Goal: Task Accomplishment & Management: Complete application form

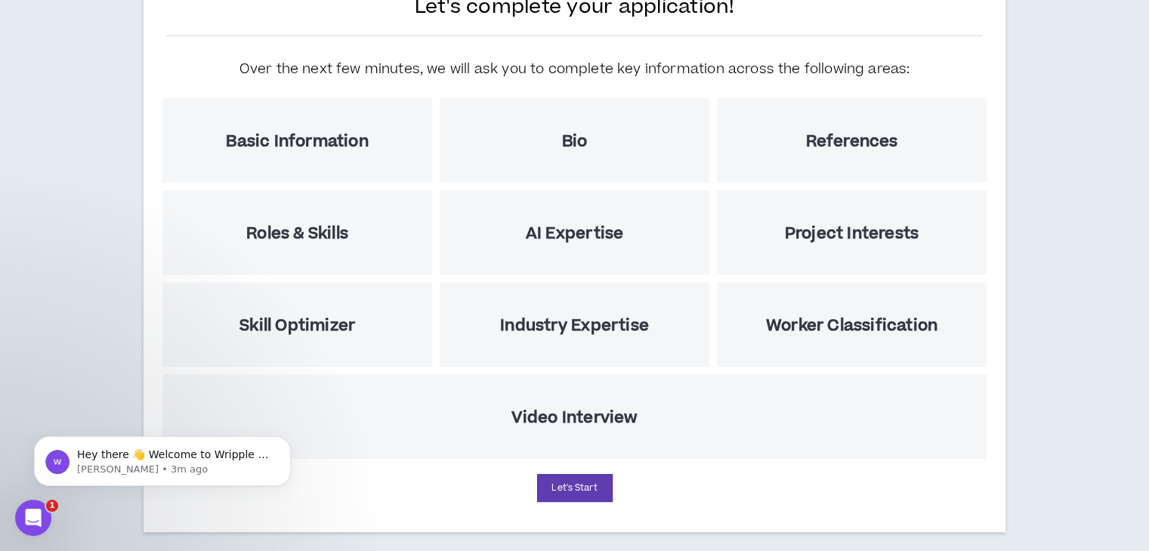
scroll to position [150, 0]
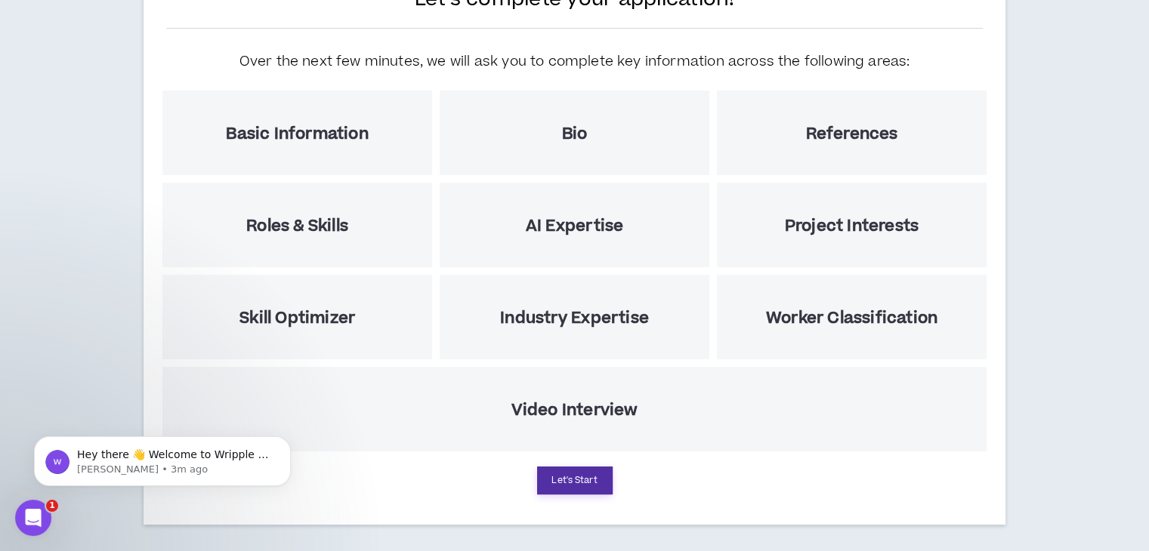
click at [570, 469] on button "Let's Start" at bounding box center [575, 481] width 76 height 28
select select "US"
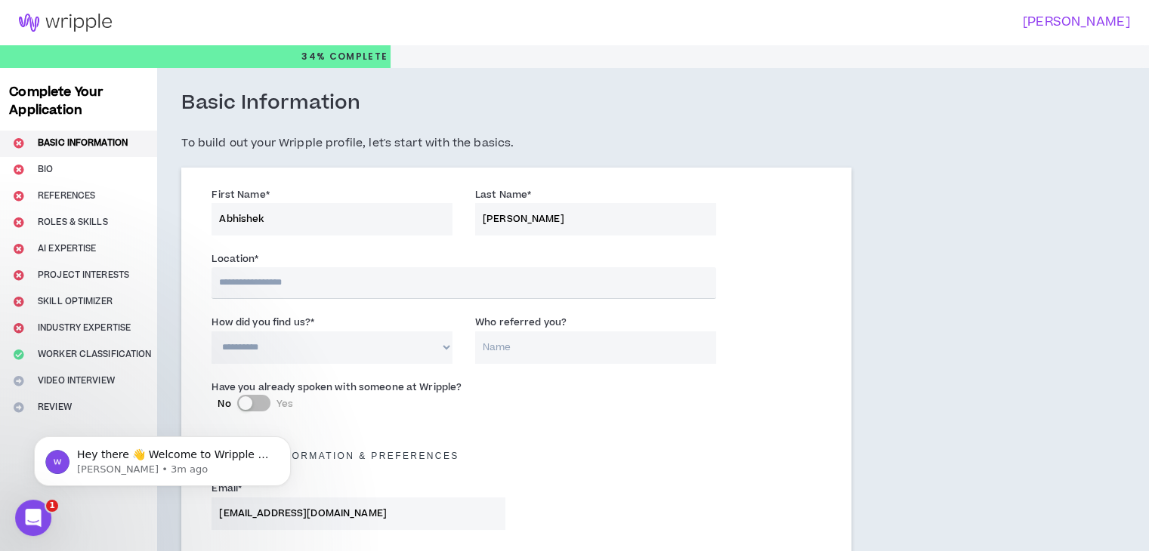
click at [363, 276] on input "text" at bounding box center [464, 283] width 504 height 32
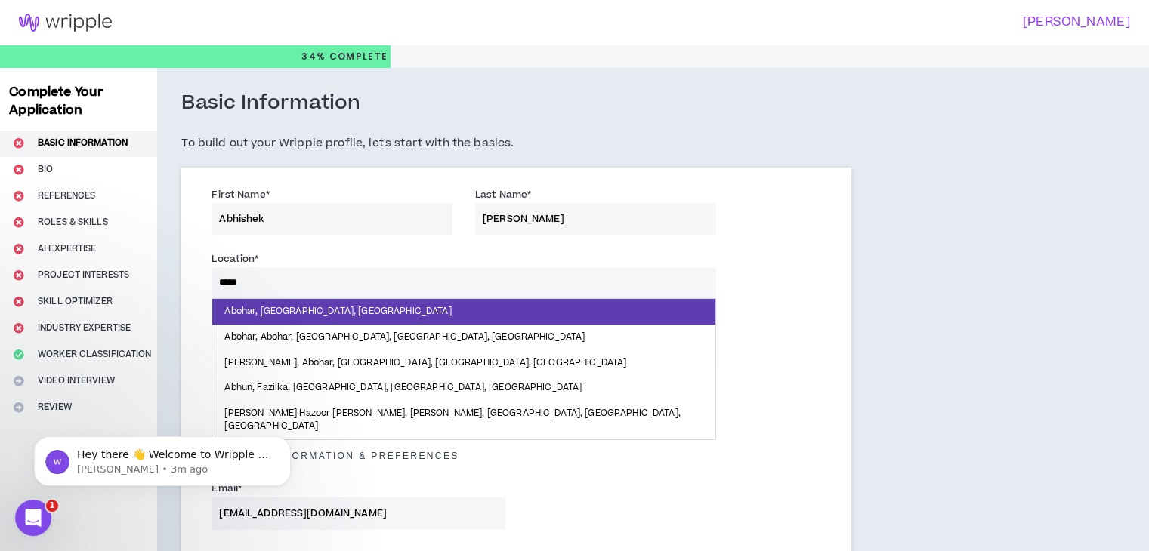
type input "******"
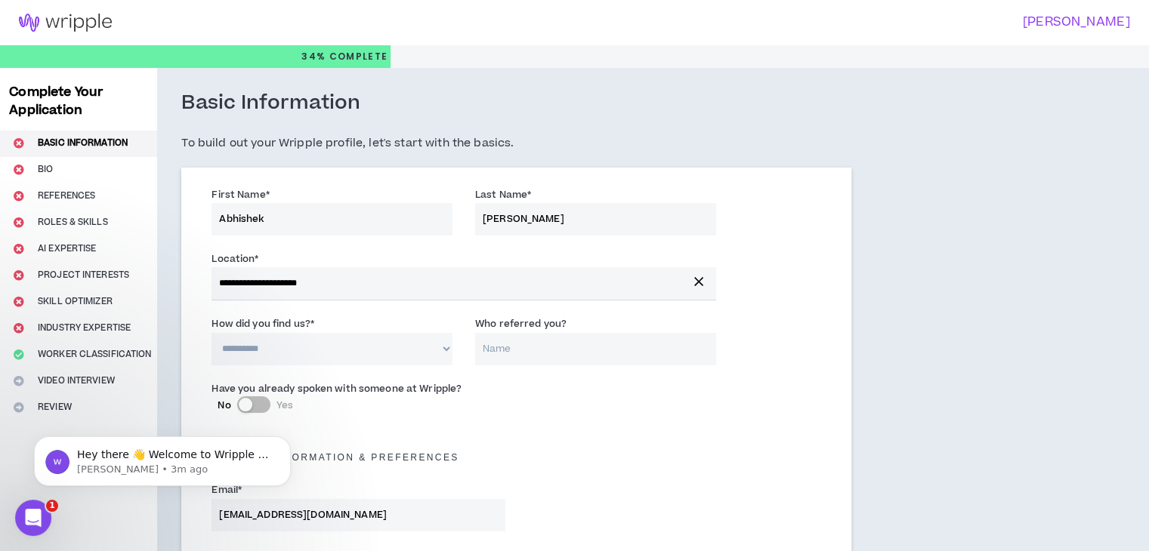
click at [314, 342] on select "**********" at bounding box center [332, 349] width 241 height 32
select select "*"
click at [212, 333] on select "**********" at bounding box center [332, 349] width 241 height 32
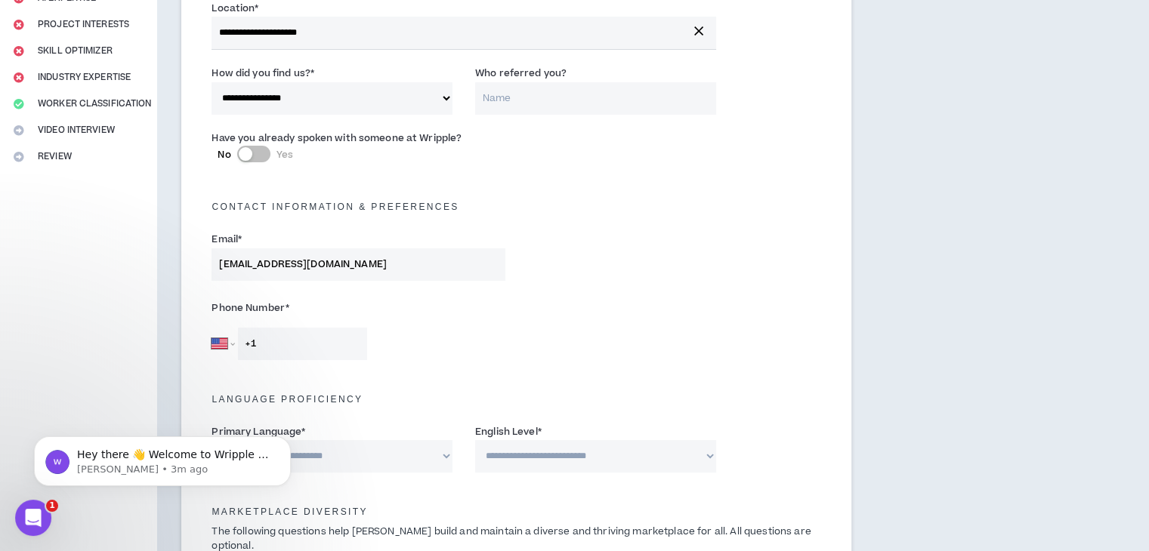
scroll to position [254, 0]
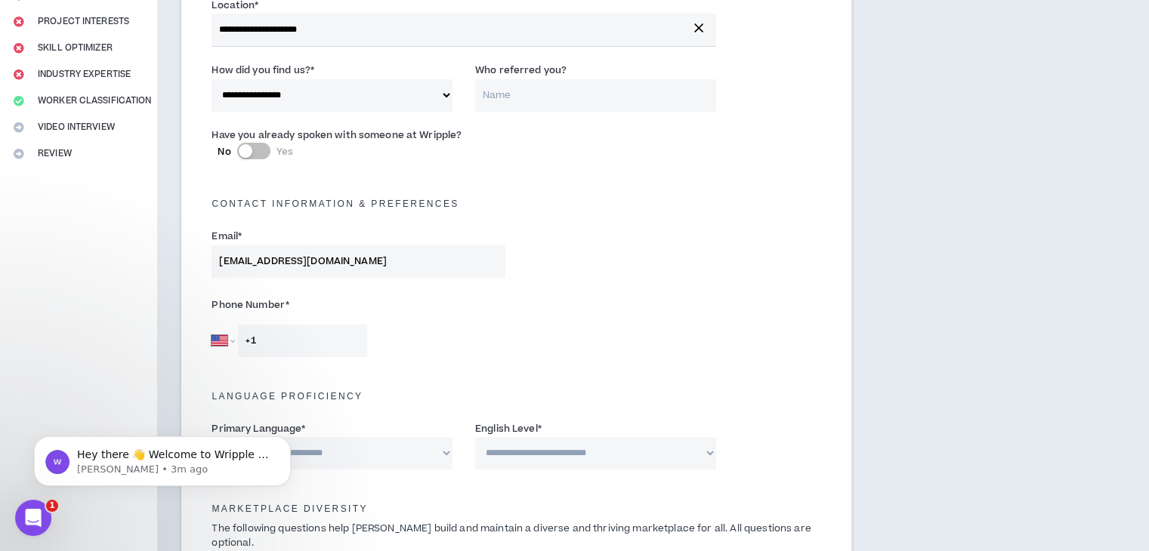
click at [280, 365] on div "Phone Number * [GEOGRAPHIC_DATA] [GEOGRAPHIC_DATA] [GEOGRAPHIC_DATA] [GEOGRAPHI…" at bounding box center [516, 328] width 632 height 79
click at [224, 336] on select "[GEOGRAPHIC_DATA] [GEOGRAPHIC_DATA] [GEOGRAPHIC_DATA] [GEOGRAPHIC_DATA] [US_STA…" at bounding box center [223, 341] width 23 height 32
select select "IN"
click at [212, 325] on select "[GEOGRAPHIC_DATA] [GEOGRAPHIC_DATA] [GEOGRAPHIC_DATA] [GEOGRAPHIC_DATA] [US_STA…" at bounding box center [223, 341] width 23 height 32
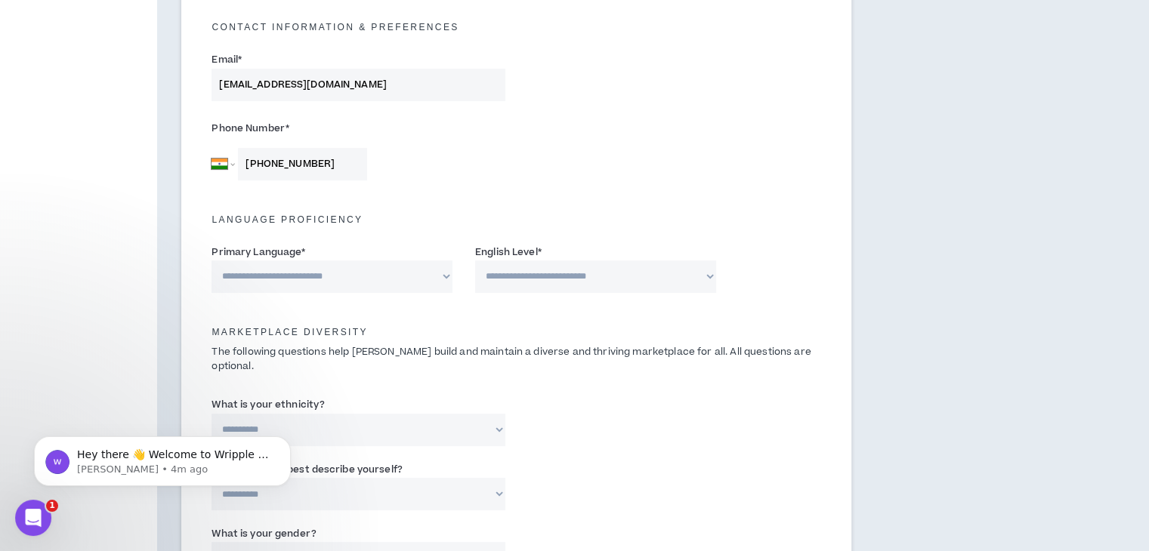
scroll to position [431, 0]
type input "[PHONE_NUMBER]"
click at [367, 289] on select "**********" at bounding box center [332, 276] width 241 height 32
select select "*******"
click at [212, 260] on select "**********" at bounding box center [332, 276] width 241 height 32
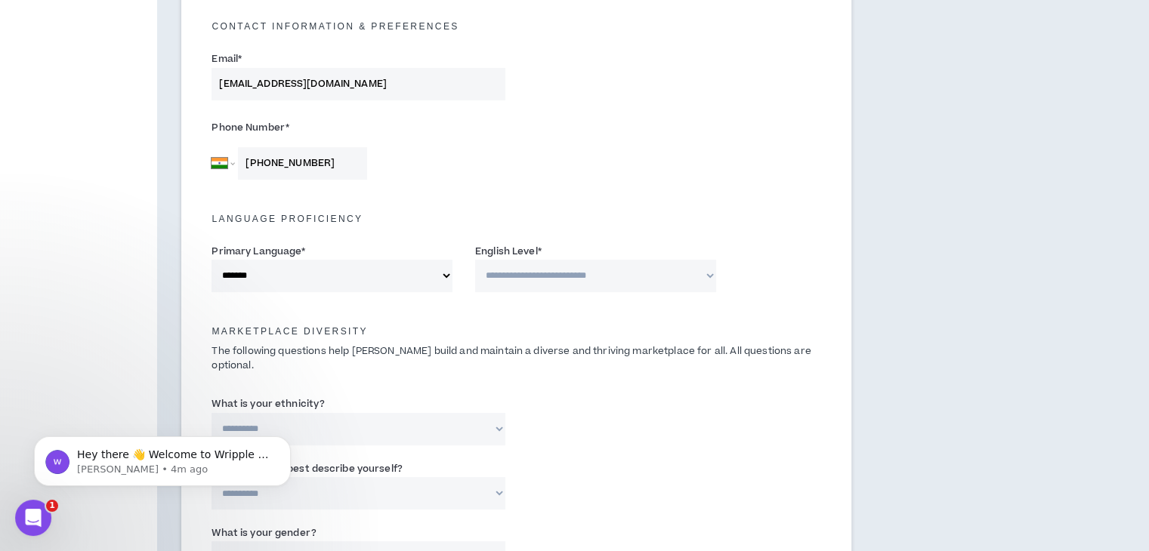
click at [528, 270] on select "**********" at bounding box center [595, 276] width 241 height 32
select select "*"
click at [475, 260] on select "**********" at bounding box center [595, 276] width 241 height 32
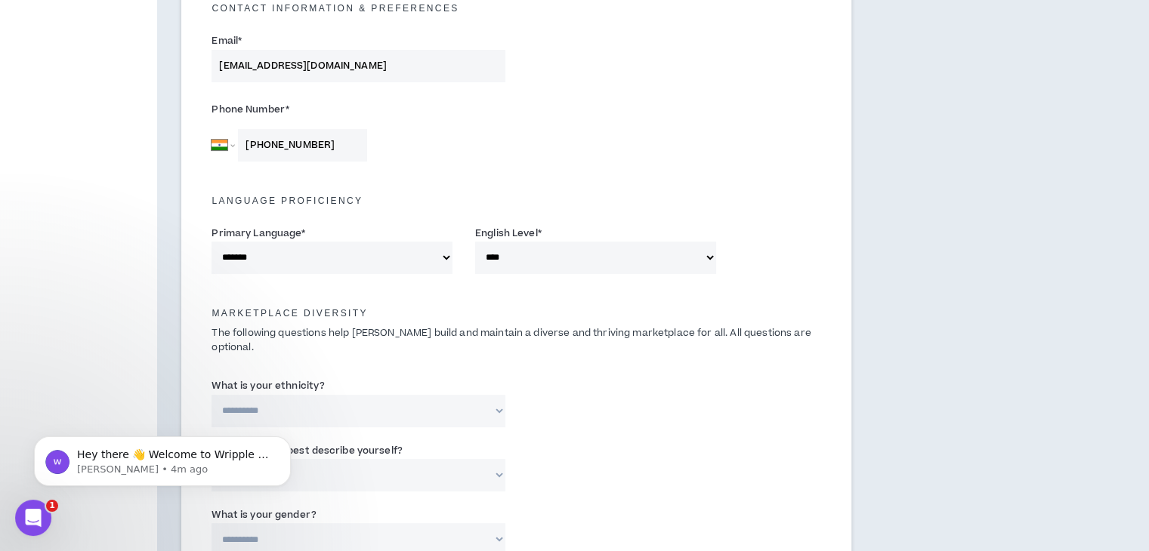
scroll to position [450, 0]
click at [580, 261] on select "**********" at bounding box center [595, 257] width 241 height 32
click at [574, 406] on div "**********" at bounding box center [516, 405] width 632 height 64
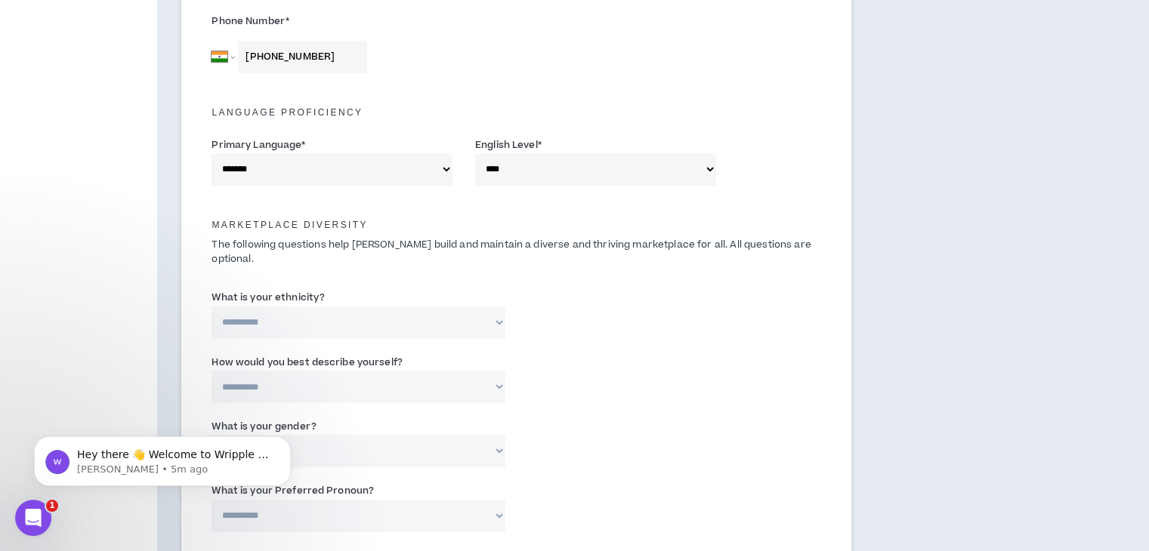
scroll to position [561, 0]
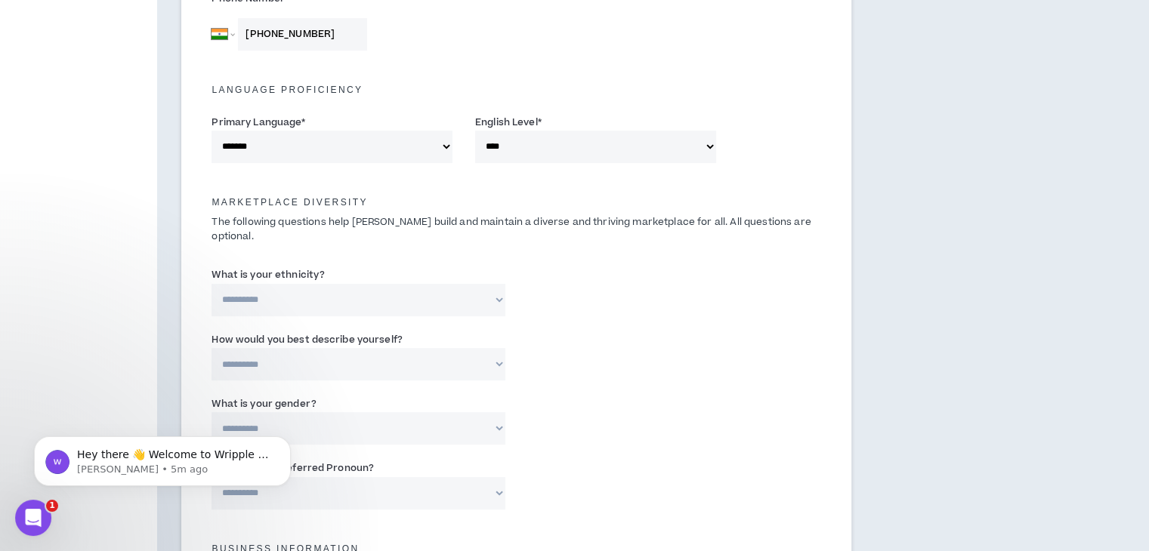
click at [428, 297] on select "**********" at bounding box center [358, 300] width 293 height 32
select select "**********"
click at [212, 284] on select "**********" at bounding box center [358, 300] width 293 height 32
click at [372, 349] on select "**********" at bounding box center [358, 364] width 293 height 32
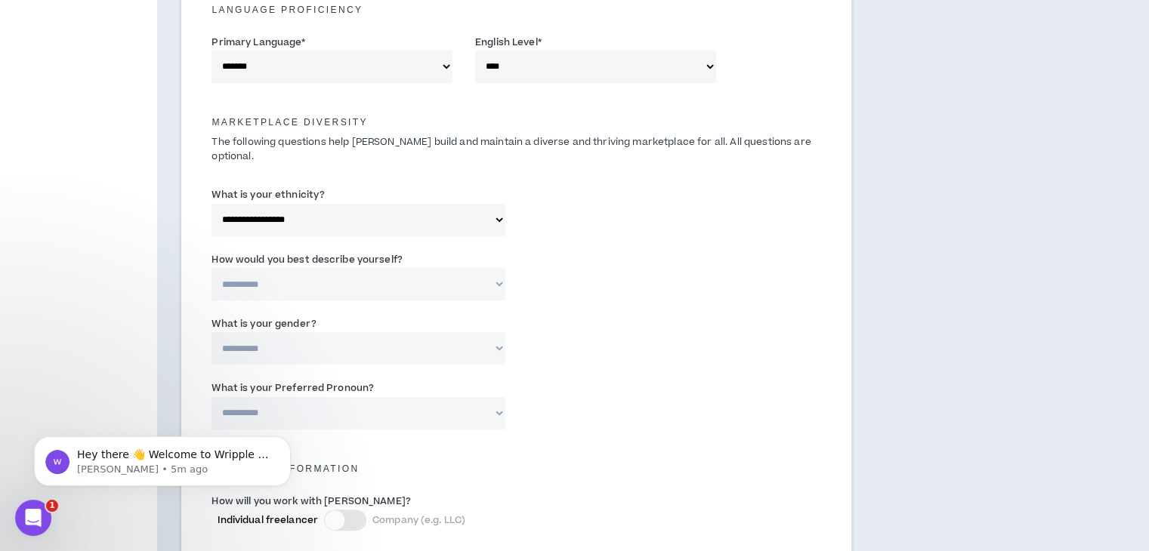
scroll to position [647, 0]
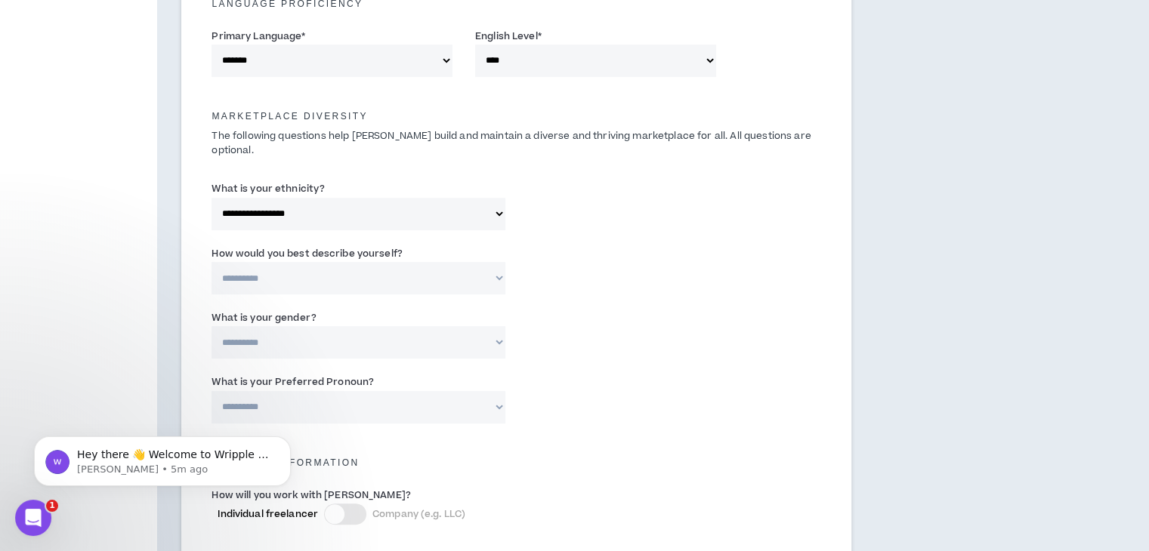
click at [384, 268] on select "**********" at bounding box center [358, 278] width 293 height 32
select select "**********"
click at [212, 262] on select "**********" at bounding box center [358, 278] width 293 height 32
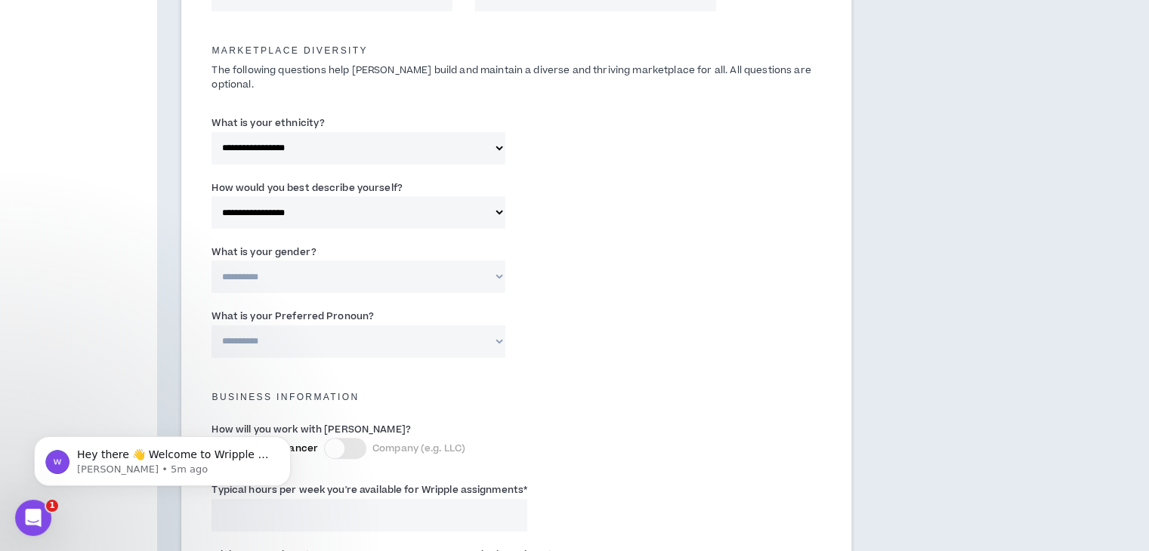
scroll to position [722, 0]
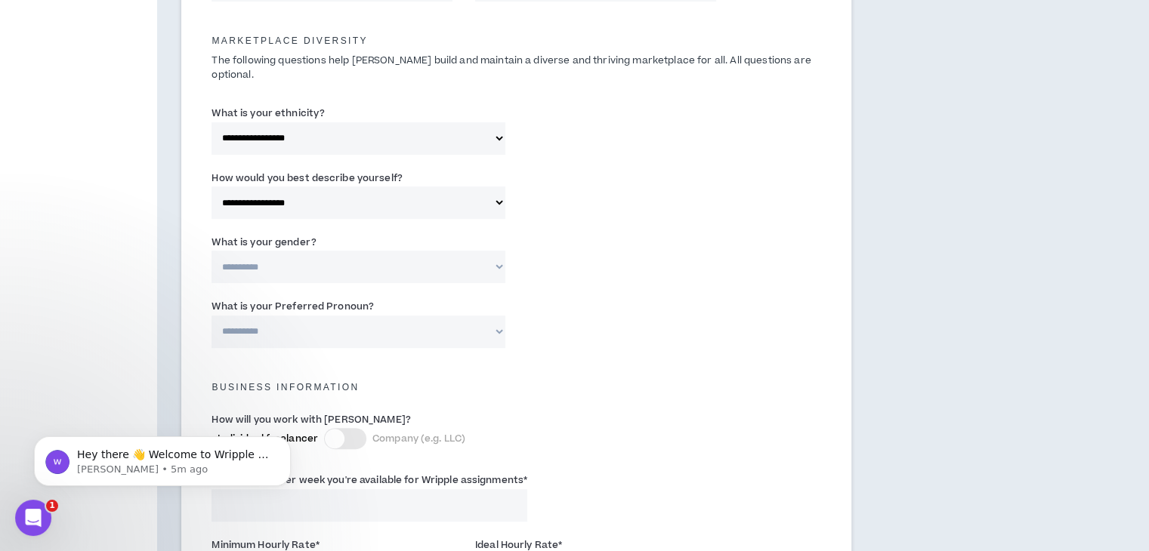
click at [357, 251] on select "**********" at bounding box center [358, 267] width 293 height 32
select select "***"
click at [212, 251] on select "**********" at bounding box center [358, 267] width 293 height 32
click at [349, 316] on select "**********" at bounding box center [358, 332] width 293 height 32
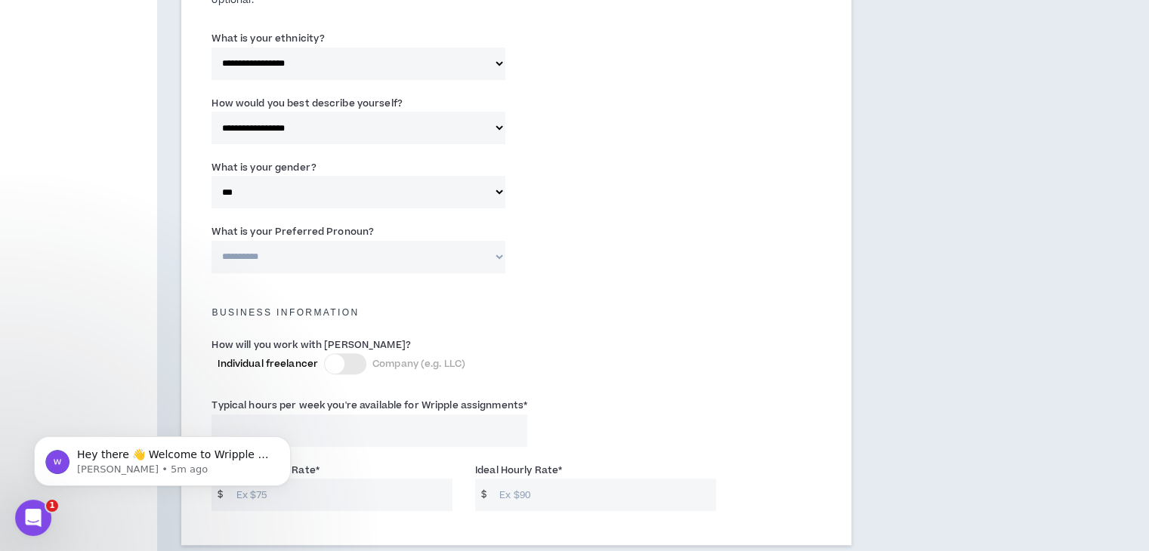
scroll to position [798, 0]
click at [384, 240] on select "**********" at bounding box center [358, 256] width 293 height 32
select select "**********"
click at [212, 240] on select "**********" at bounding box center [358, 256] width 293 height 32
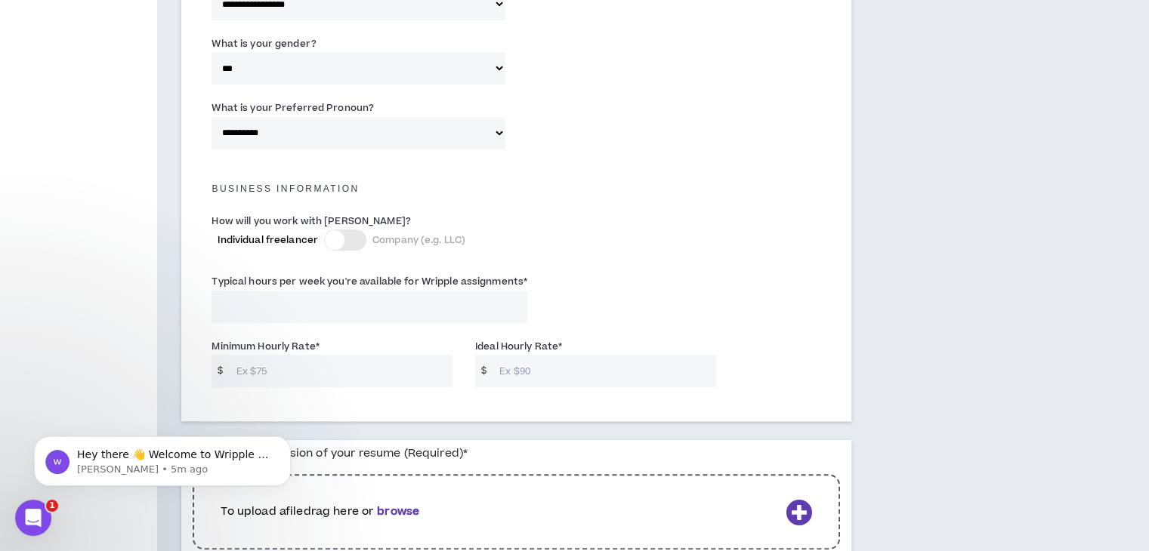
scroll to position [922, 0]
click at [355, 229] on div at bounding box center [345, 239] width 42 height 21
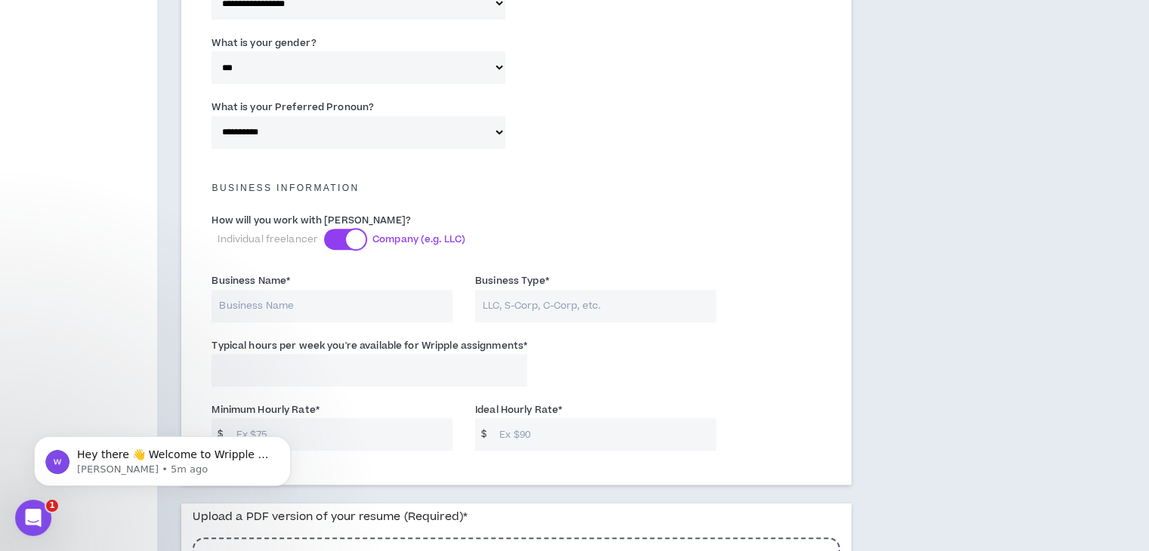
click at [355, 230] on div at bounding box center [356, 240] width 20 height 20
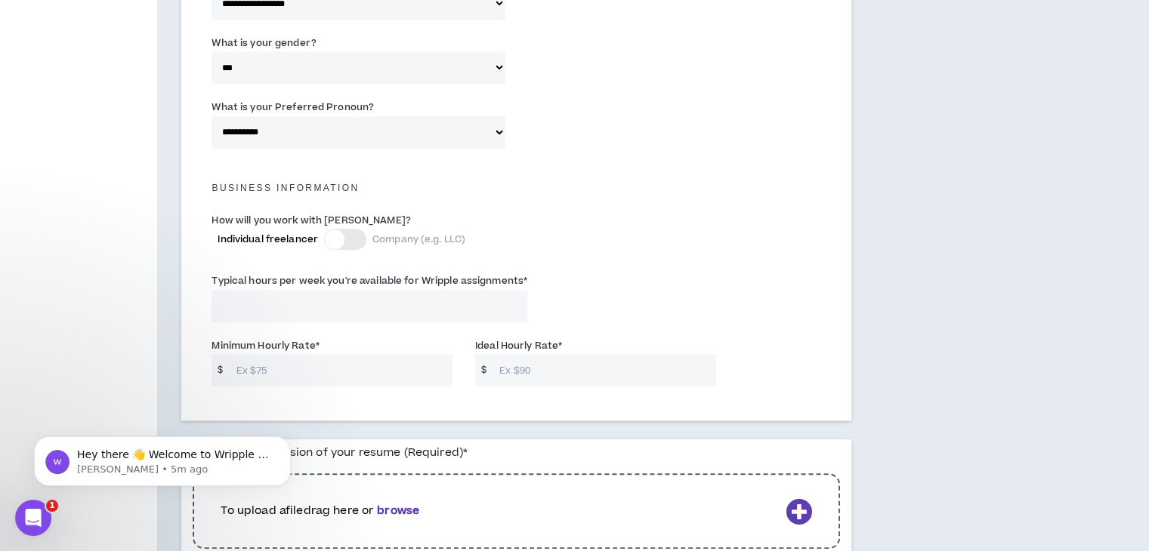
click at [323, 290] on input "Typical hours per week you're available for Wripple assignments *" at bounding box center [370, 306] width 316 height 32
type input "30"
click at [326, 354] on input "Minimum Hourly Rate *" at bounding box center [341, 370] width 224 height 32
type input "50"
click at [555, 354] on input "Ideal Hourly Rate *" at bounding box center [604, 370] width 224 height 32
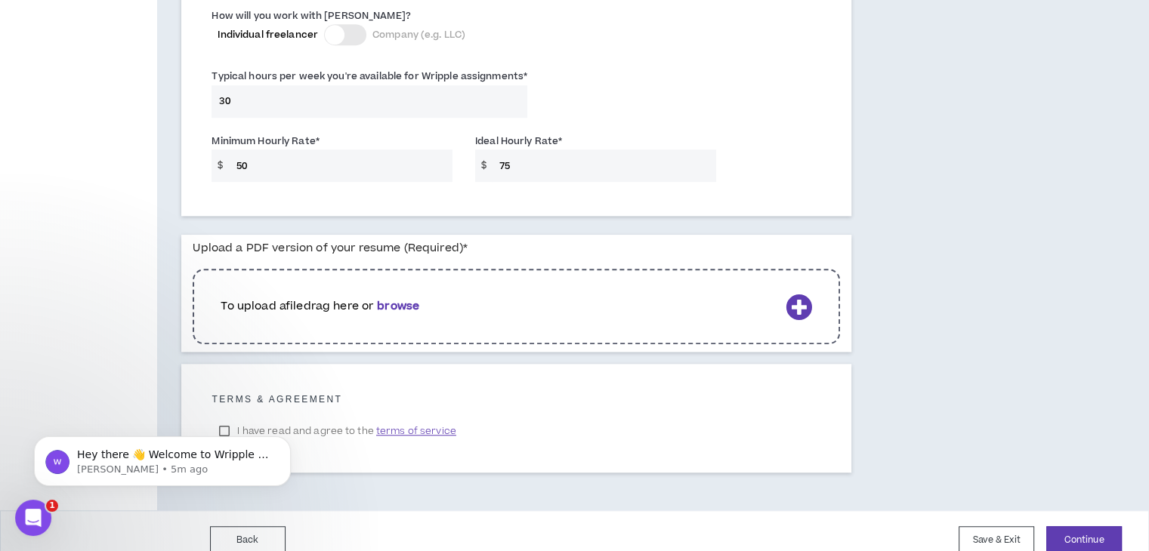
scroll to position [1130, 0]
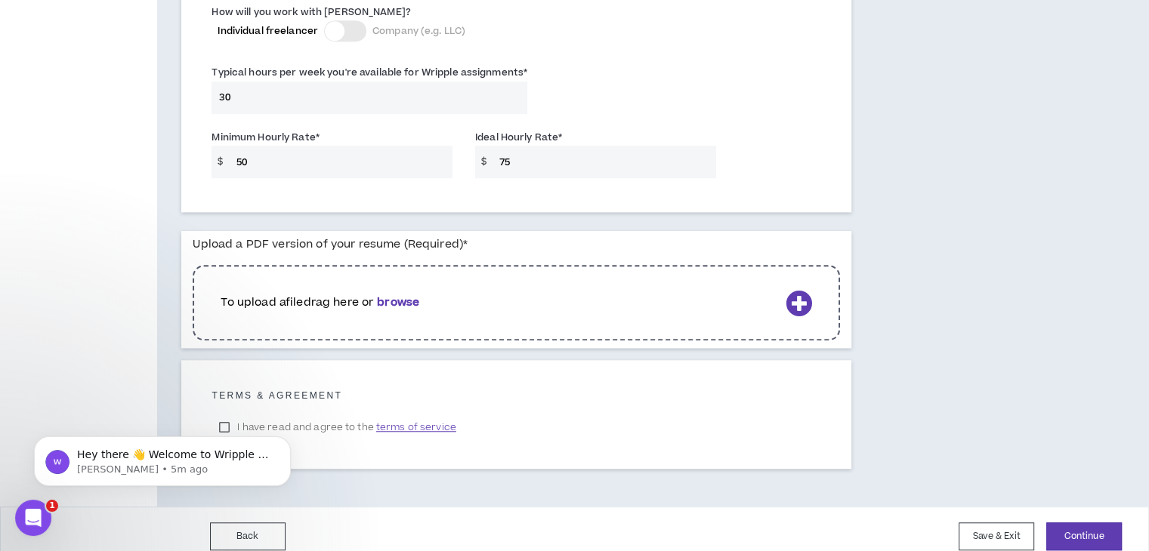
type input "75"
click at [500, 295] on p "To upload a file drag here or browse" at bounding box center [500, 303] width 558 height 17
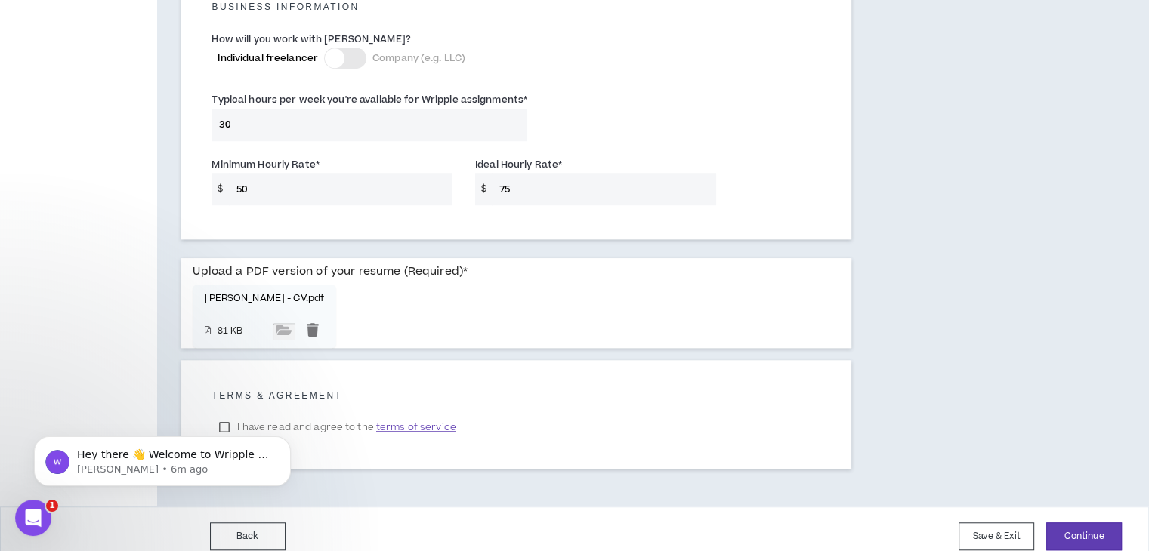
click at [235, 414] on body "Hey there 👋 Welcome to Wripple 🙌 Take a look around! If you have any questions,…" at bounding box center [162, 458] width 290 height 94
click at [224, 413] on body "Hey there 👋 Welcome to Wripple 🙌 Take a look around! If you have any questions,…" at bounding box center [162, 458] width 290 height 94
click at [284, 441] on icon "Dismiss notification" at bounding box center [287, 441] width 8 height 8
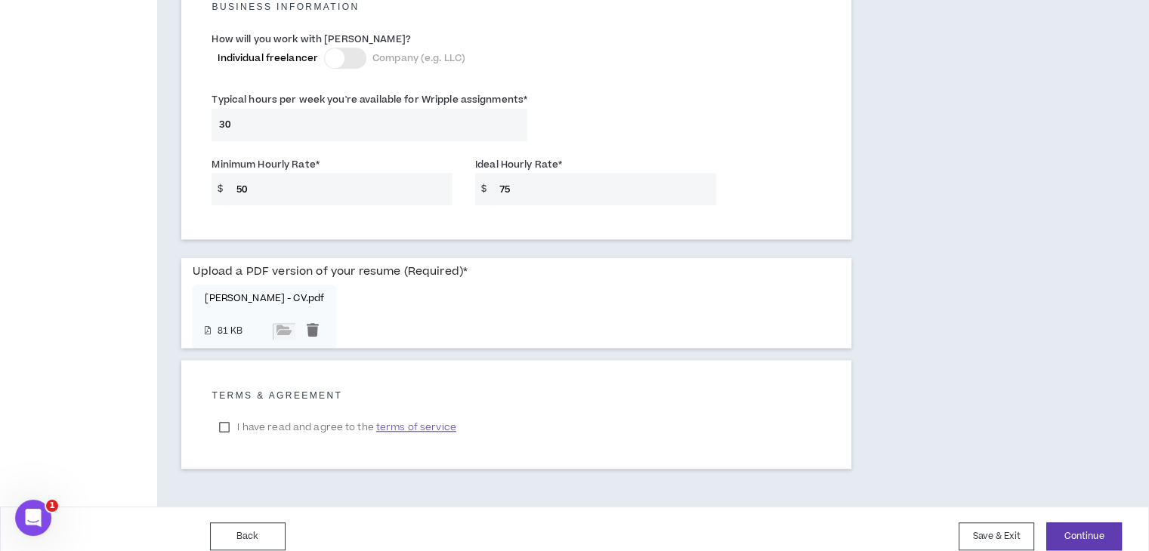
click at [224, 416] on label "I have read and agree to the terms of service" at bounding box center [338, 427] width 252 height 23
click at [1090, 523] on button "Continue" at bounding box center [1084, 537] width 76 height 28
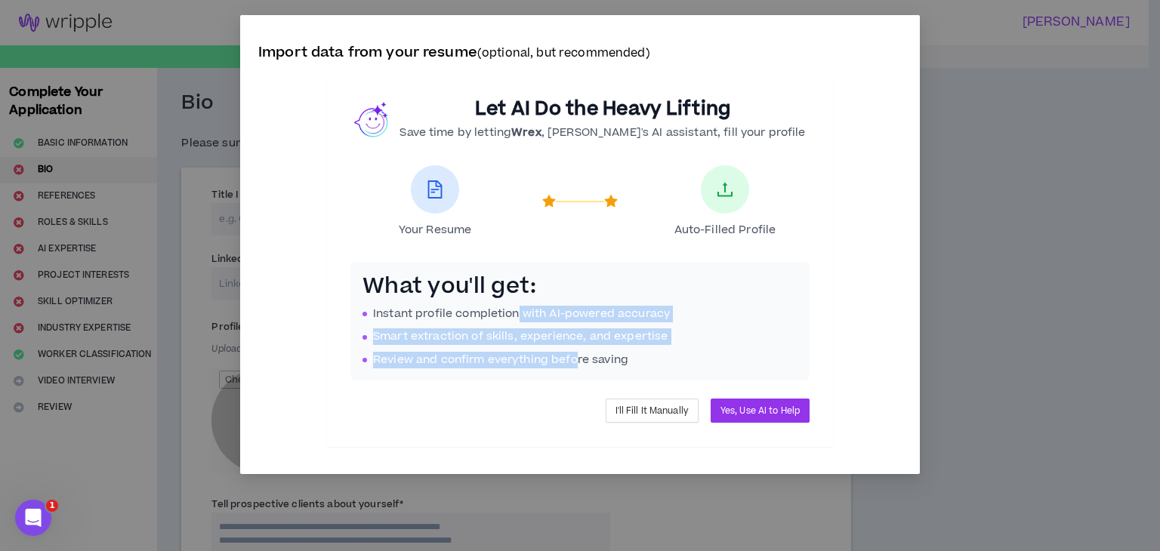
drag, startPoint x: 516, startPoint y: 318, endPoint x: 577, endPoint y: 354, distance: 71.1
click at [577, 354] on ul "Instant profile completion with AI-powered accuracy Smart extraction of skills,…" at bounding box center [580, 337] width 435 height 63
click at [650, 416] on span "I'll Fill It Manually" at bounding box center [652, 411] width 73 height 14
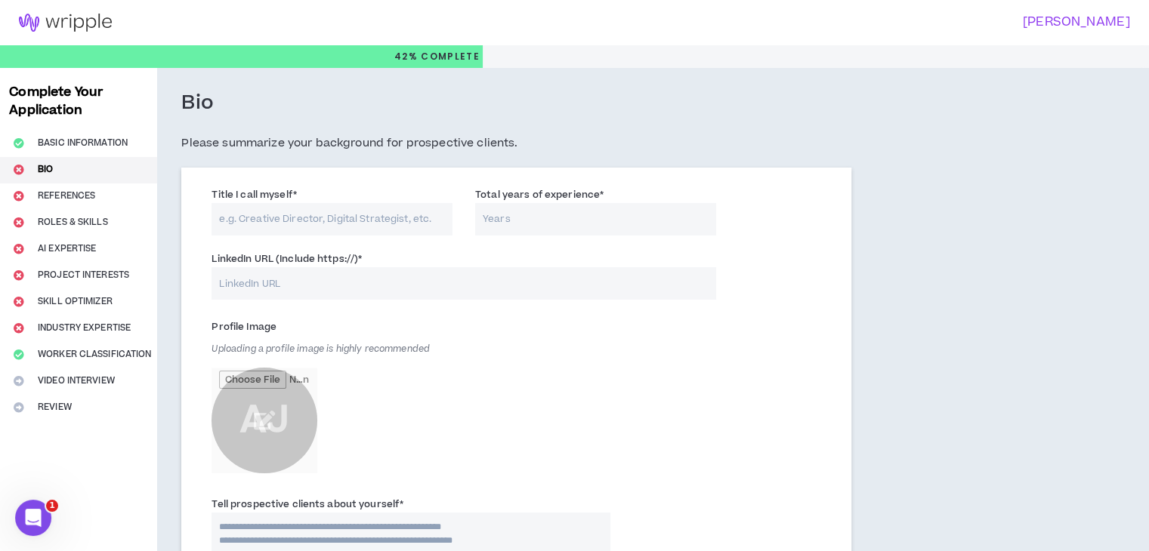
click at [315, 221] on input "Title I call myself *" at bounding box center [332, 219] width 241 height 32
type input "Performance Marketing Expert"
click at [510, 227] on input "Total years of experience *" at bounding box center [595, 219] width 241 height 32
type input "6"
click at [406, 288] on input "LinkedIn URL (Include https://) *" at bounding box center [464, 283] width 504 height 32
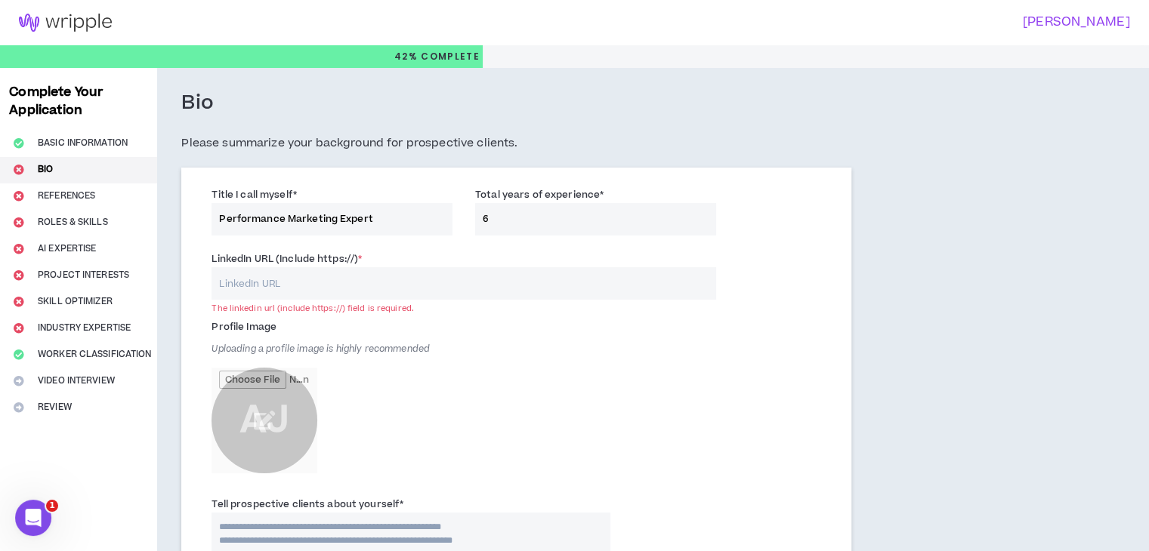
paste input "[URL][DOMAIN_NAME]"
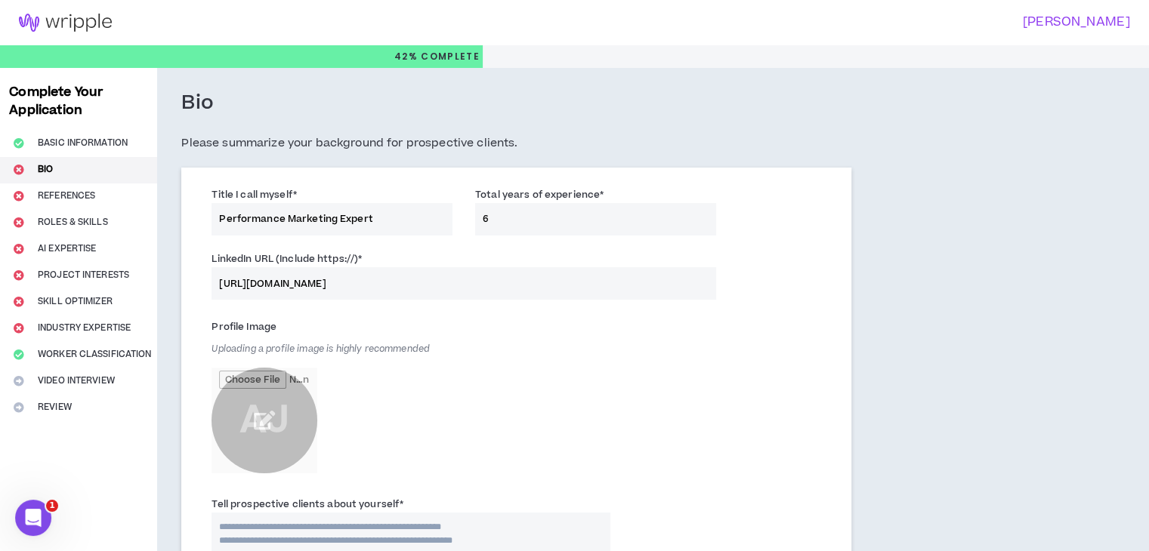
type input "[URL][DOMAIN_NAME]"
click at [277, 411] on input "file" at bounding box center [265, 421] width 106 height 106
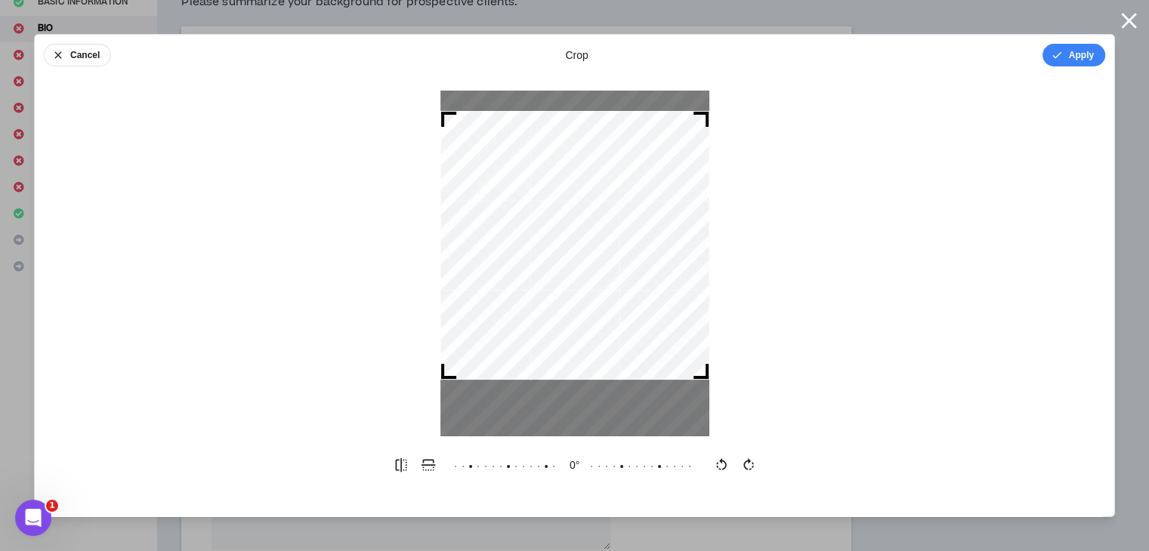
drag, startPoint x: 574, startPoint y: 270, endPoint x: 577, endPoint y: 251, distance: 19.1
click at [577, 251] on div at bounding box center [574, 245] width 269 height 269
click at [1073, 58] on button "Apply" at bounding box center [1073, 55] width 63 height 23
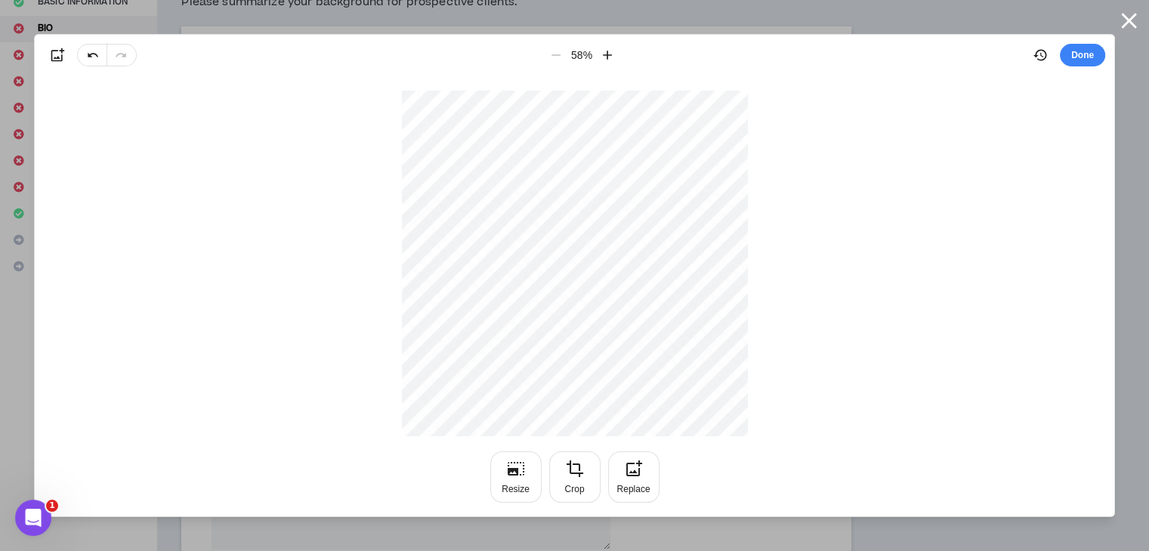
click at [982, 272] on div at bounding box center [574, 264] width 1079 height 346
click at [1088, 57] on button "Done" at bounding box center [1082, 55] width 45 height 23
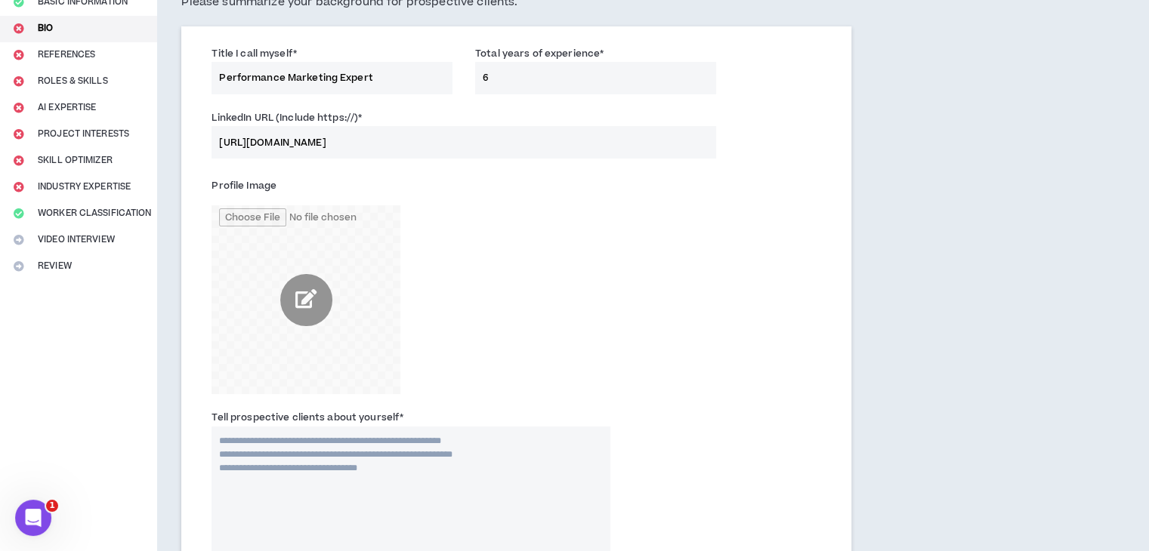
click at [313, 308] on input "file" at bounding box center [306, 299] width 189 height 189
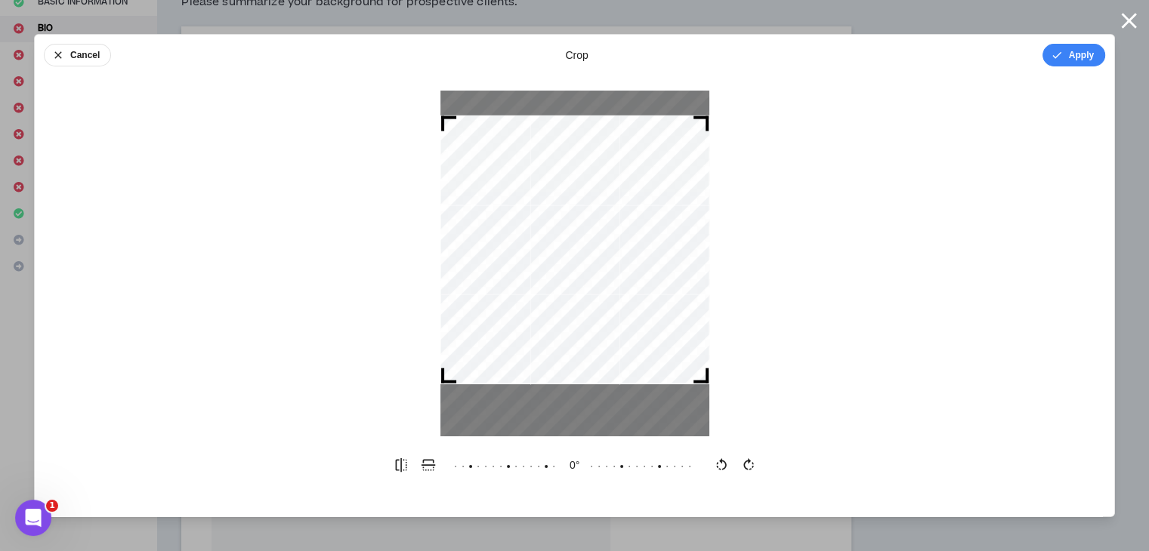
drag, startPoint x: 606, startPoint y: 291, endPoint x: 606, endPoint y: 276, distance: 14.4
click at [606, 276] on div at bounding box center [574, 250] width 269 height 269
click at [1065, 59] on button "Apply" at bounding box center [1073, 55] width 63 height 23
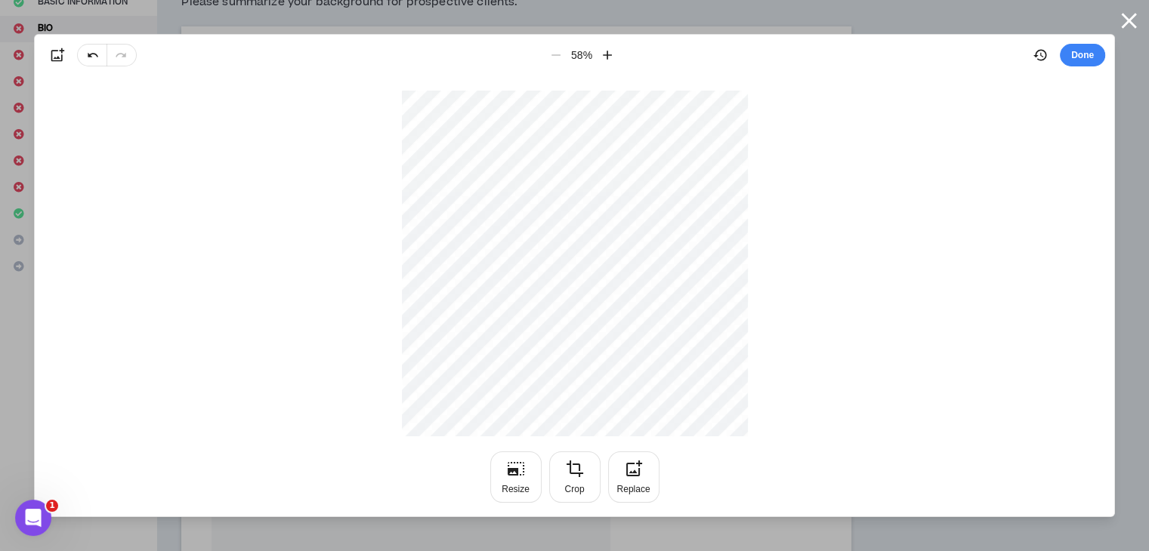
click at [1081, 43] on div "Done" at bounding box center [1066, 55] width 79 height 27
click at [1077, 54] on button "Done" at bounding box center [1082, 55] width 45 height 23
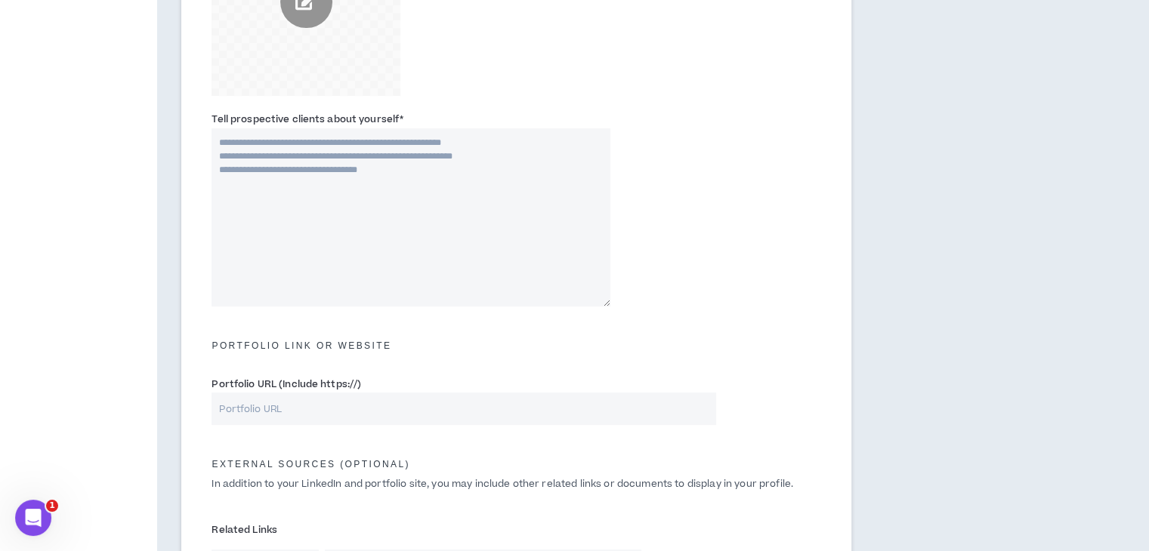
scroll to position [450, 0]
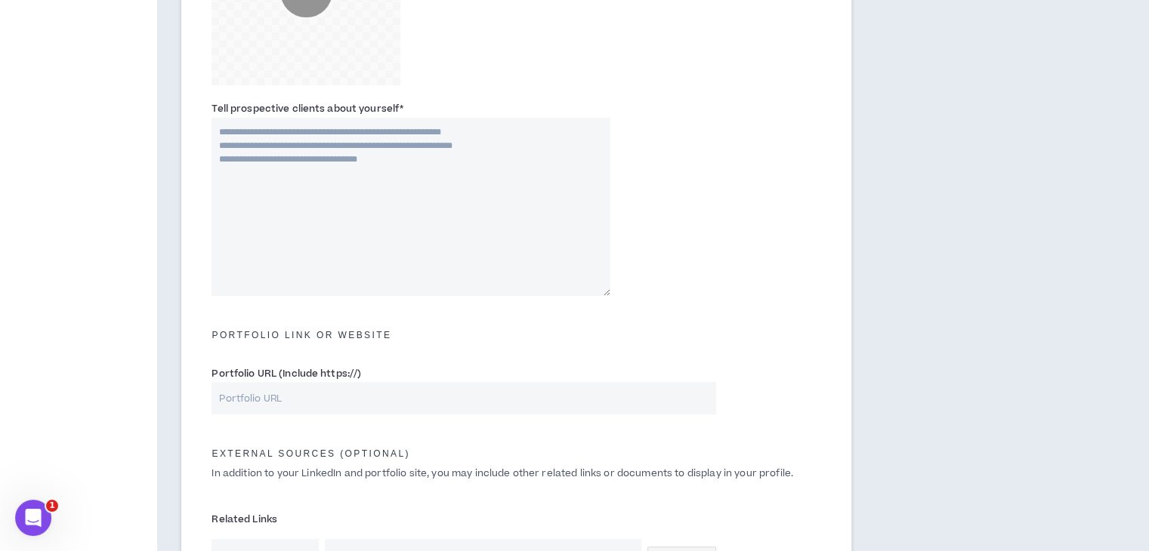
click at [443, 161] on textarea "Tell prospective clients about yourself *" at bounding box center [411, 207] width 399 height 178
paste textarea "**********"
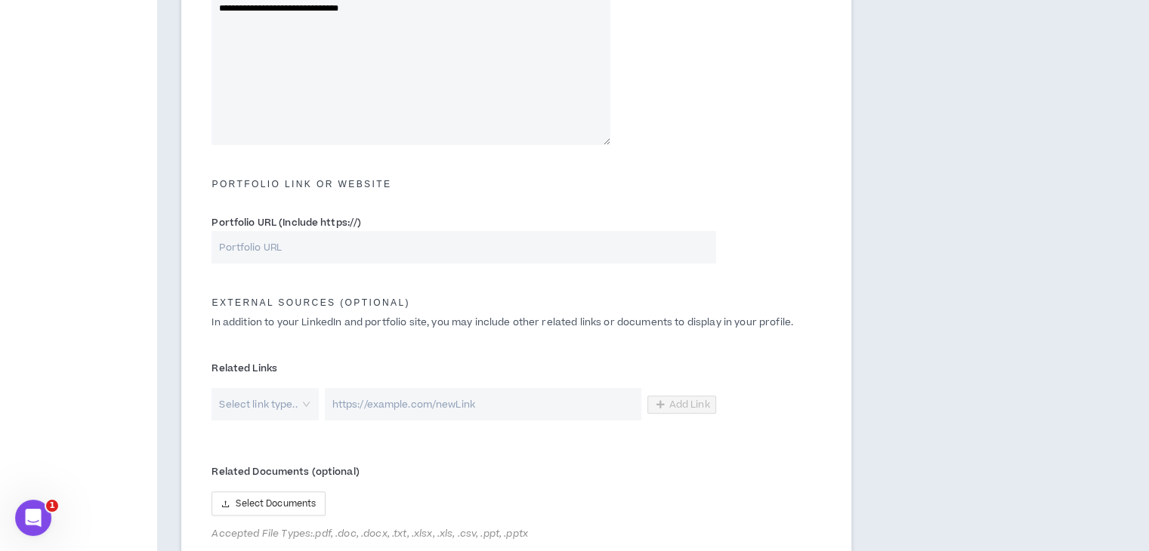
scroll to position [634, 0]
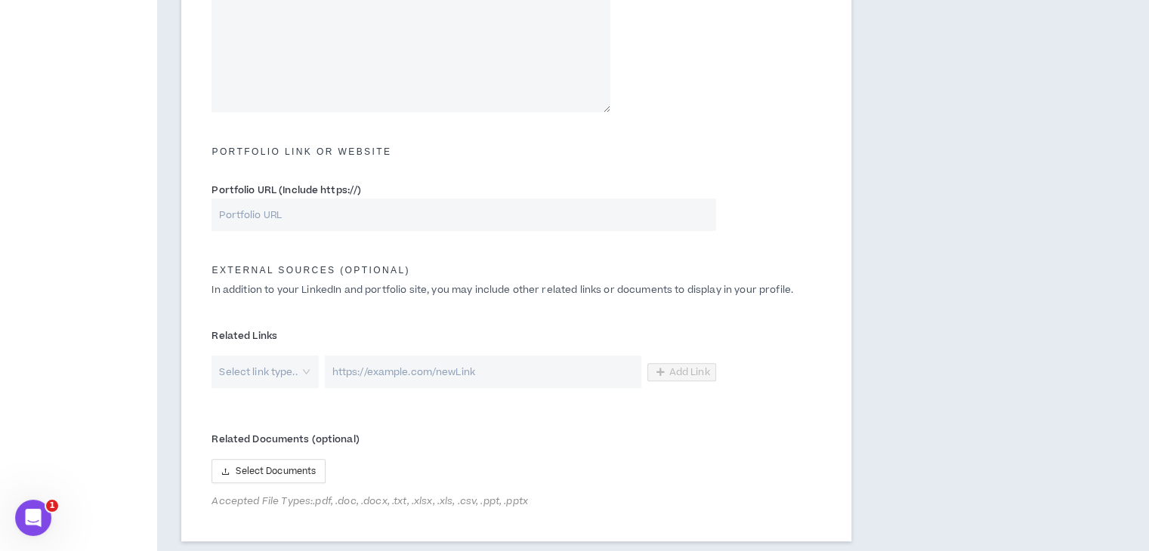
type textarea "**********"
click at [378, 212] on input "Portfolio URL (Include https://)" at bounding box center [464, 215] width 504 height 32
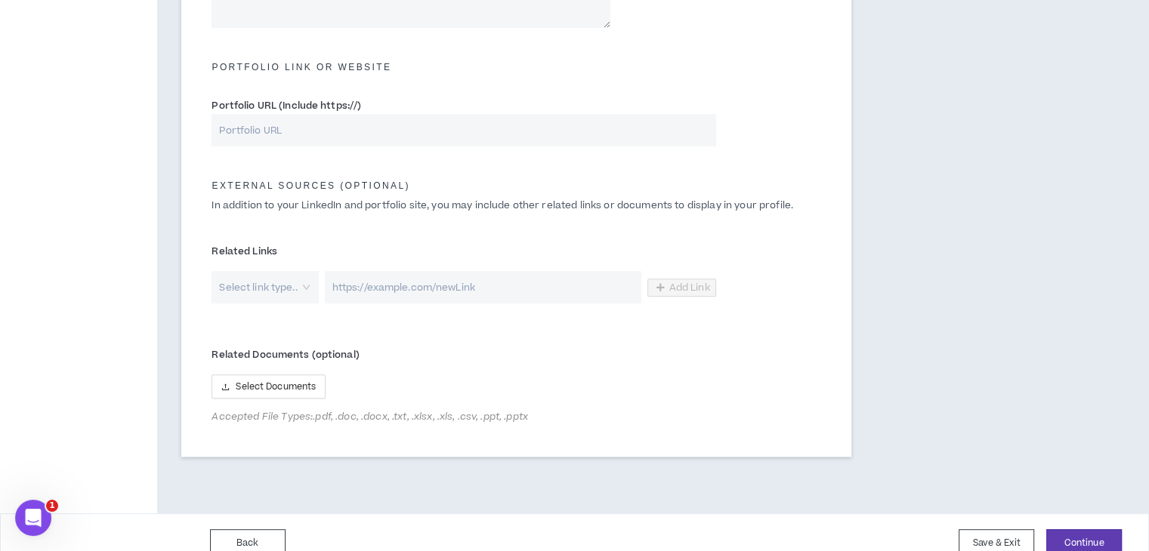
scroll to position [719, 0]
click at [300, 283] on div "Select link type.." at bounding box center [265, 286] width 107 height 32
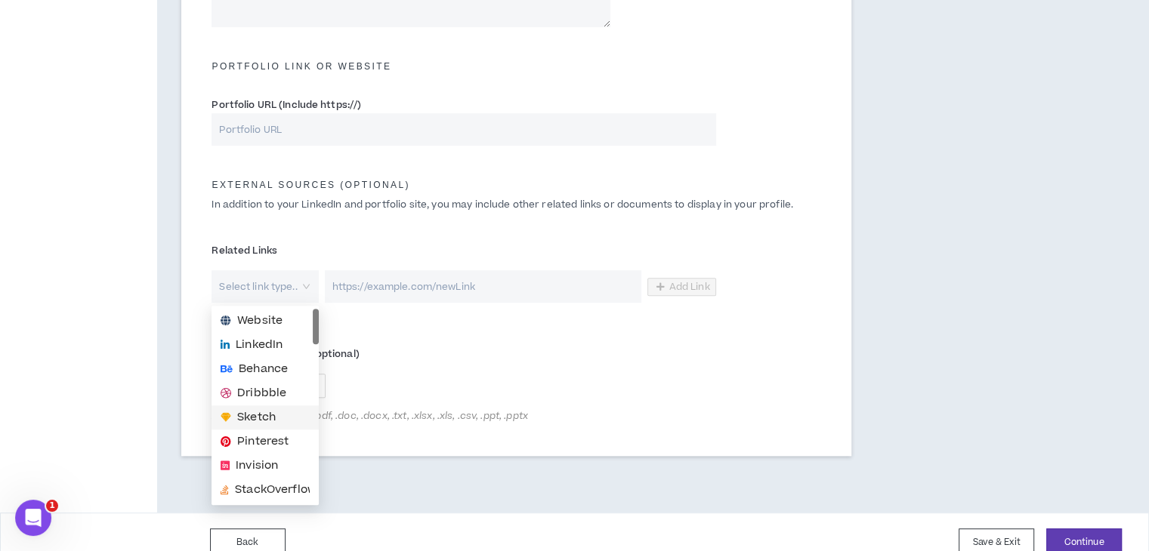
scroll to position [218, 0]
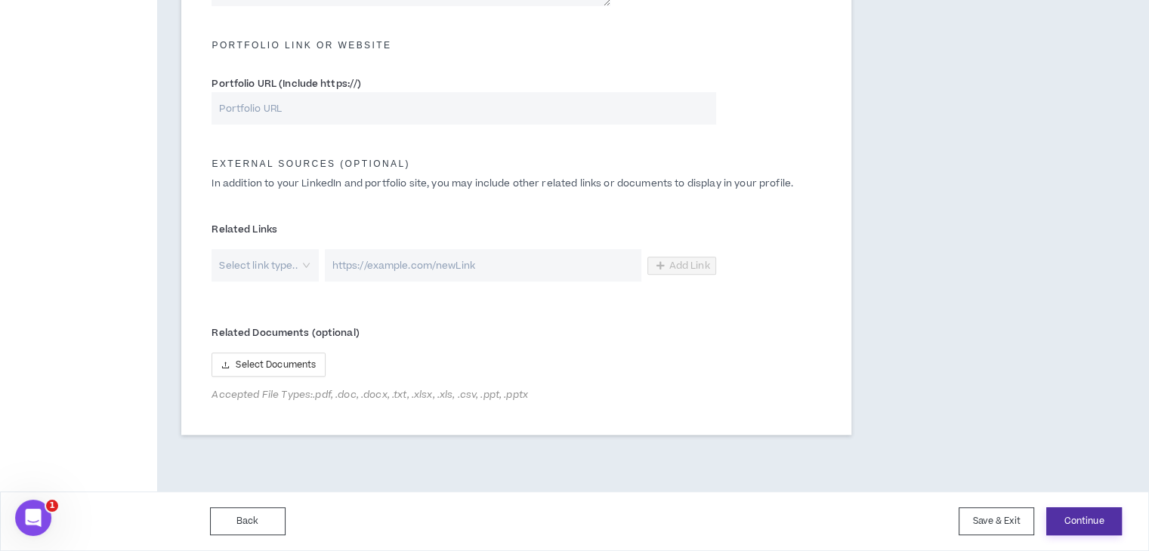
click at [1100, 523] on button "Continue" at bounding box center [1084, 522] width 76 height 28
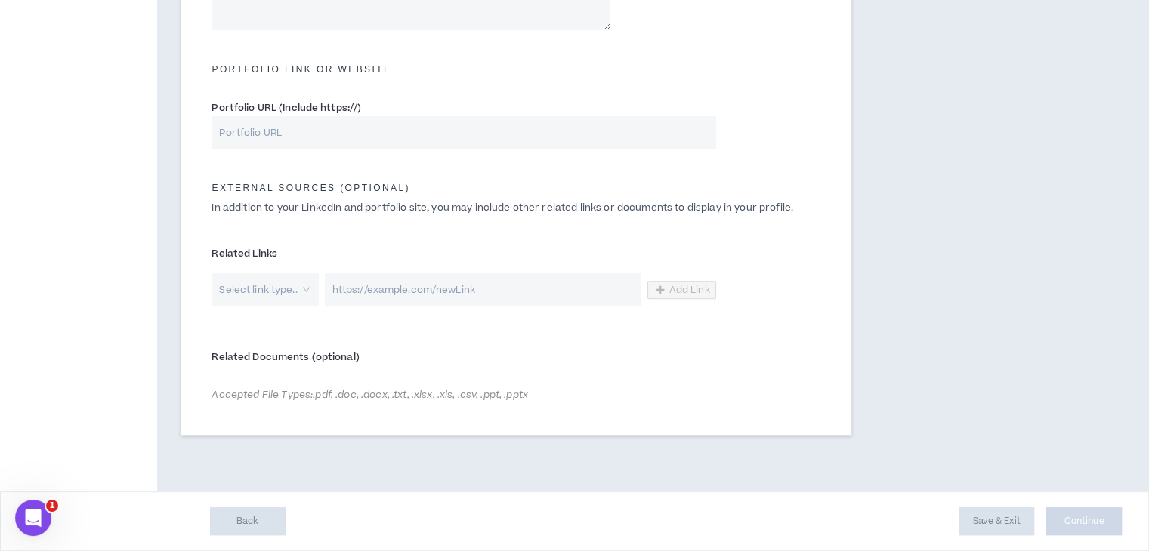
scroll to position [716, 0]
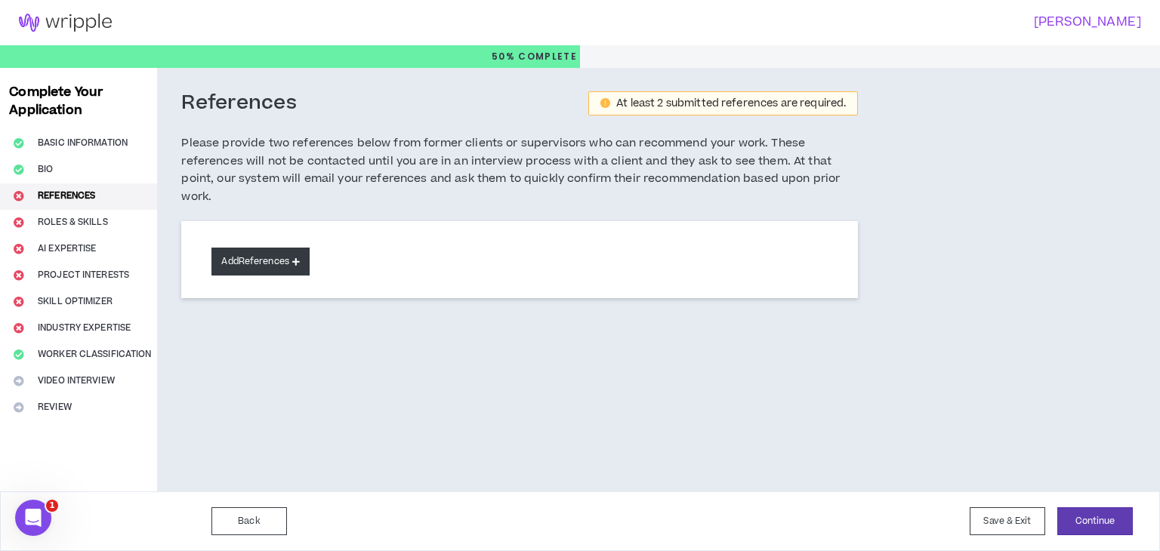
click at [254, 263] on button "Add References" at bounding box center [261, 262] width 98 height 28
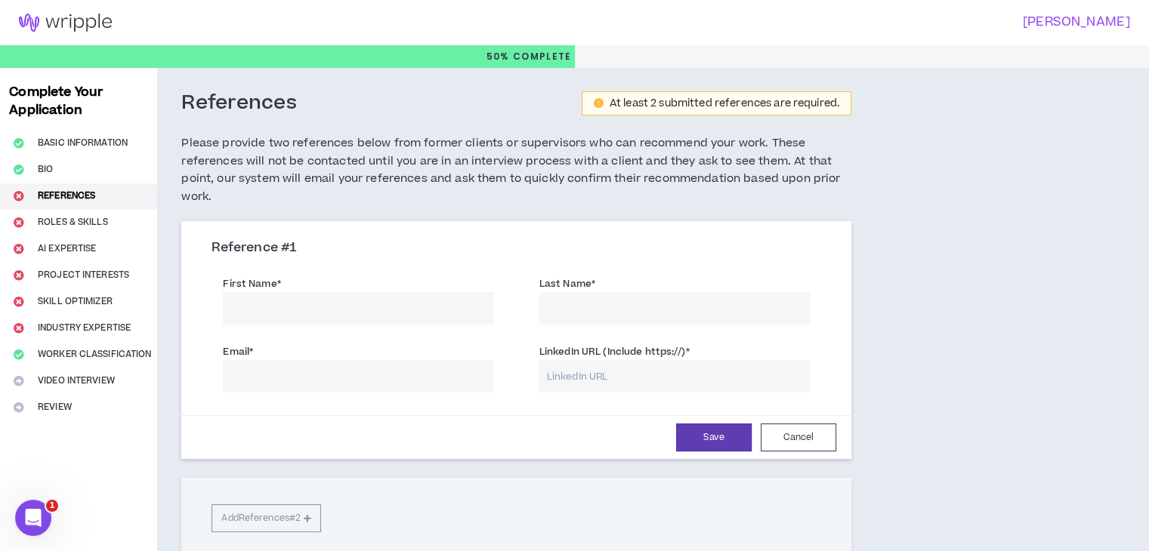
click at [326, 312] on input "First Name *" at bounding box center [358, 308] width 270 height 32
type input "Abhi"
type input "J"
click at [269, 373] on input "Email *" at bounding box center [358, 376] width 270 height 32
click at [316, 308] on input "Abhi" at bounding box center [358, 308] width 270 height 32
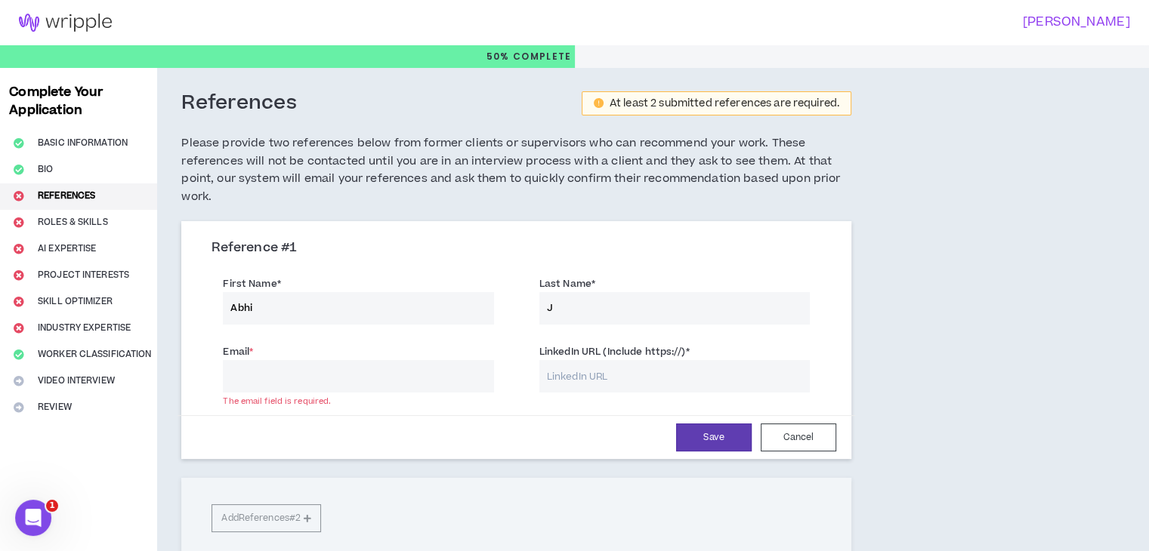
click at [316, 308] on input "Abhi" at bounding box center [358, 308] width 270 height 32
type input "Rajat"
drag, startPoint x: 565, startPoint y: 306, endPoint x: 522, endPoint y: 320, distance: 45.4
click at [522, 320] on div "Last Name * J" at bounding box center [675, 298] width 316 height 53
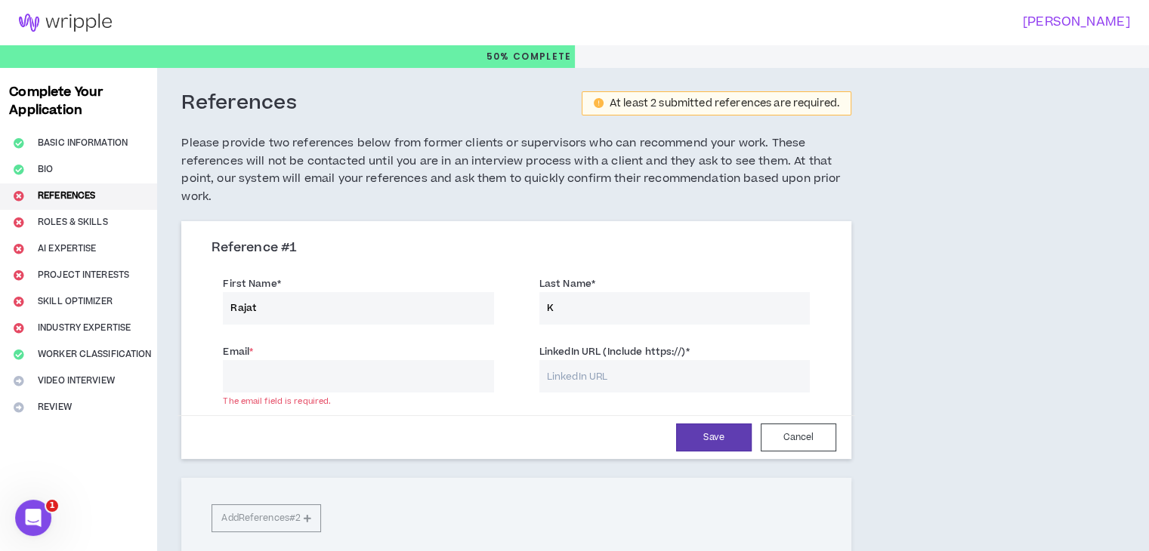
type input "K"
click at [440, 383] on input "Email *" at bounding box center [358, 376] width 270 height 32
paste input "([EMAIL_ADDRESS][DOMAIN_NAME]"
type input "[EMAIL_ADDRESS][DOMAIN_NAME]"
click at [620, 382] on input "LinkedIn URL (Include https://) *" at bounding box center [674, 376] width 270 height 32
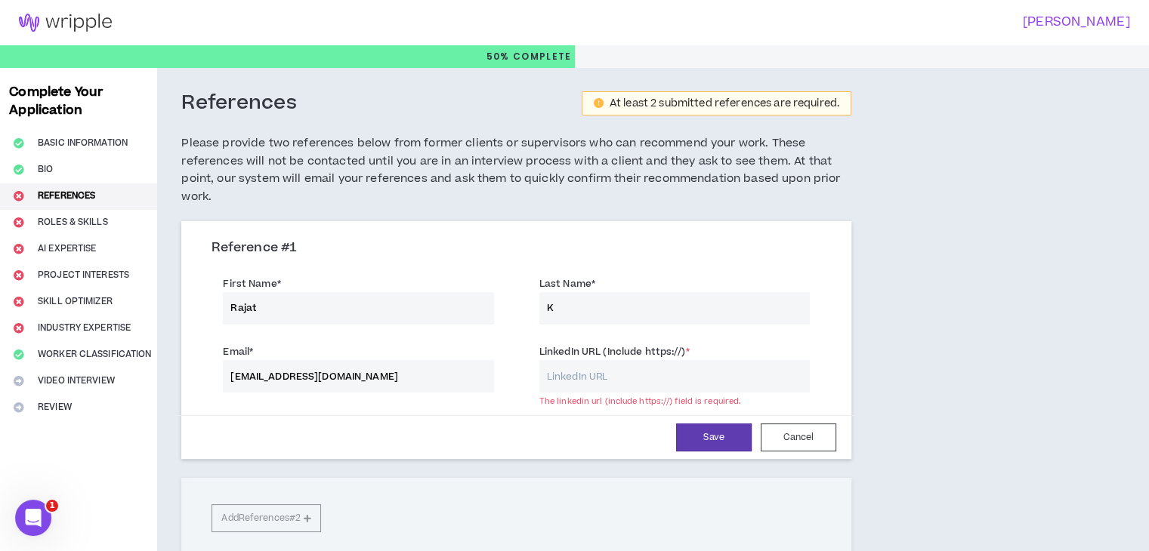
paste input "[URL][DOMAIN_NAME]"
type input "[URL][DOMAIN_NAME]"
click at [730, 437] on button "Save" at bounding box center [714, 438] width 76 height 28
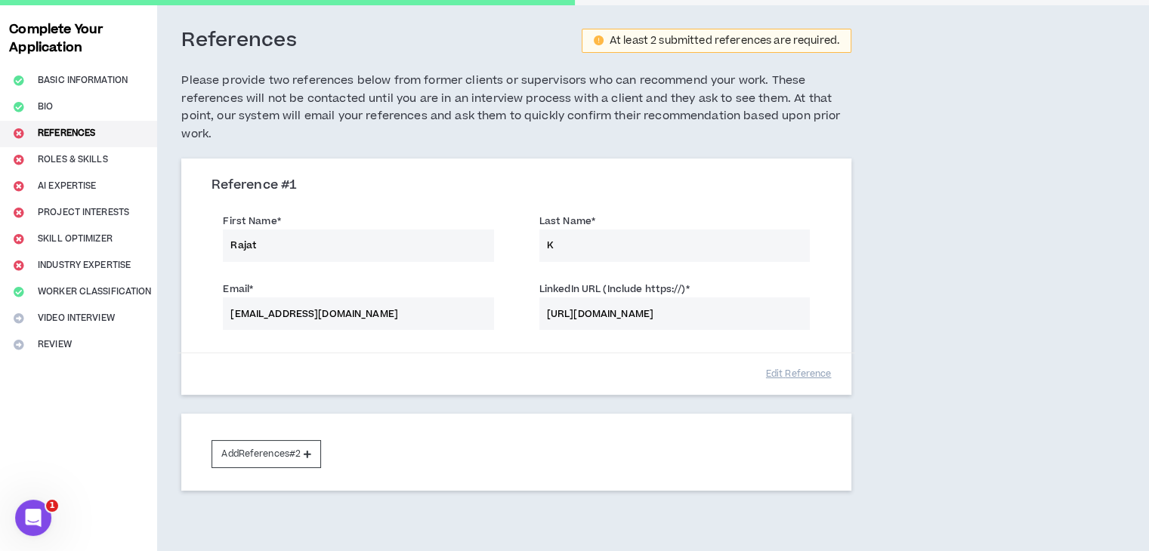
scroll to position [76, 0]
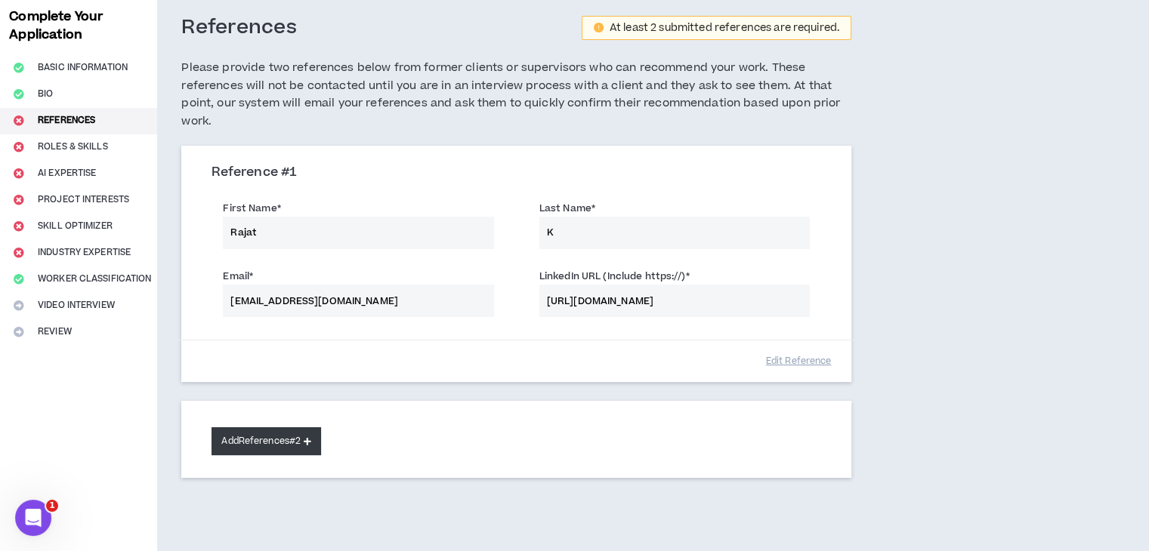
click at [297, 442] on button "Add References #2" at bounding box center [267, 442] width 110 height 28
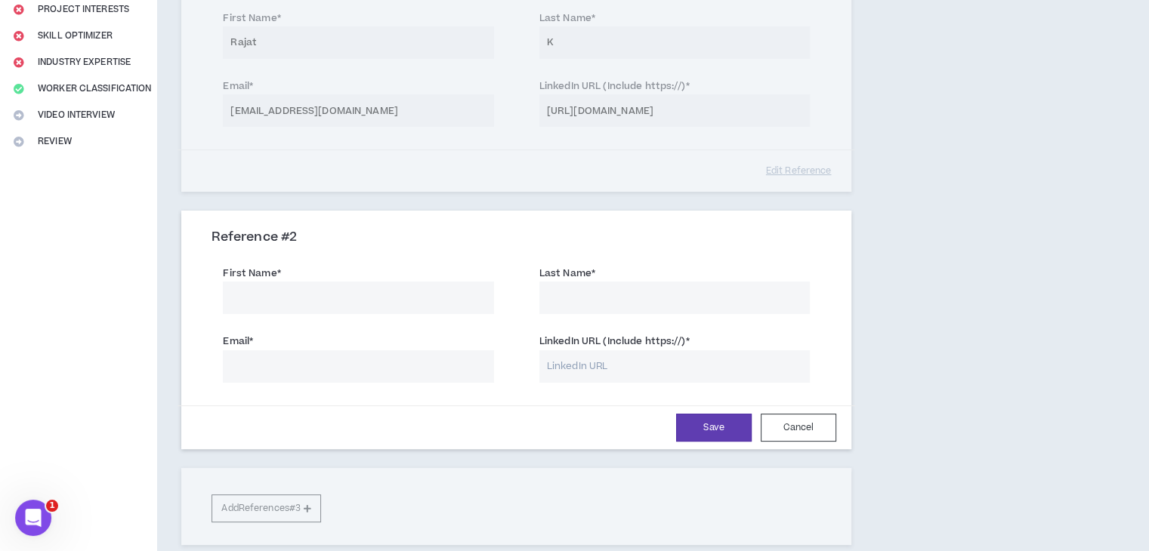
scroll to position [299, 0]
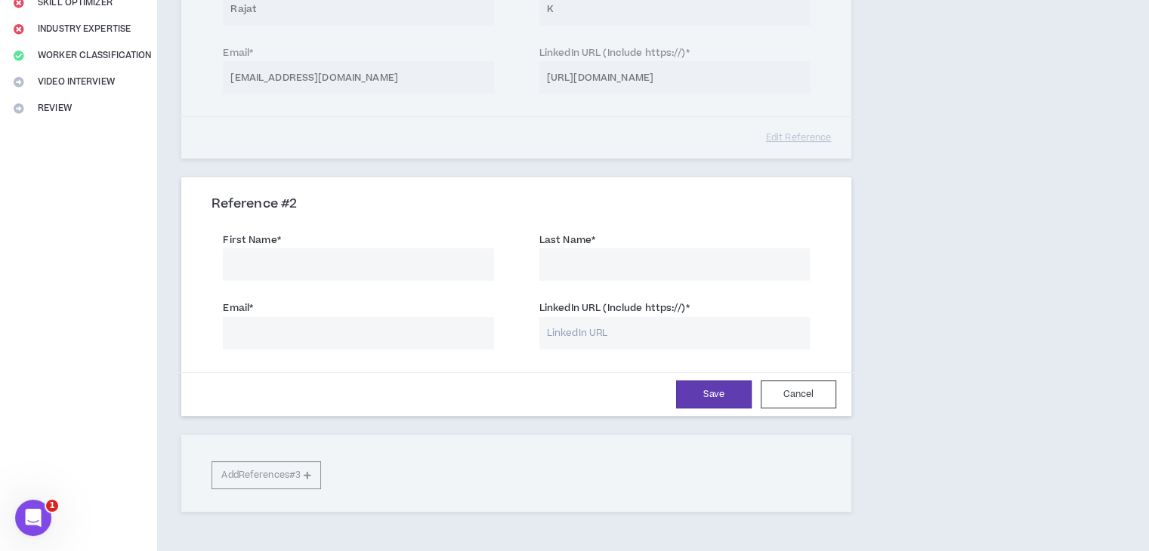
click at [366, 270] on input "First Name *" at bounding box center [358, 265] width 270 height 32
click at [590, 325] on input "LinkedIn URL (Include https://) *" at bounding box center [674, 333] width 270 height 32
paste input "[URL][DOMAIN_NAME][PERSON_NAME]"
type input "[URL][DOMAIN_NAME][PERSON_NAME]"
click at [417, 253] on input "First Name *" at bounding box center [358, 265] width 270 height 32
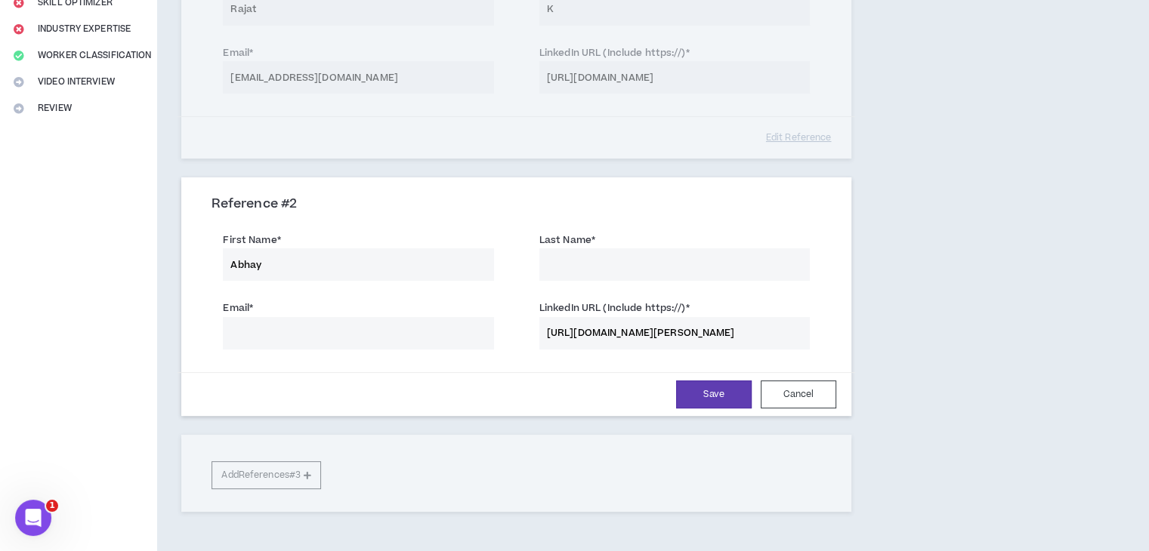
type input "Abhay"
type input "[PERSON_NAME]"
click at [435, 335] on input "Email *" at bounding box center [358, 333] width 270 height 32
paste input "[URL][DOMAIN_NAME][PERSON_NAME]"
type input "[URL][DOMAIN_NAME][PERSON_NAME]"
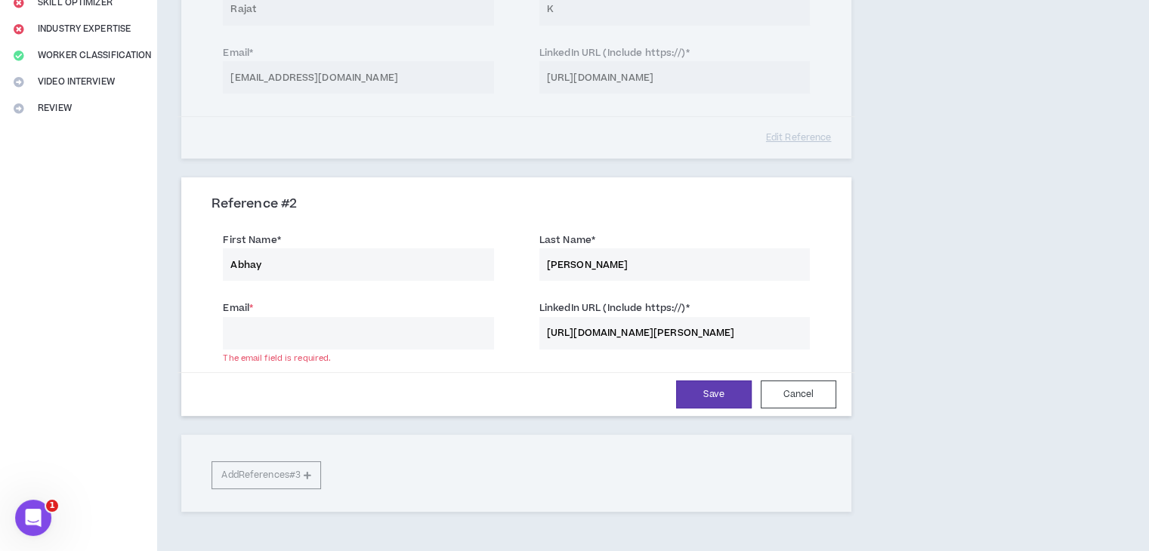
paste input "[EMAIL_ADDRESS][DOMAIN_NAME]"
type input "[EMAIL_ADDRESS][DOMAIN_NAME]"
click at [698, 398] on button "Save" at bounding box center [714, 395] width 76 height 28
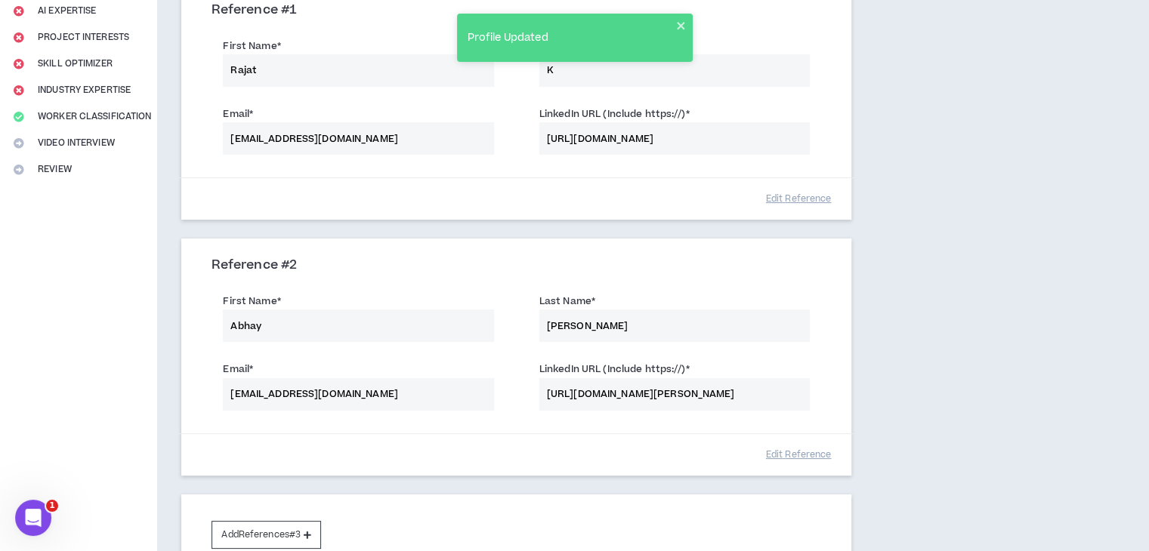
scroll to position [391, 0]
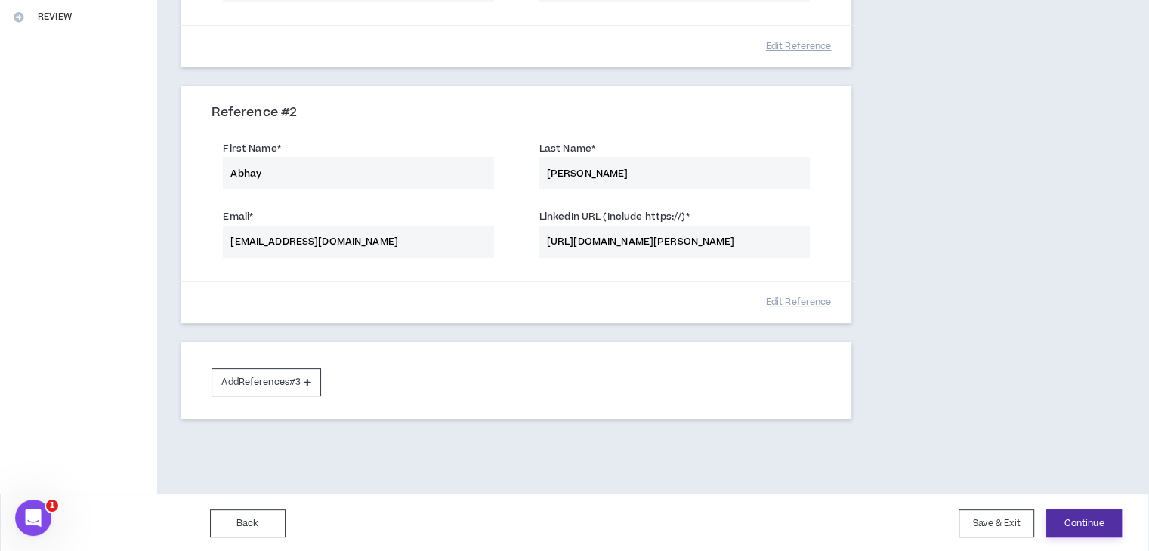
click at [1083, 529] on button "Continue" at bounding box center [1084, 524] width 76 height 28
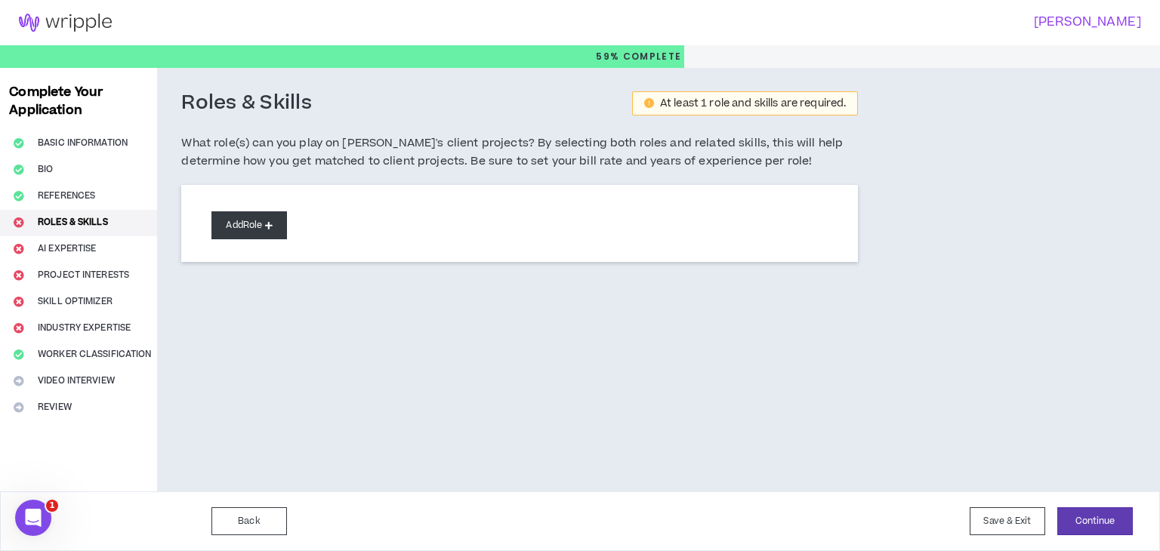
click at [244, 236] on button "Add Role" at bounding box center [250, 226] width 76 height 28
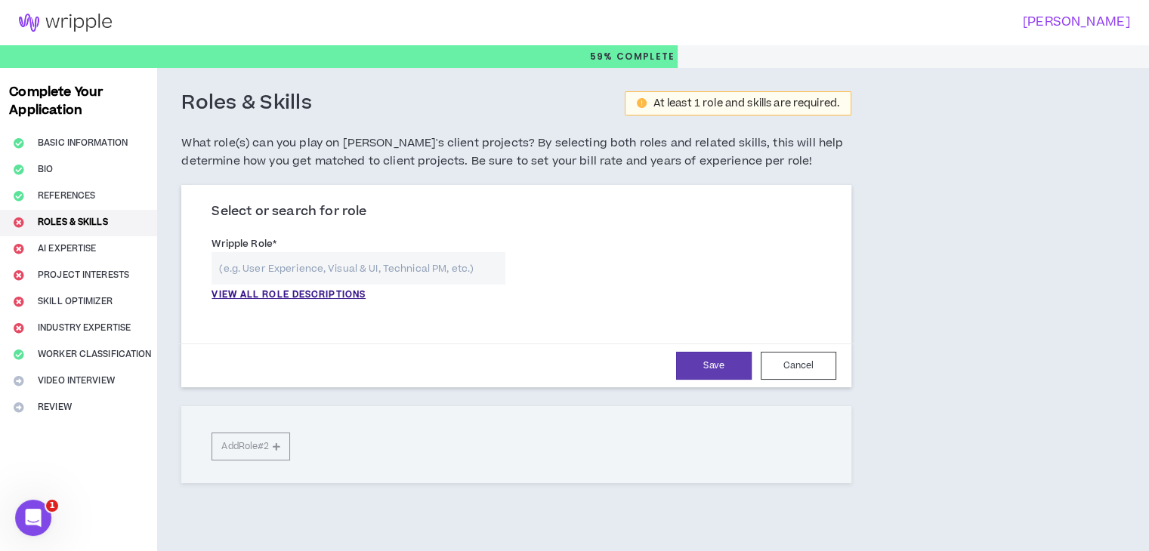
click at [287, 276] on input "text" at bounding box center [358, 268] width 293 height 32
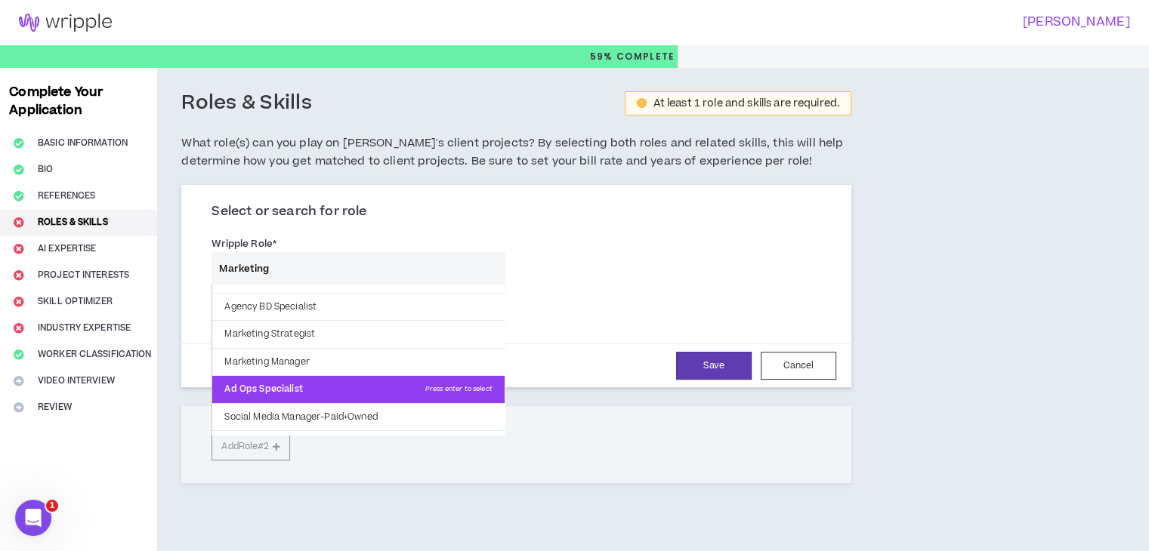
scroll to position [45, 0]
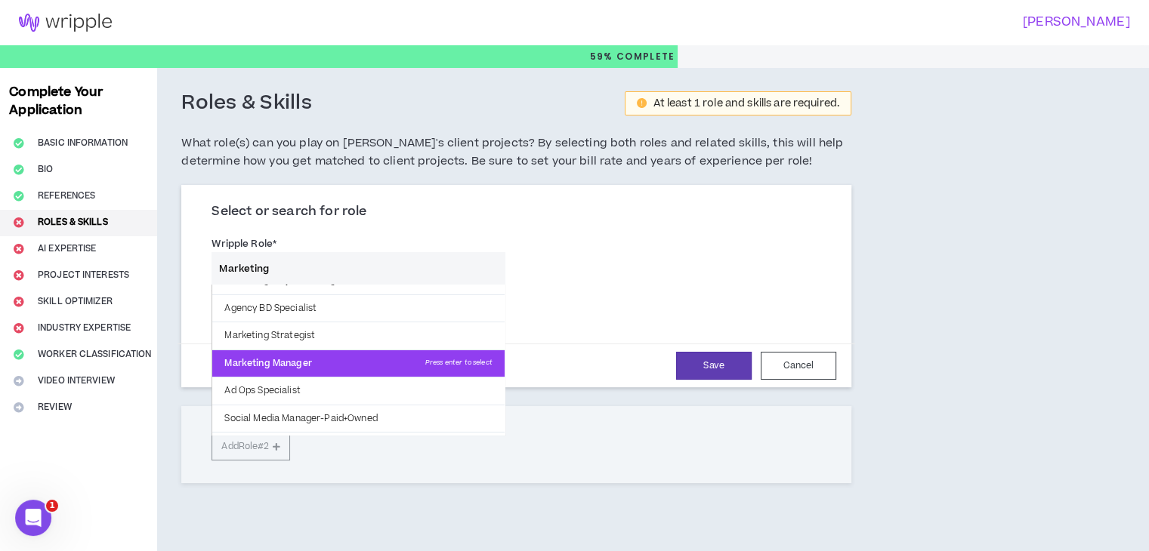
click at [338, 357] on p "Marketing Manager Press enter to select" at bounding box center [358, 364] width 292 height 27
type input "Marketing Manager"
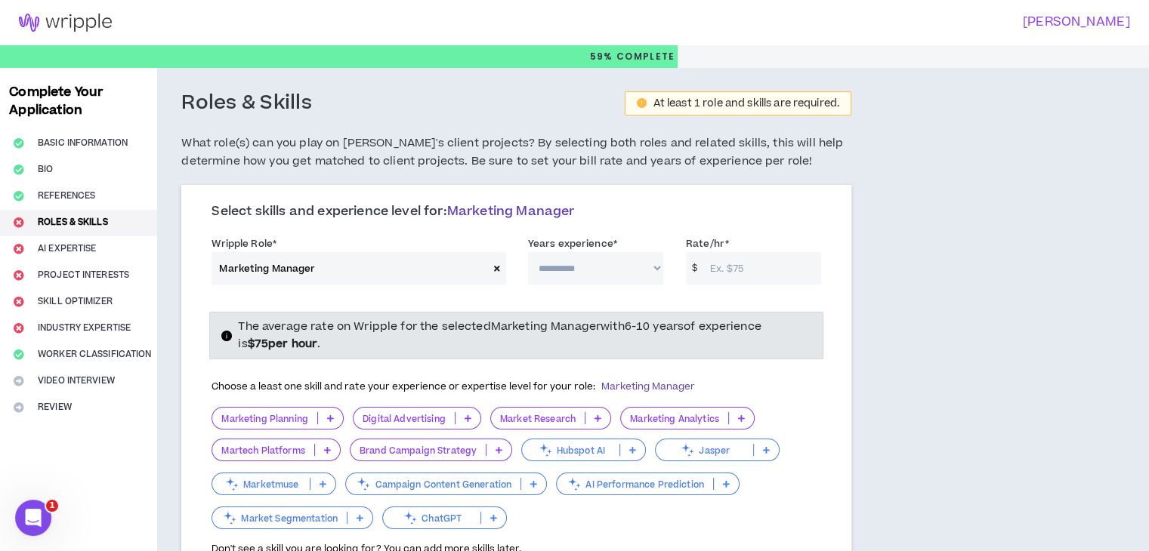
click at [579, 261] on select "**********" at bounding box center [595, 268] width 135 height 32
select select "**"
click at [528, 252] on select "**********" at bounding box center [595, 268] width 135 height 32
click at [724, 276] on input "Rate/hr *" at bounding box center [762, 268] width 119 height 32
type input "75"
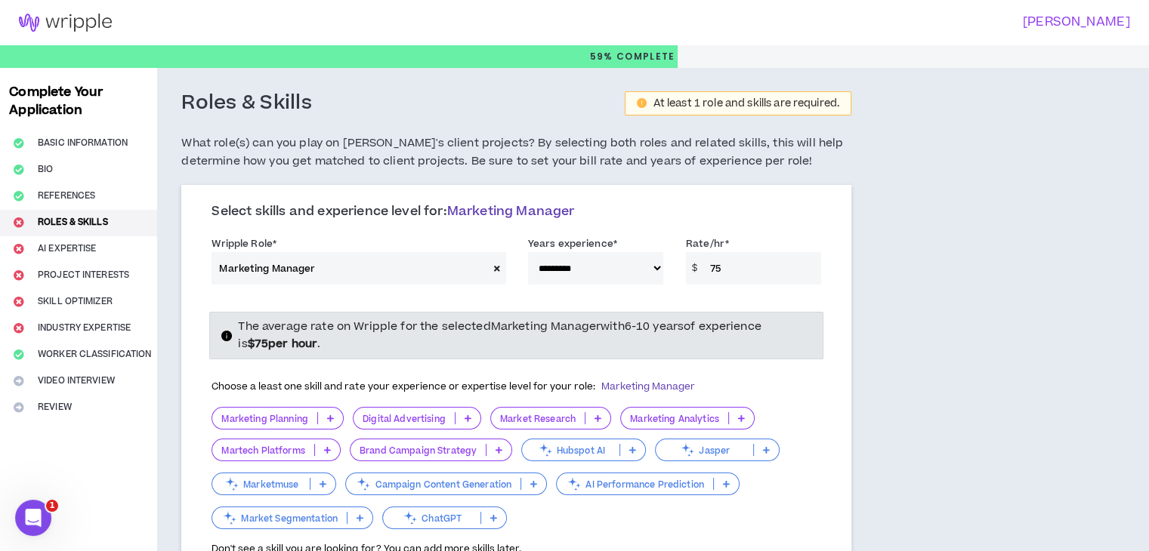
click at [659, 326] on span "The average rate on Wripple for the selected Marketing Manager with 6-10 years …" at bounding box center [499, 335] width 523 height 32
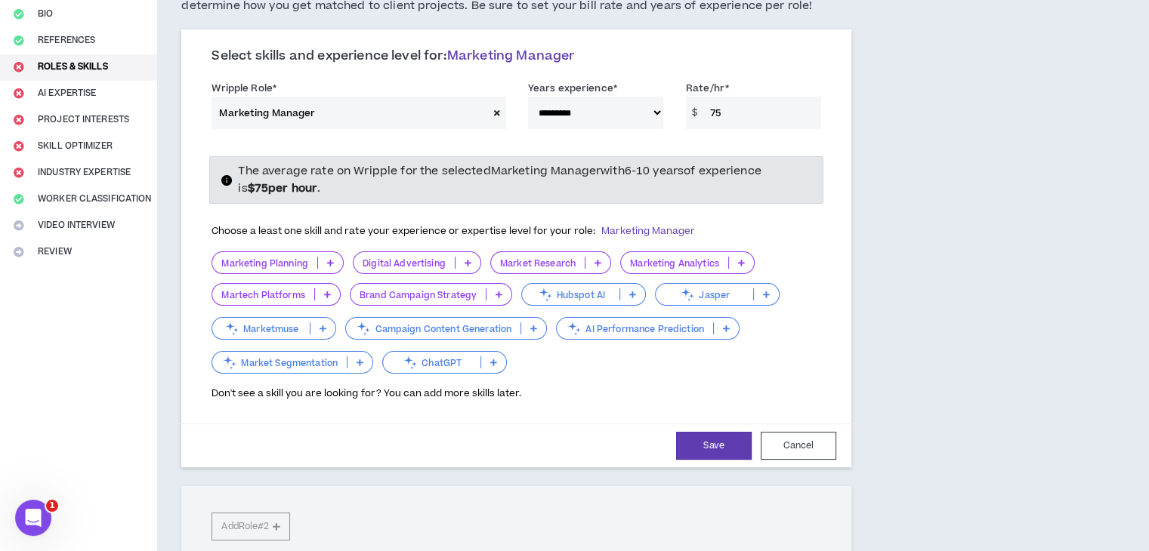
scroll to position [168, 0]
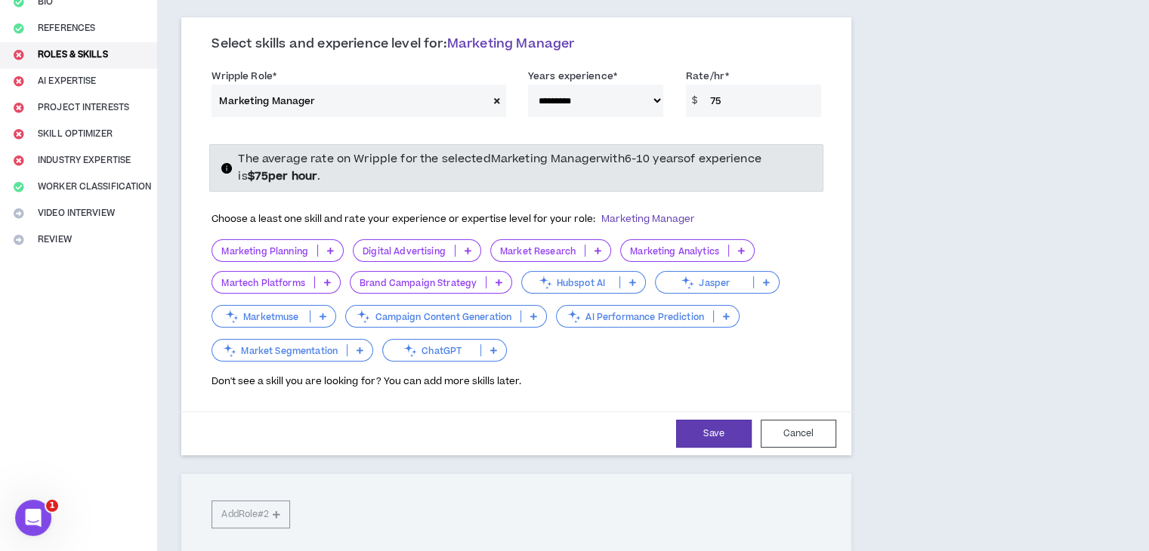
click at [285, 246] on p "Marketing Planning" at bounding box center [264, 251] width 105 height 11
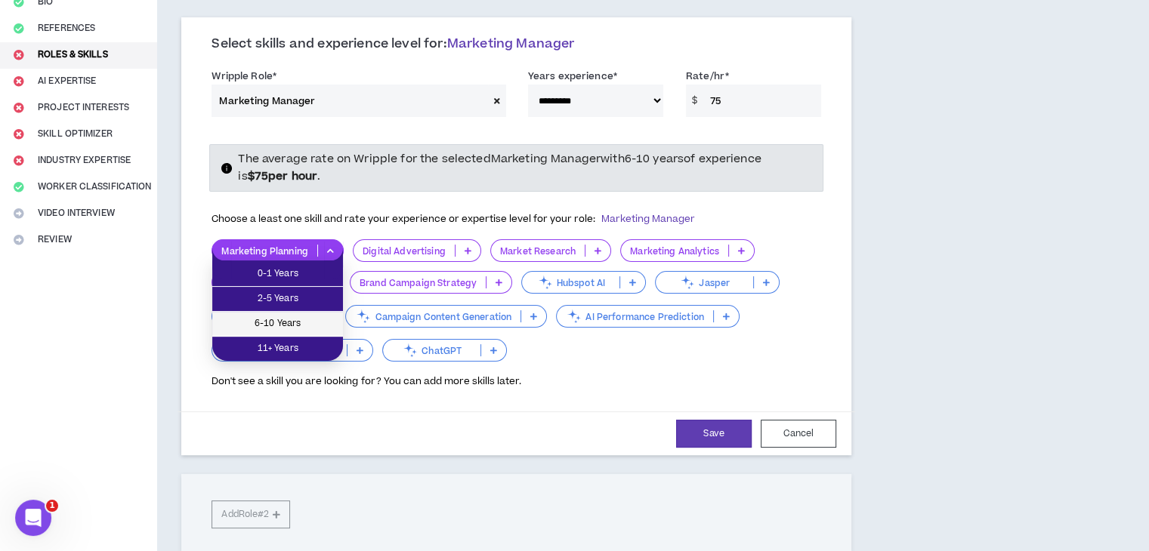
click at [276, 317] on span "6-10 Years" at bounding box center [277, 324] width 113 height 17
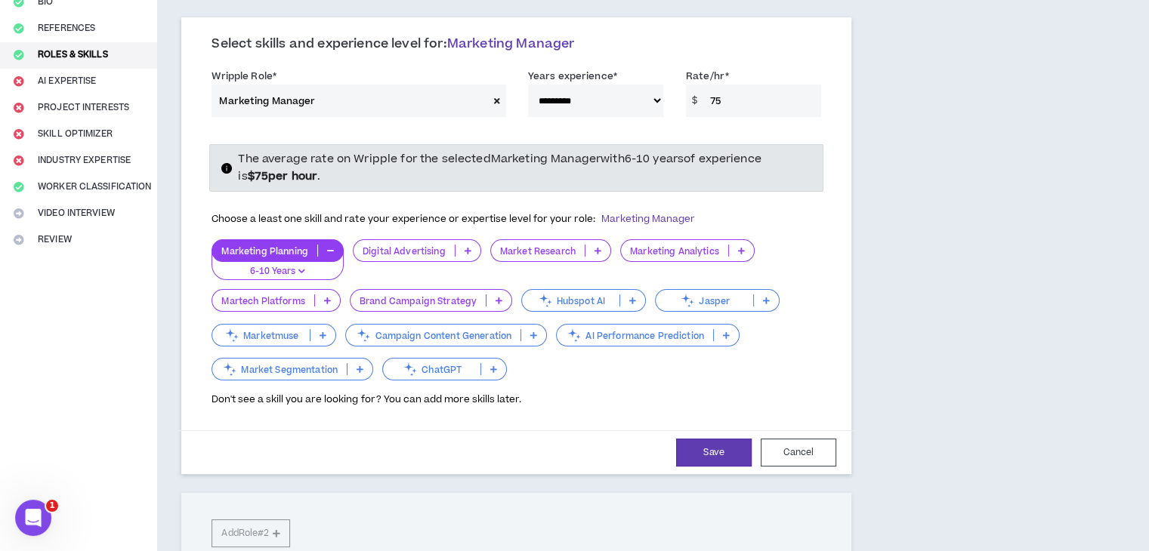
click at [391, 249] on p "Digital Advertising" at bounding box center [404, 251] width 101 height 11
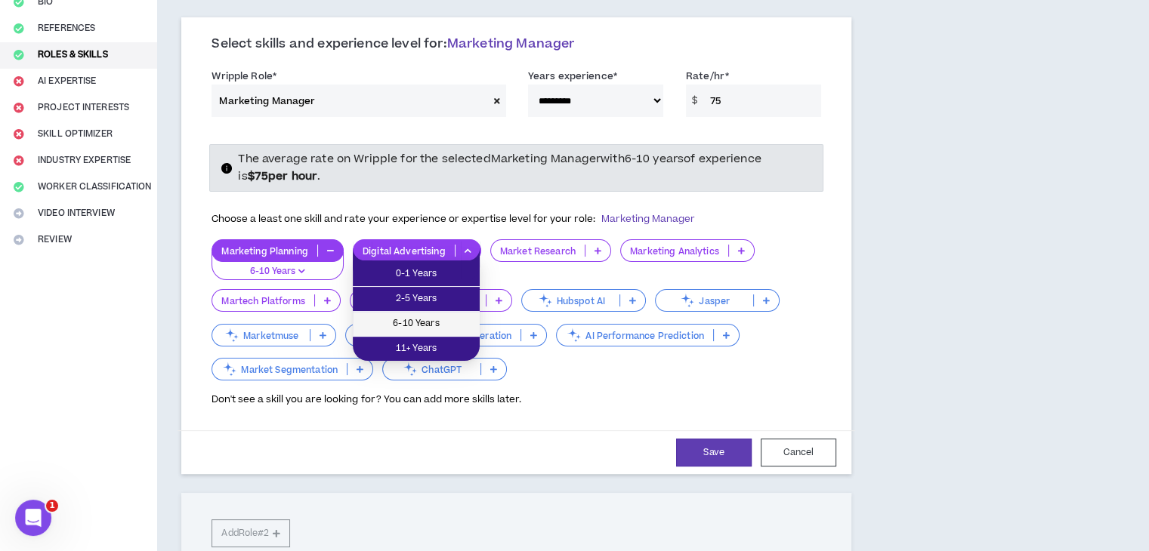
click at [429, 322] on span "6-10 Years" at bounding box center [416, 324] width 109 height 17
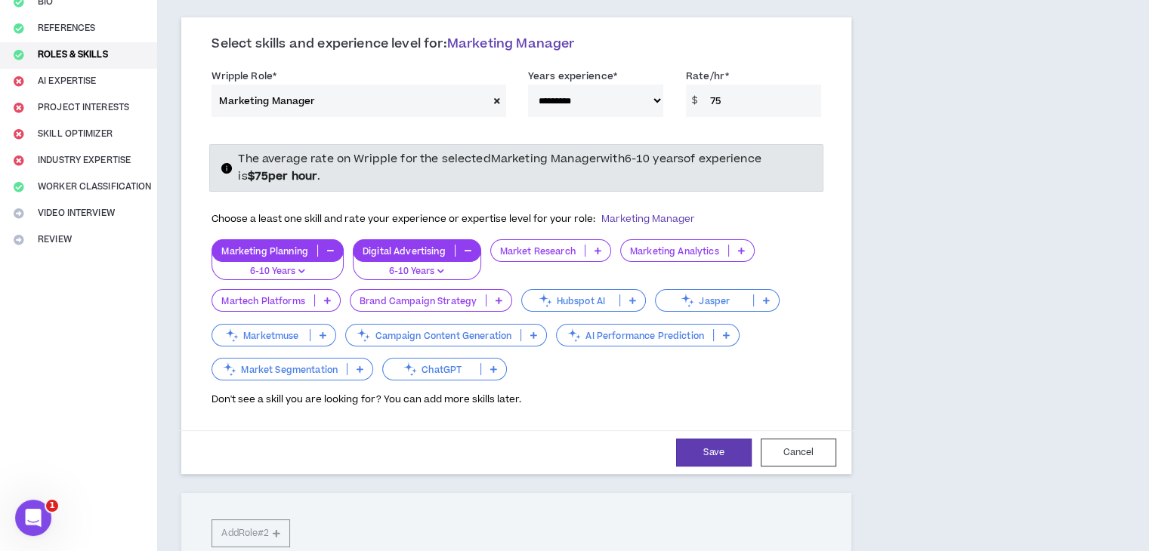
click at [595, 252] on icon at bounding box center [598, 251] width 7 height 8
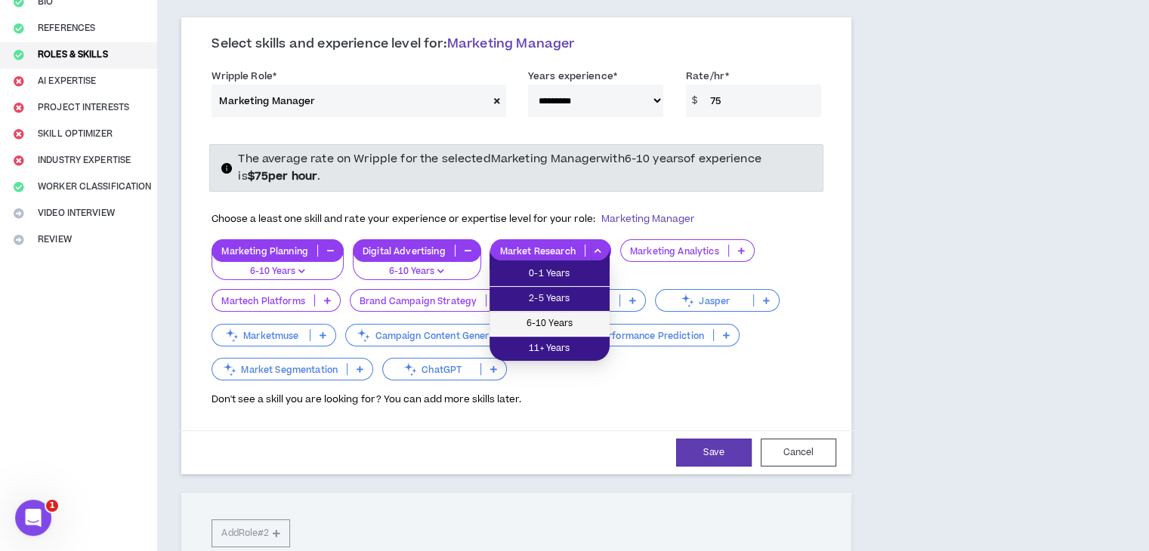
click at [559, 313] on li "6-10 Years" at bounding box center [550, 324] width 120 height 25
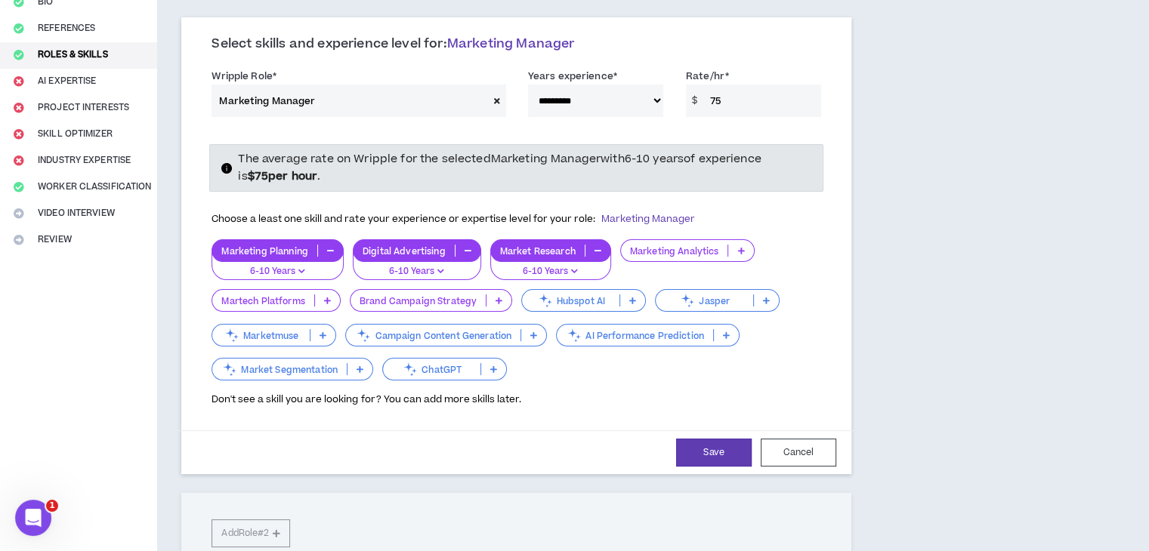
click at [498, 298] on icon at bounding box center [499, 301] width 7 height 8
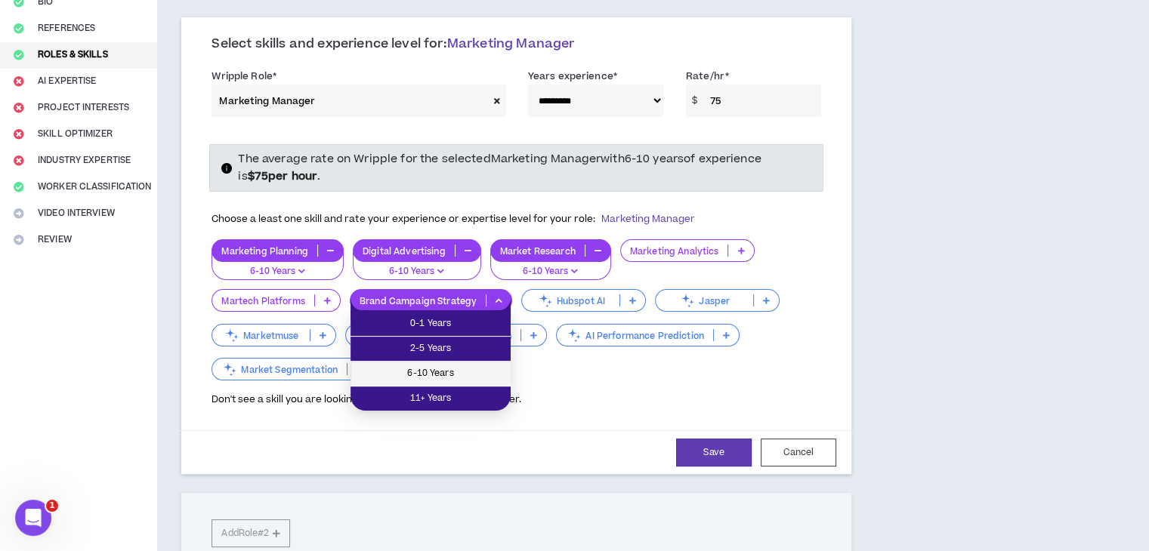
click at [450, 366] on span "6-10 Years" at bounding box center [431, 374] width 142 height 17
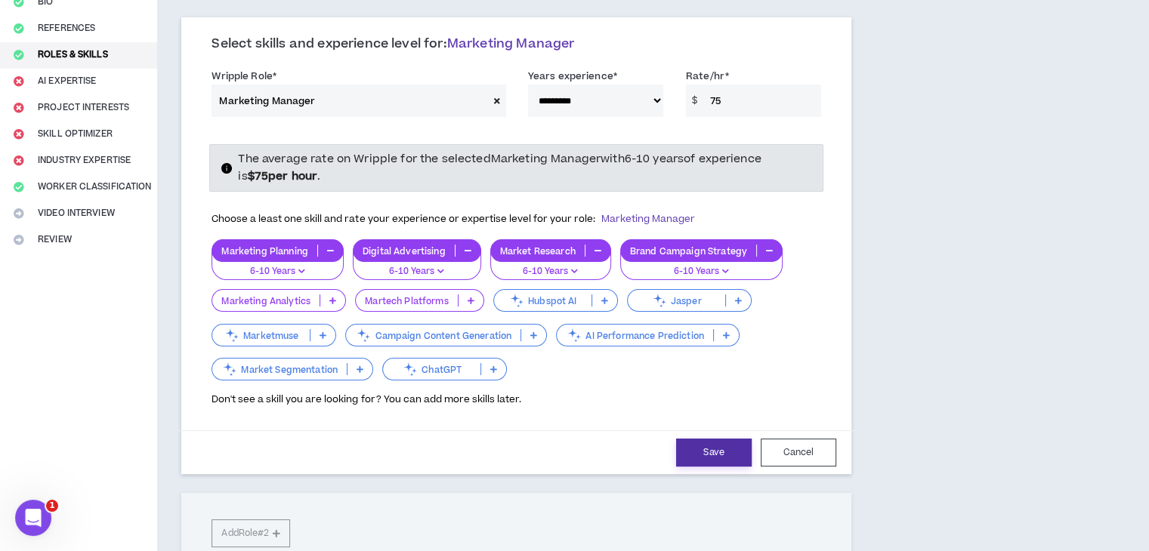
click at [702, 448] on button "Save" at bounding box center [714, 453] width 76 height 28
select select "**"
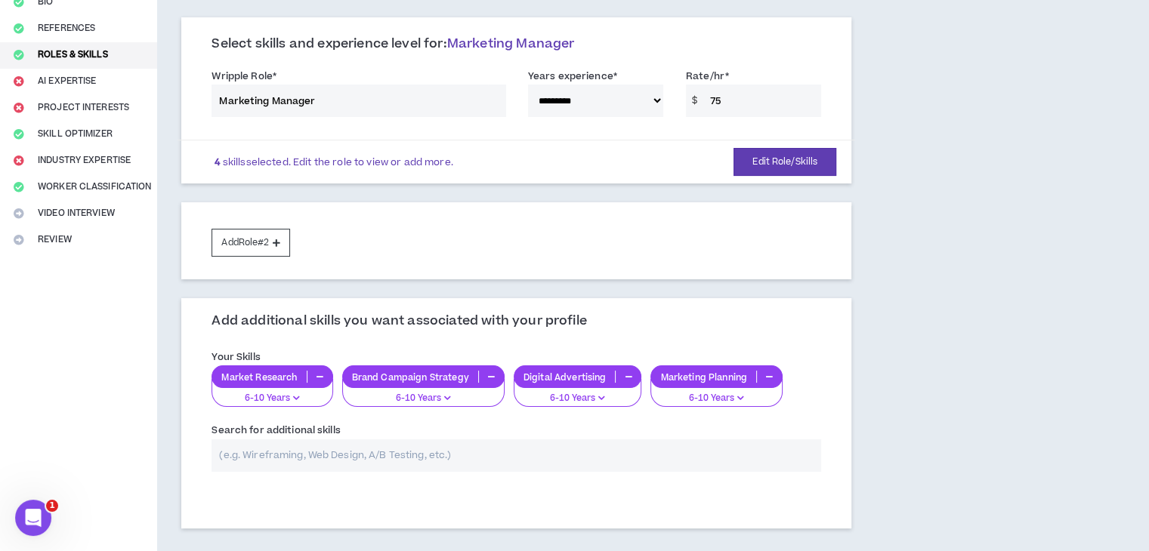
click at [593, 453] on input "text" at bounding box center [517, 456] width 610 height 32
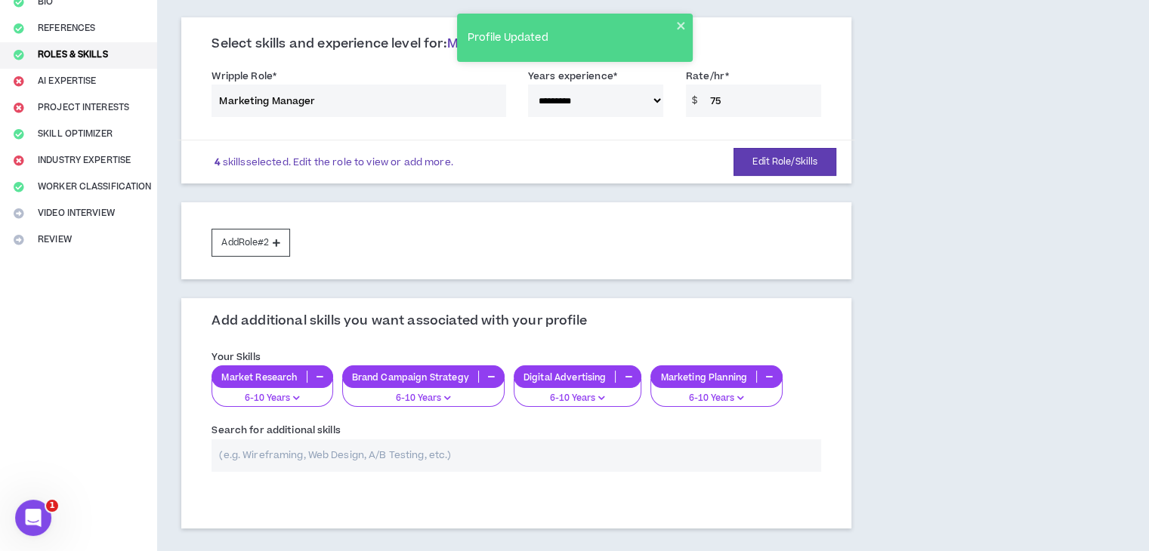
scroll to position [277, 0]
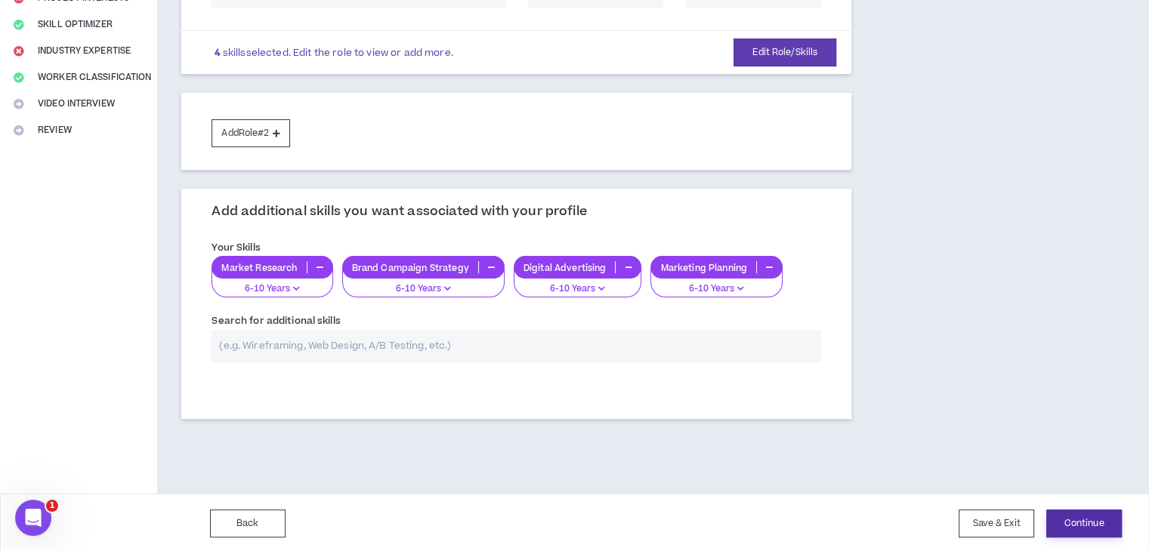
click at [1086, 514] on button "Continue" at bounding box center [1084, 524] width 76 height 28
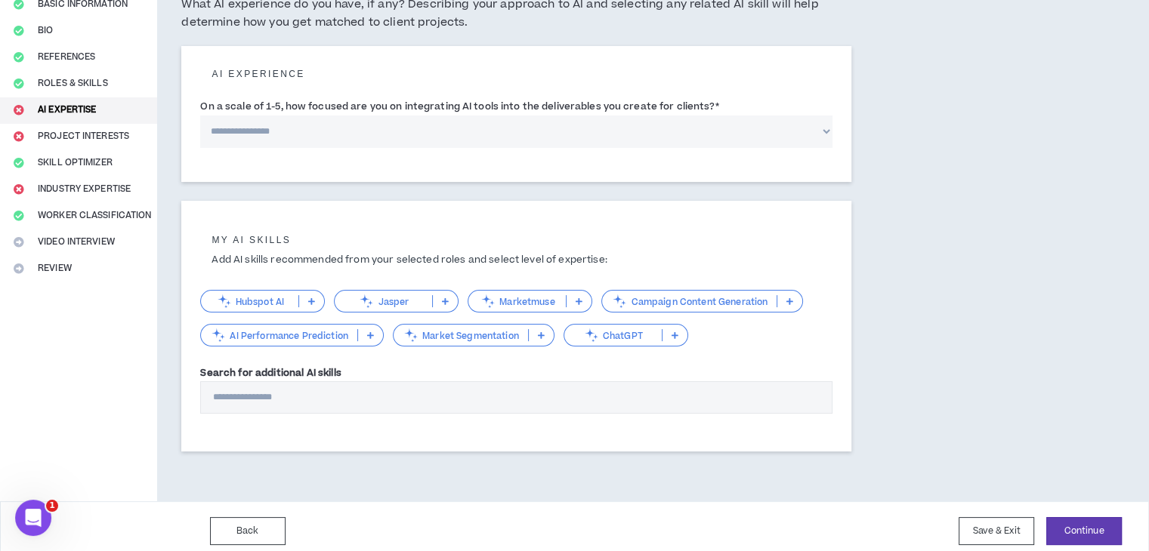
scroll to position [141, 0]
click at [568, 134] on select "**********" at bounding box center [516, 130] width 632 height 32
select select "*"
click at [200, 114] on select "**********" at bounding box center [516, 130] width 632 height 32
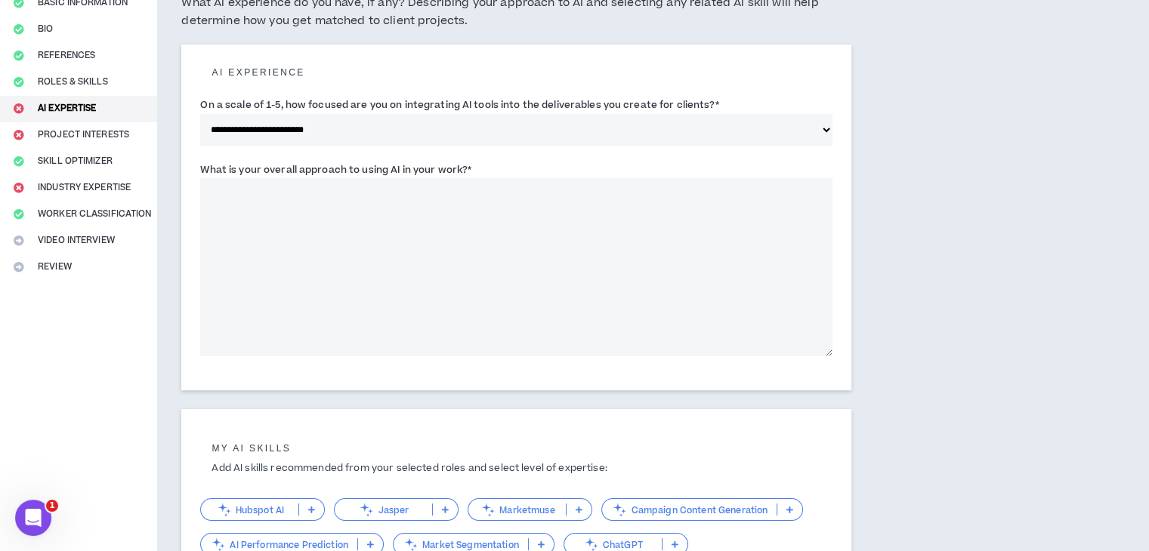
click at [445, 239] on textarea "What is your overall approach to using AI in your work? *" at bounding box center [516, 267] width 632 height 178
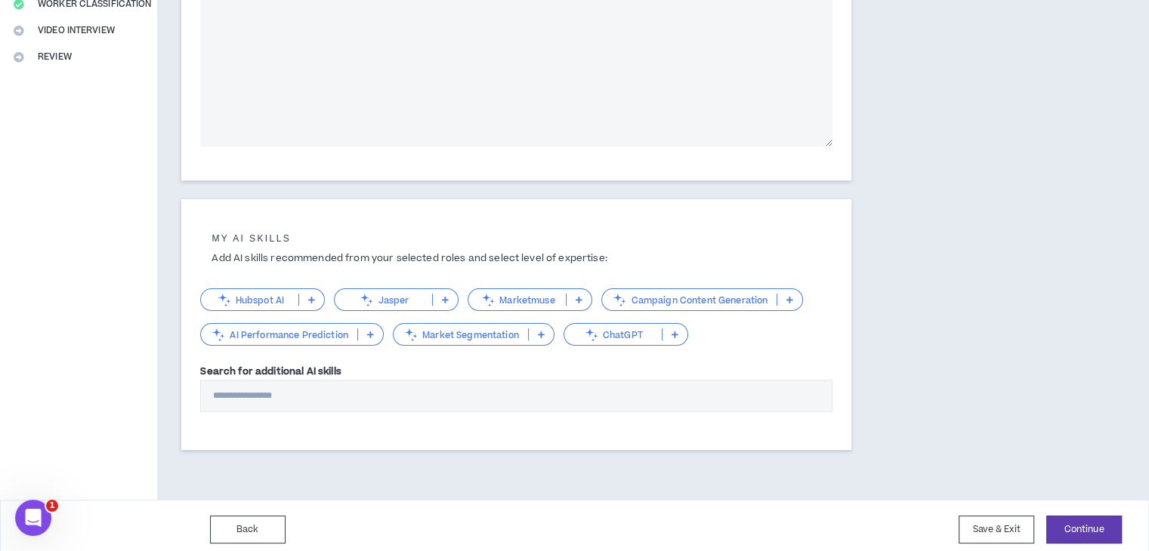
scroll to position [357, 0]
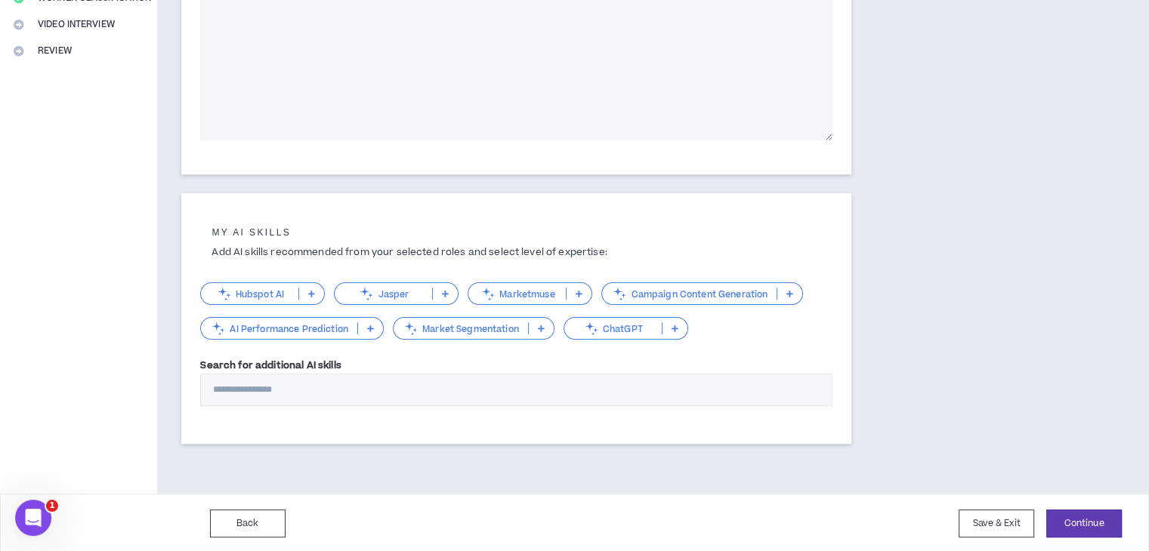
type textarea "**********"
click at [663, 291] on p "Campaign Content Generation" at bounding box center [689, 294] width 175 height 11
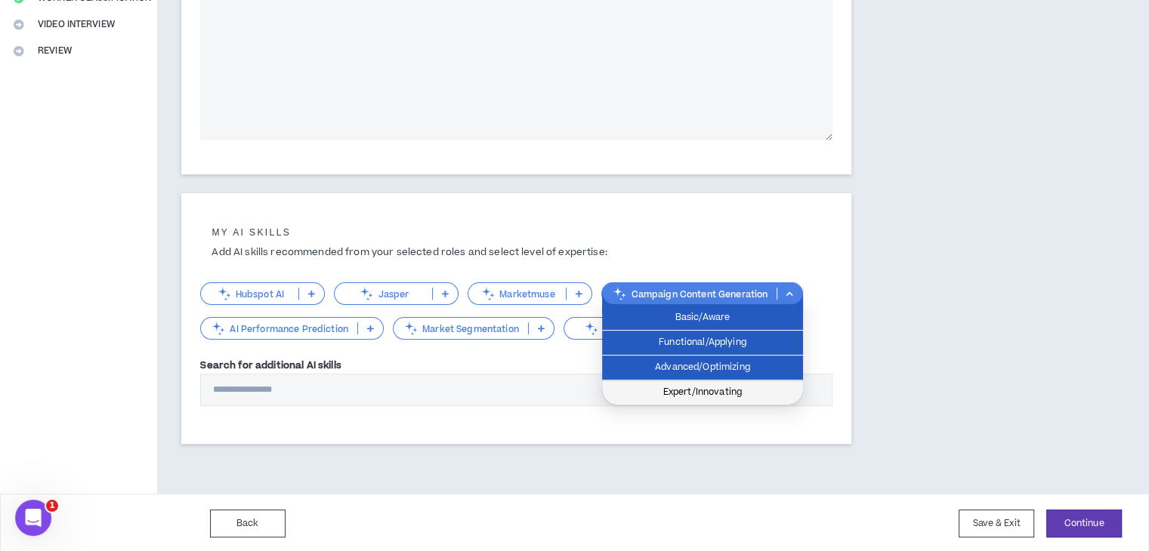
click at [652, 388] on span "Expert/Innovating" at bounding box center [702, 393] width 183 height 17
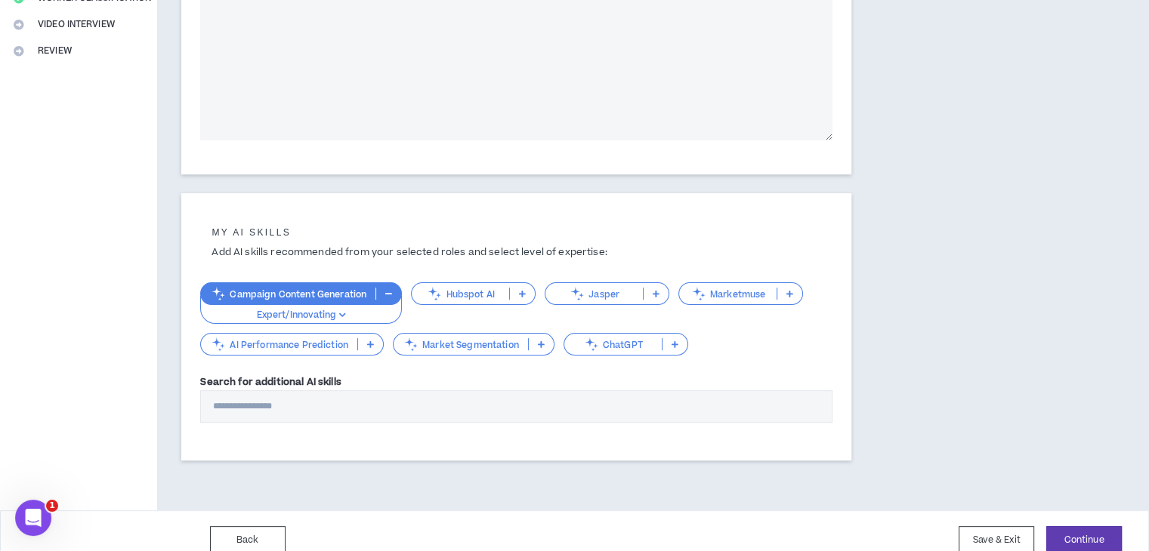
click at [372, 343] on icon at bounding box center [370, 345] width 7 height 8
click at [463, 368] on div "My AI skills Add AI skills recommended from your selected roles and select leve…" at bounding box center [516, 323] width 632 height 230
click at [545, 342] on p at bounding box center [541, 344] width 25 height 12
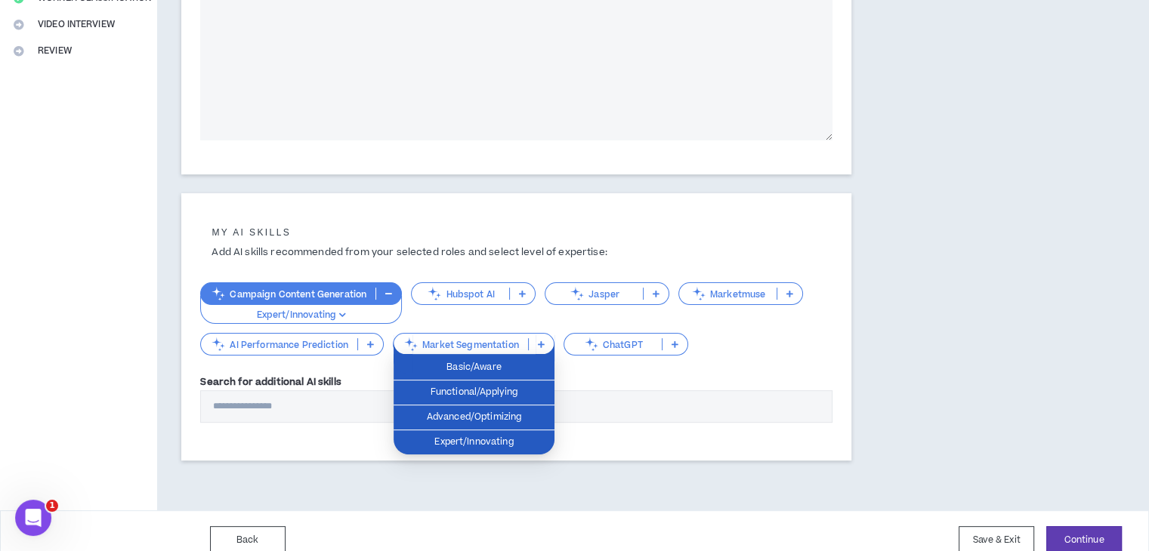
click at [521, 291] on icon at bounding box center [522, 294] width 7 height 8
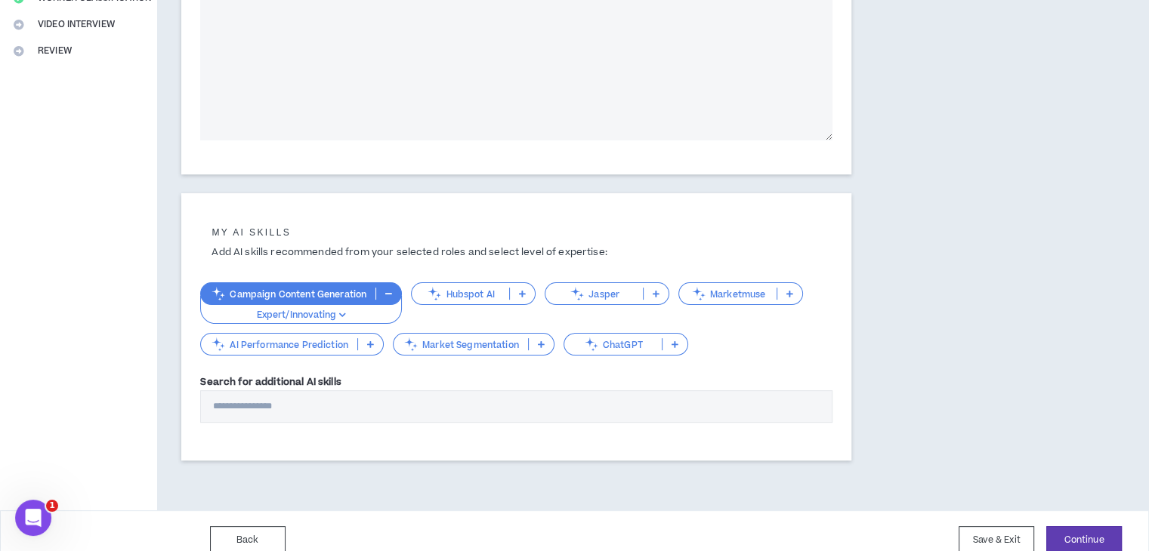
click at [659, 295] on p at bounding box center [656, 294] width 25 height 12
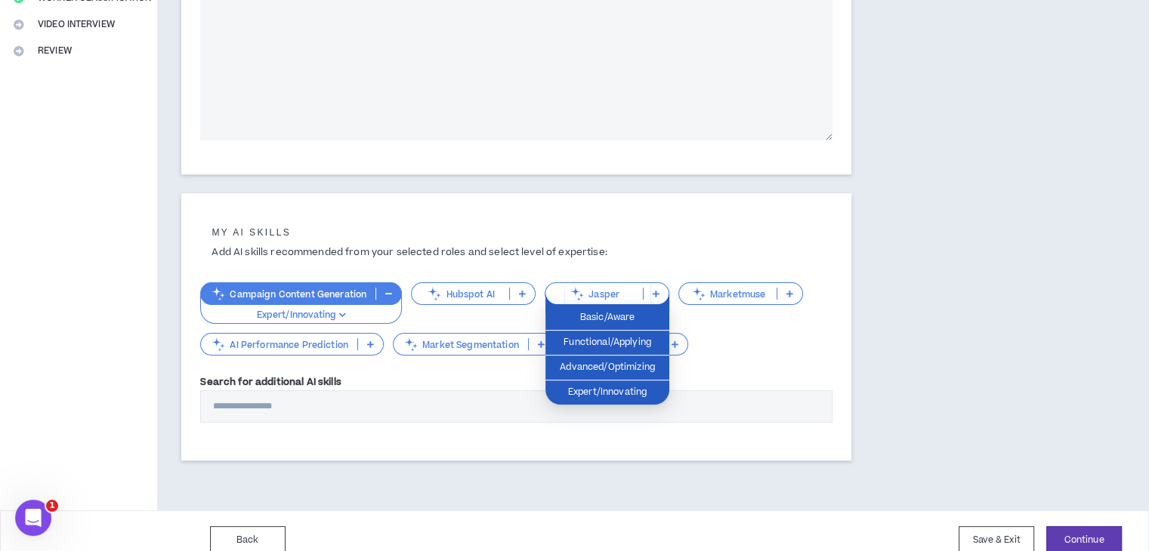
click at [793, 297] on p at bounding box center [789, 294] width 25 height 12
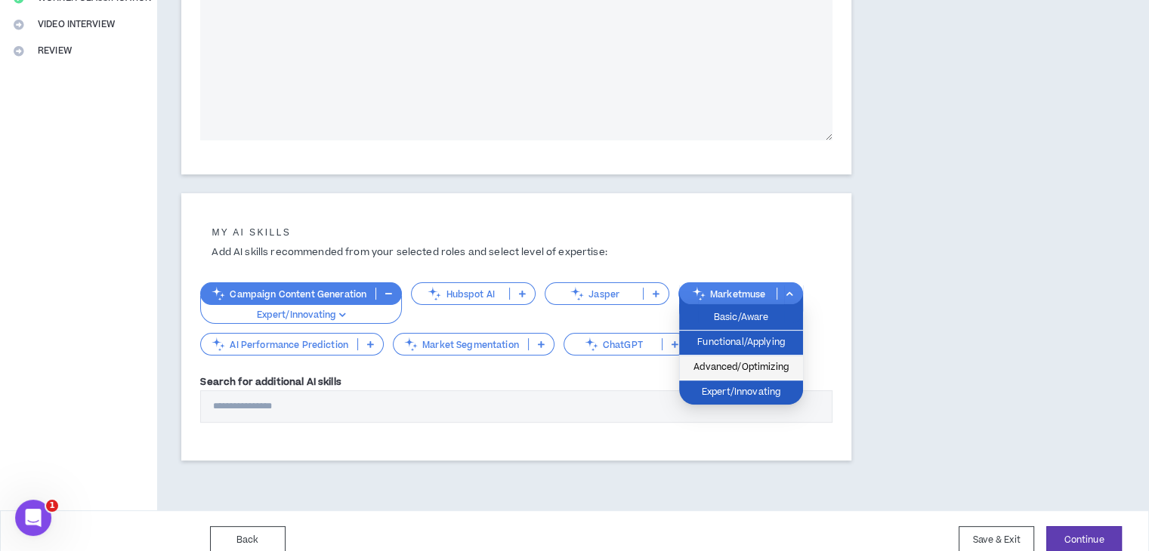
click at [754, 362] on span "Advanced/Optimizing" at bounding box center [741, 368] width 106 height 17
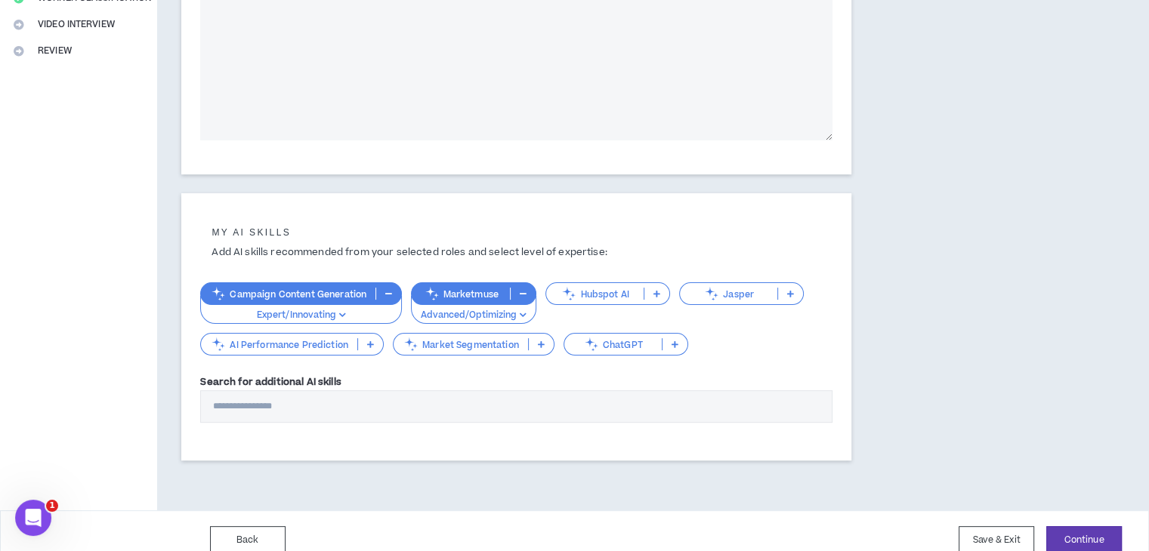
click at [373, 345] on icon at bounding box center [370, 345] width 7 height 8
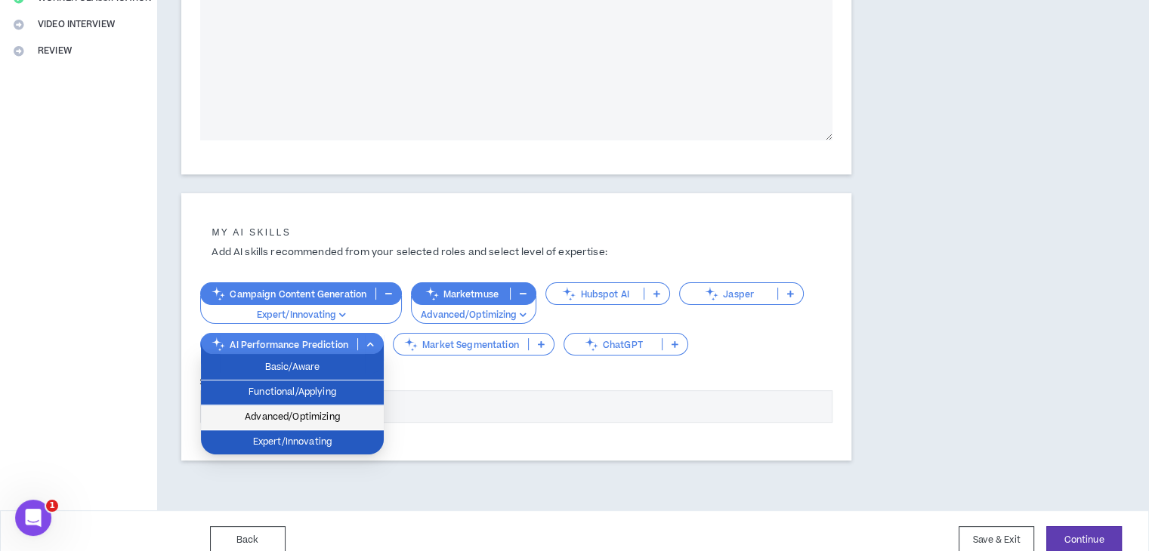
click at [344, 418] on span "Advanced/Optimizing" at bounding box center [292, 417] width 165 height 17
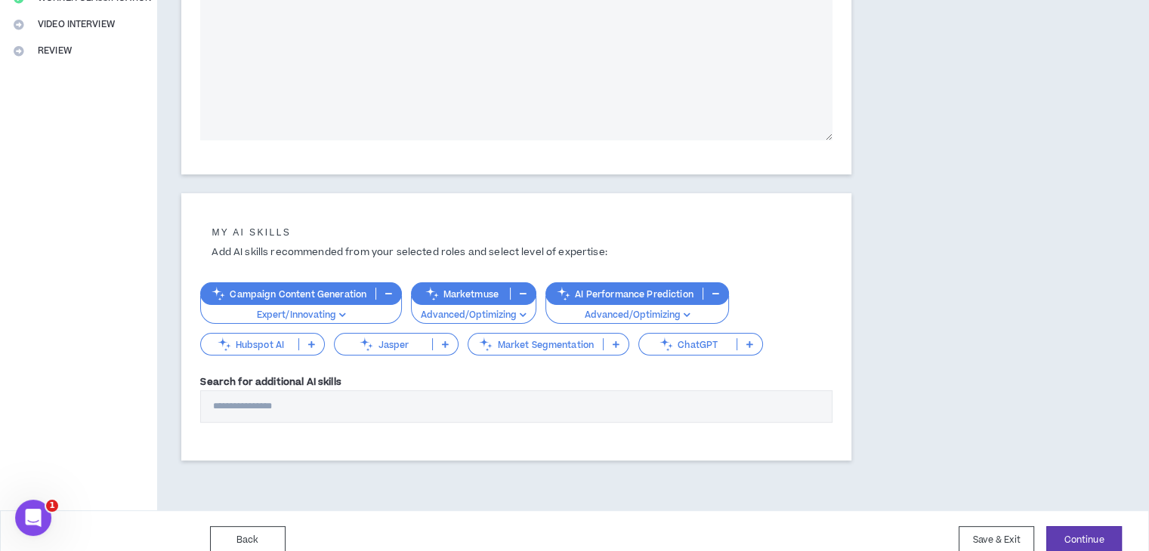
click at [749, 342] on icon at bounding box center [749, 345] width 7 height 8
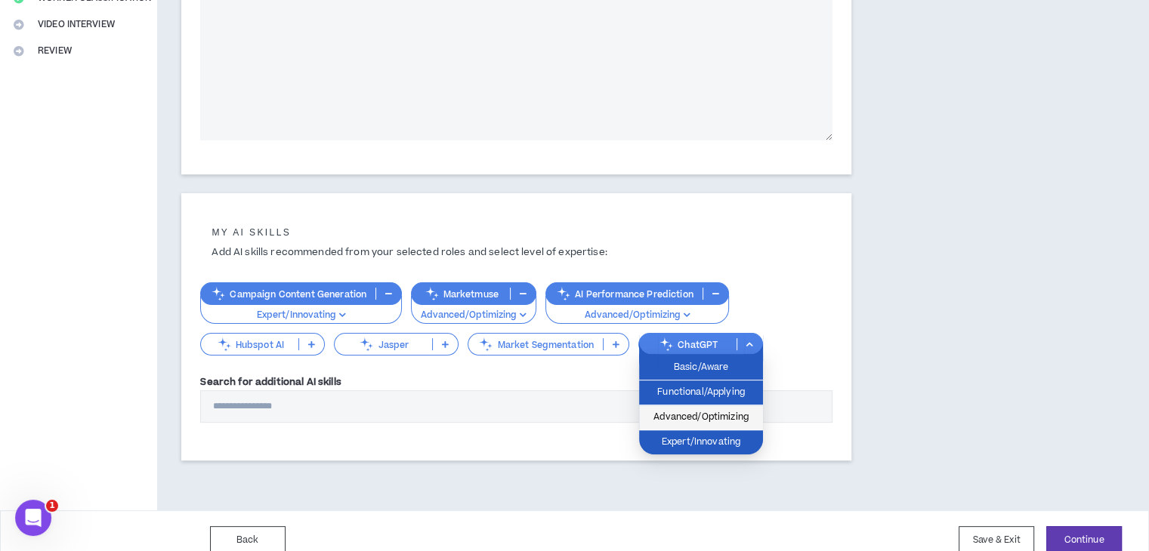
click at [702, 413] on span "Advanced/Optimizing" at bounding box center [701, 417] width 106 height 17
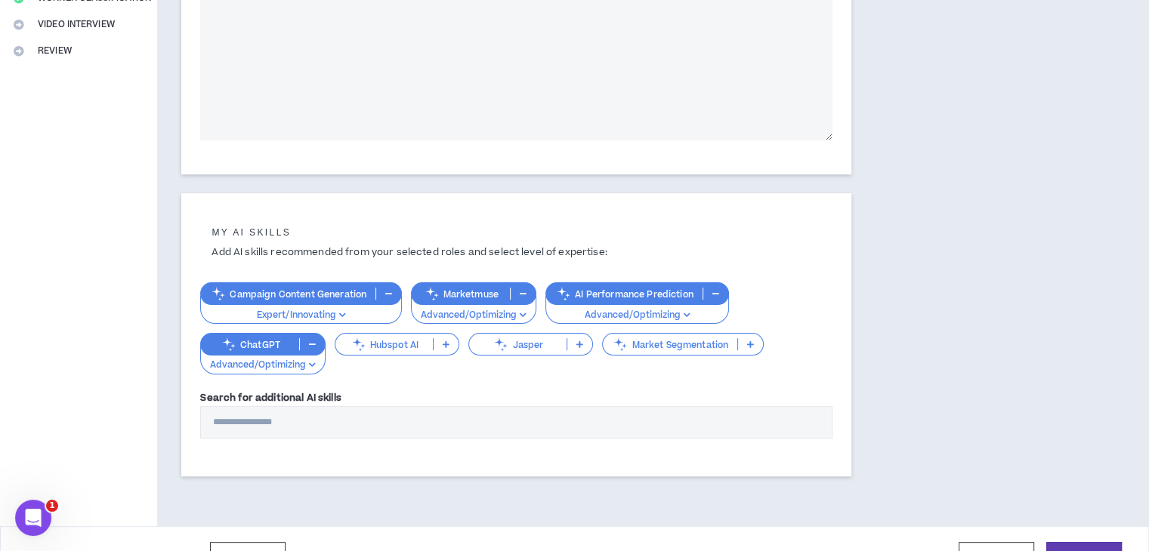
scroll to position [390, 0]
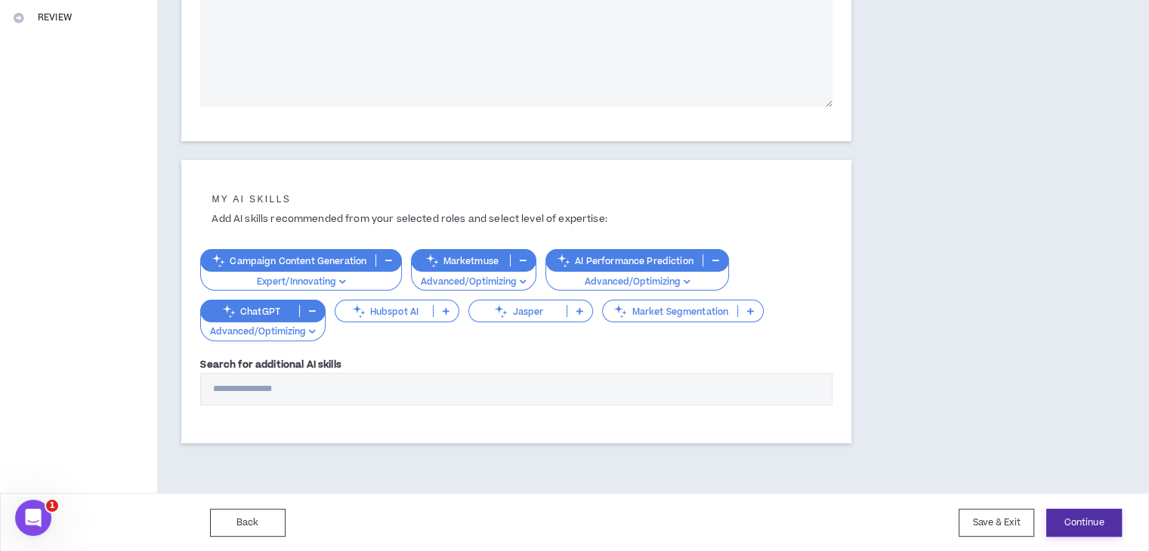
click at [1116, 520] on button "Continue" at bounding box center [1084, 523] width 76 height 28
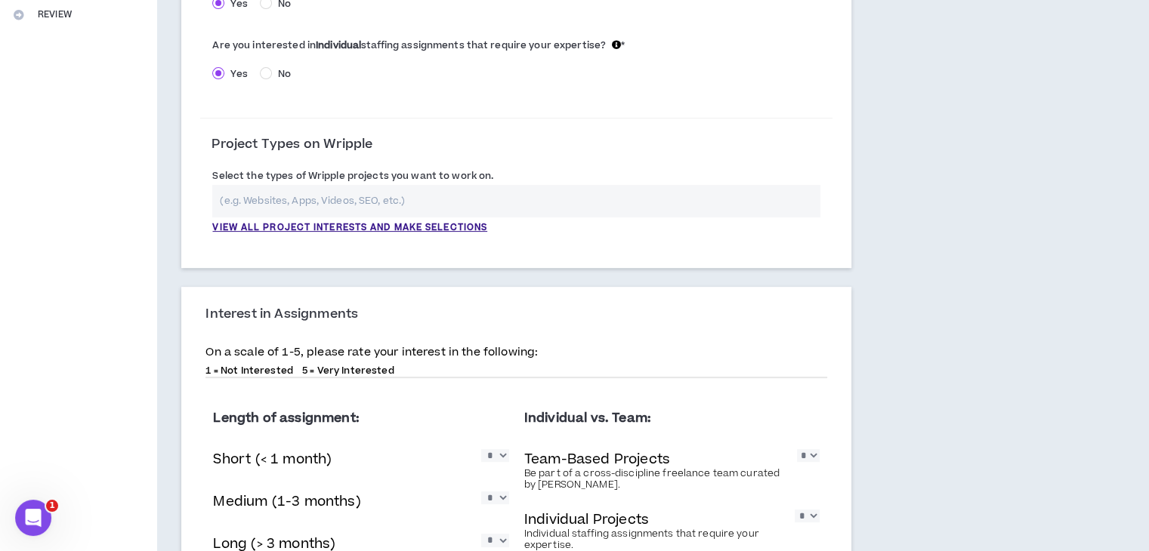
scroll to position [387, 0]
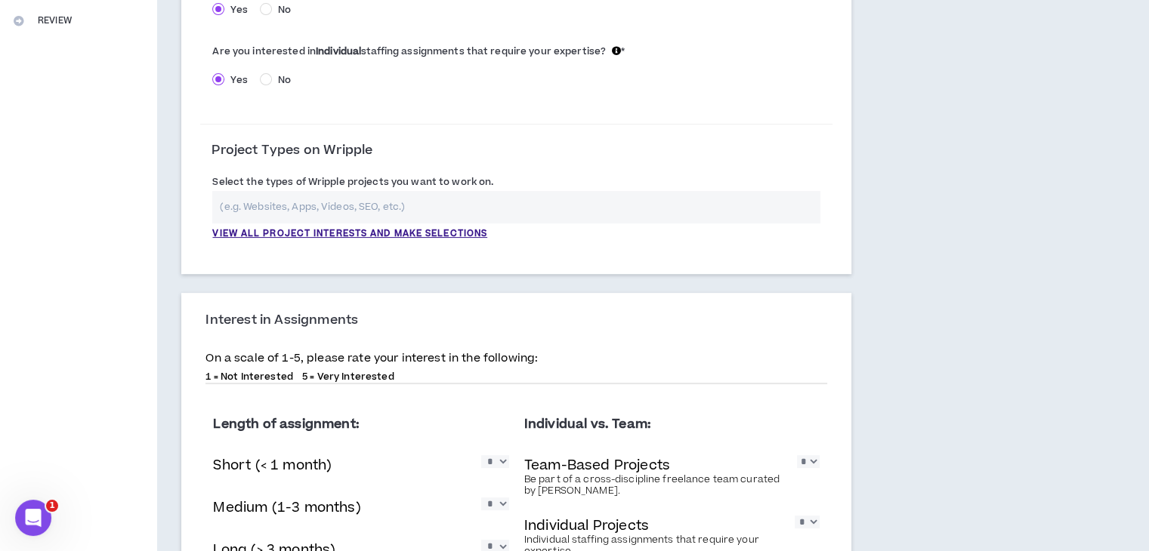
click at [496, 467] on select "* * * * *" at bounding box center [495, 462] width 28 height 13
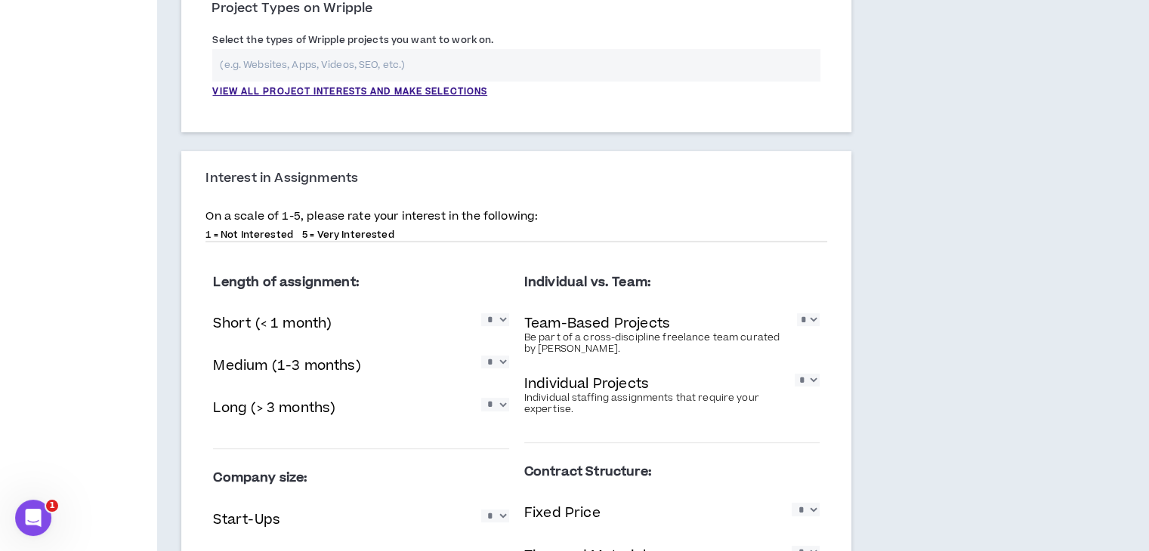
scroll to position [535, 0]
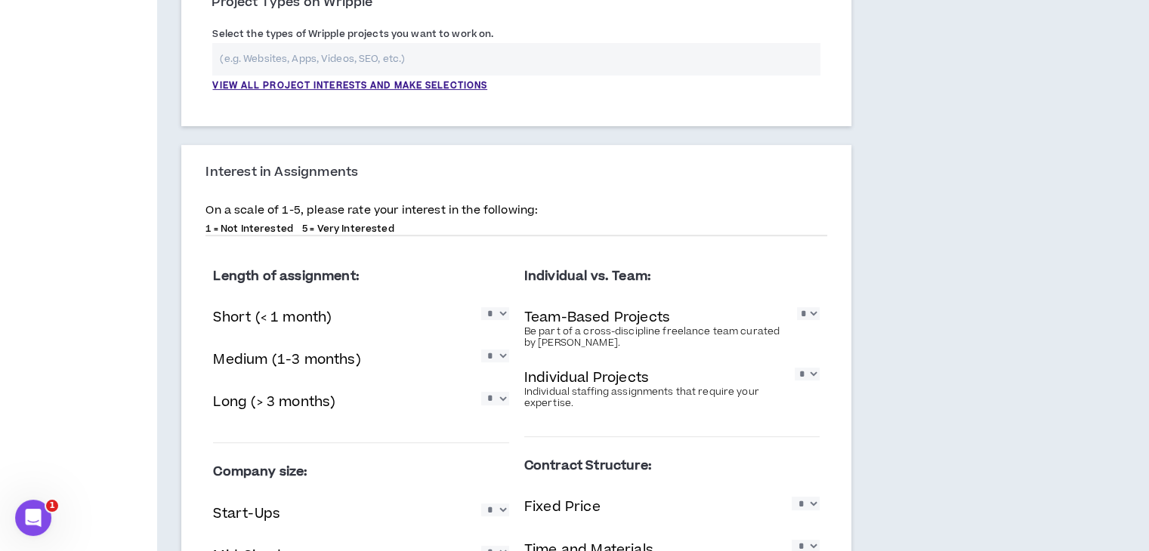
click at [807, 374] on select "* * * * *" at bounding box center [807, 374] width 25 height 13
select select "*"
click at [795, 368] on select "* * * * *" at bounding box center [807, 374] width 25 height 13
click at [815, 316] on select "* * * * *" at bounding box center [808, 313] width 23 height 13
select select "*"
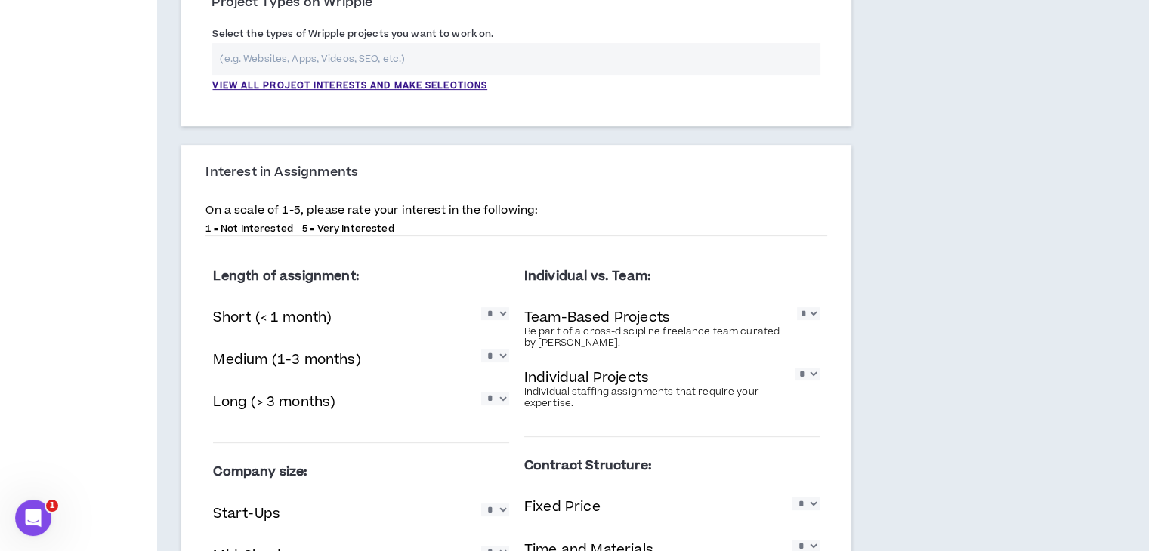
click at [797, 307] on select "* * * * *" at bounding box center [808, 313] width 23 height 13
click at [496, 405] on select "* * * * *" at bounding box center [495, 398] width 28 height 13
select select "*"
click at [481, 392] on select "* * * * *" at bounding box center [495, 398] width 28 height 13
click at [496, 363] on select "* * * * *" at bounding box center [495, 356] width 28 height 13
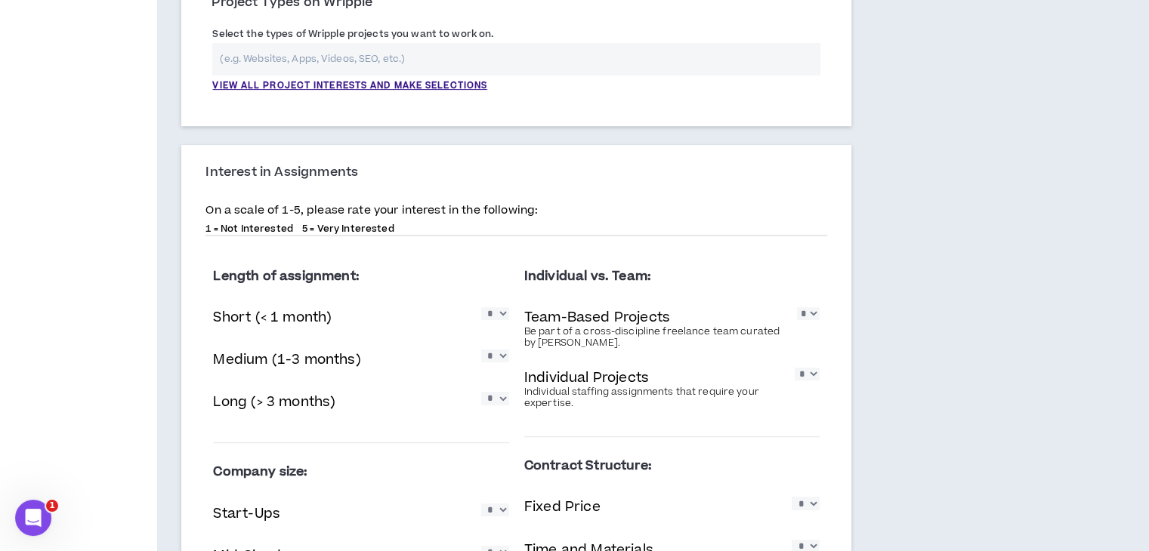
select select "*"
click at [481, 350] on select "* * * * *" at bounding box center [495, 356] width 28 height 13
click at [500, 317] on select "* * * * *" at bounding box center [495, 313] width 28 height 13
select select "*"
click at [481, 307] on select "* * * * *" at bounding box center [495, 313] width 28 height 13
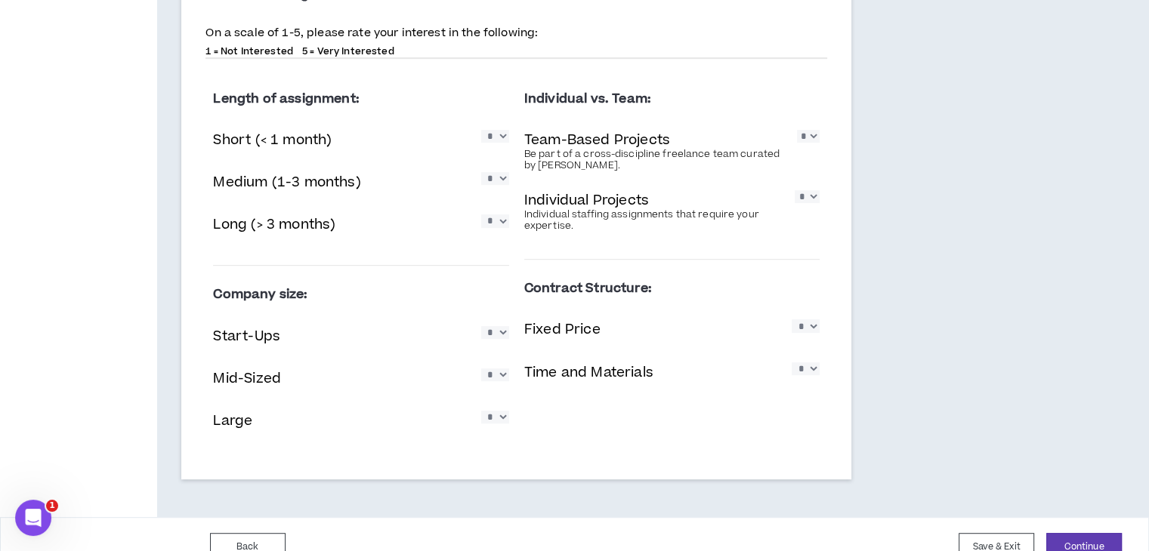
scroll to position [737, 0]
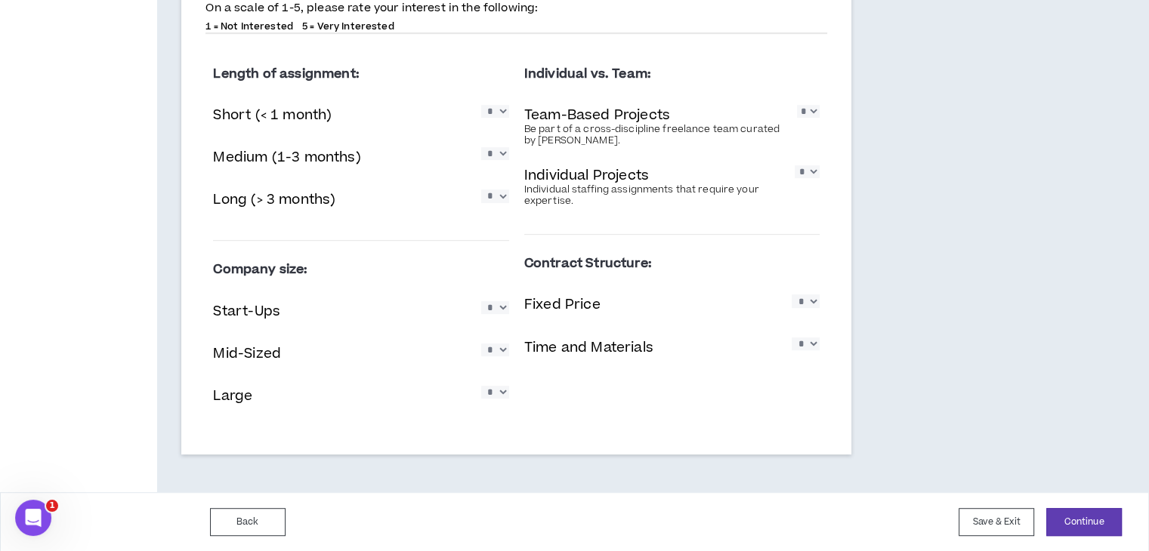
click at [805, 305] on select "* * * * *" at bounding box center [806, 301] width 28 height 13
select select "*"
click at [792, 295] on select "* * * * *" at bounding box center [806, 301] width 28 height 13
click at [810, 348] on select "* * * * *" at bounding box center [806, 344] width 28 height 13
select select "*"
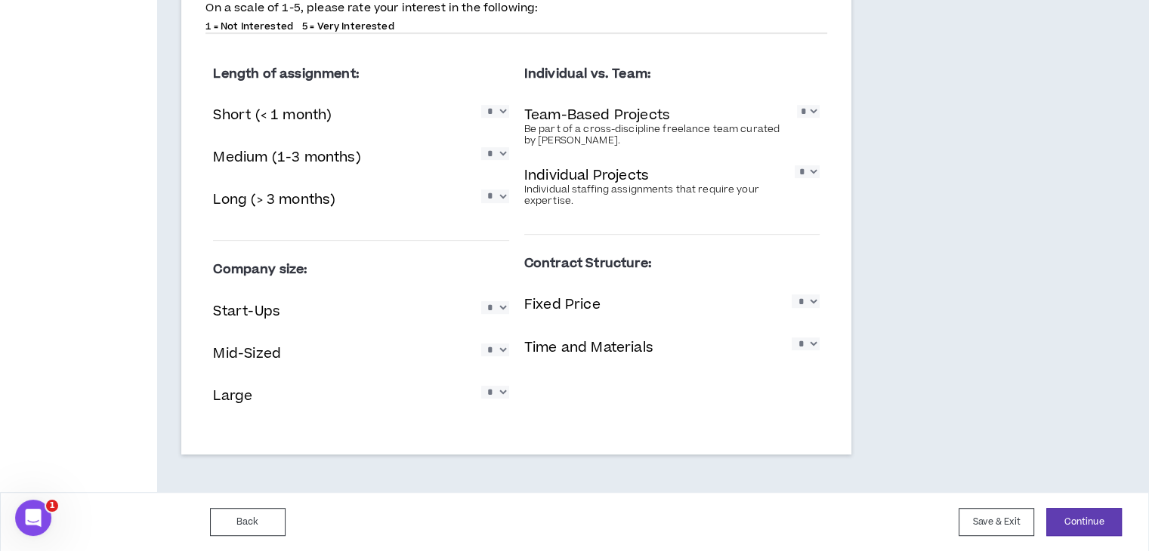
click at [792, 338] on select "* * * * *" at bounding box center [806, 344] width 28 height 13
click at [494, 307] on select "* * * * *" at bounding box center [495, 307] width 28 height 13
select select "*"
click at [481, 301] on select "* * * * *" at bounding box center [495, 307] width 28 height 13
click at [498, 350] on select "* * * * *" at bounding box center [495, 350] width 28 height 13
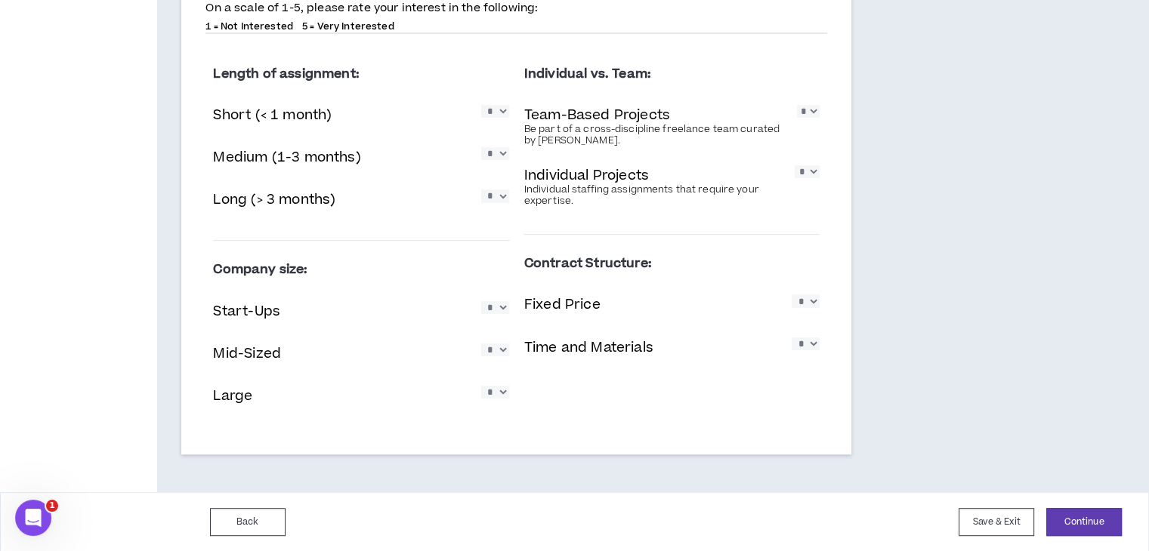
select select "*"
click at [481, 344] on select "* * * * *" at bounding box center [495, 350] width 28 height 13
click at [497, 396] on select "* * * * *" at bounding box center [495, 392] width 28 height 13
select select "*"
click at [481, 386] on select "* * * * *" at bounding box center [495, 392] width 28 height 13
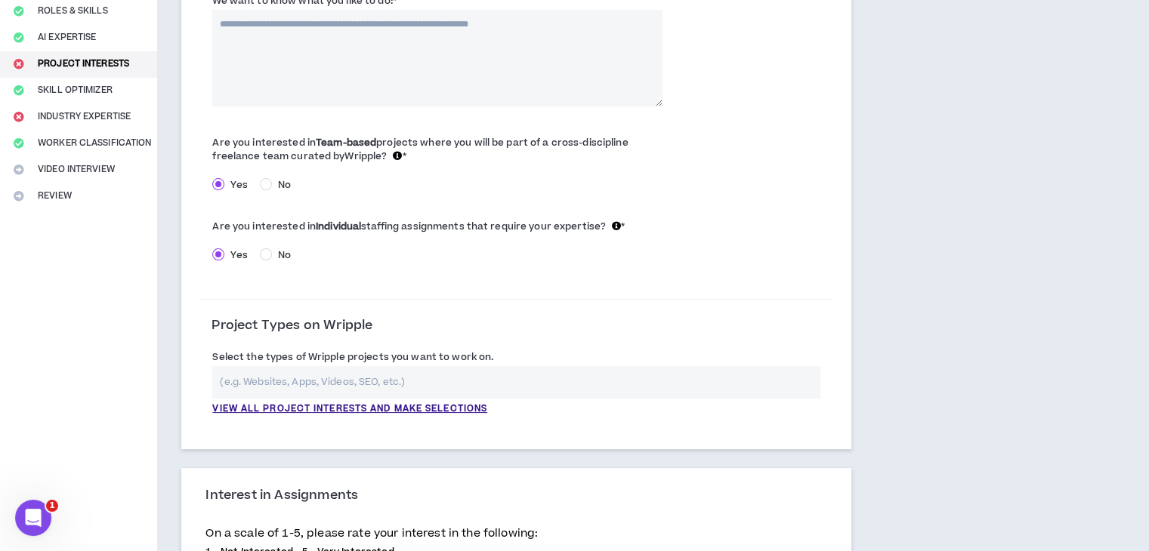
scroll to position [208, 0]
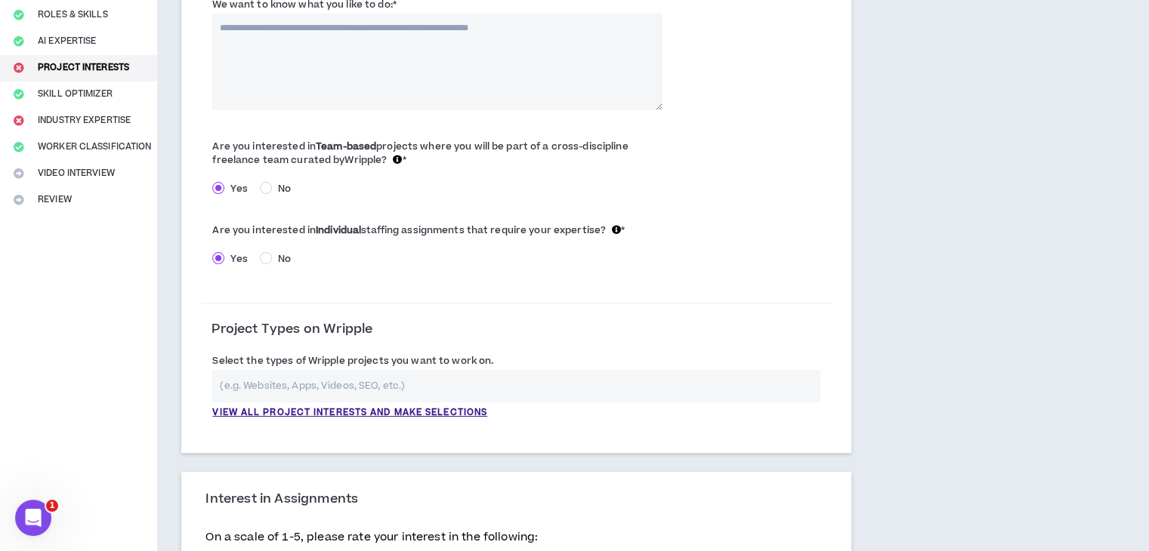
click at [347, 236] on b "Individual" at bounding box center [338, 231] width 45 height 14
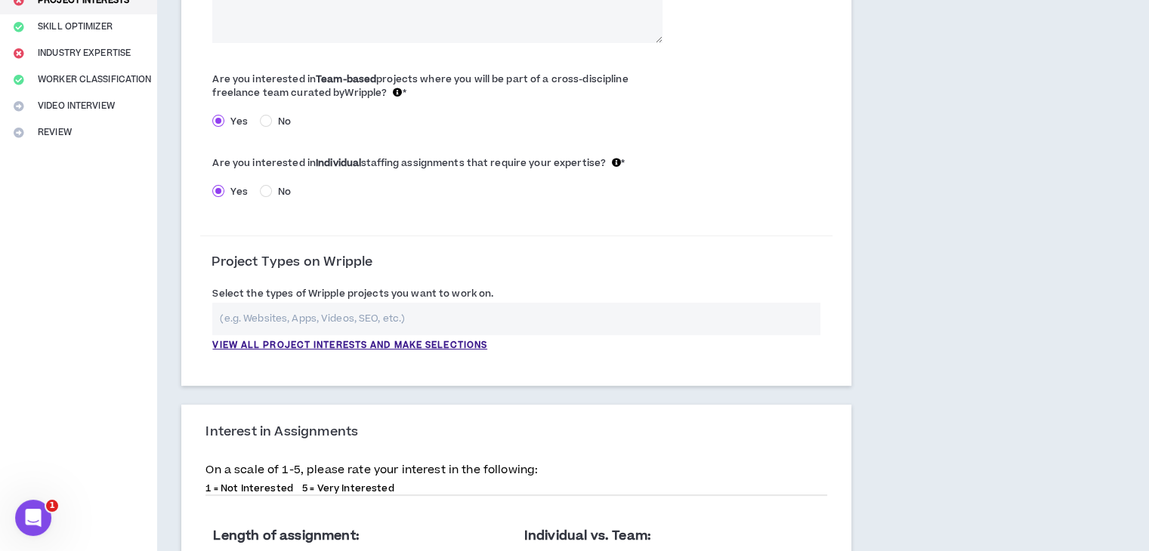
scroll to position [276, 0]
click at [344, 318] on input "text" at bounding box center [516, 318] width 608 height 32
click at [343, 344] on p "View all project interests and make selections" at bounding box center [349, 345] width 275 height 14
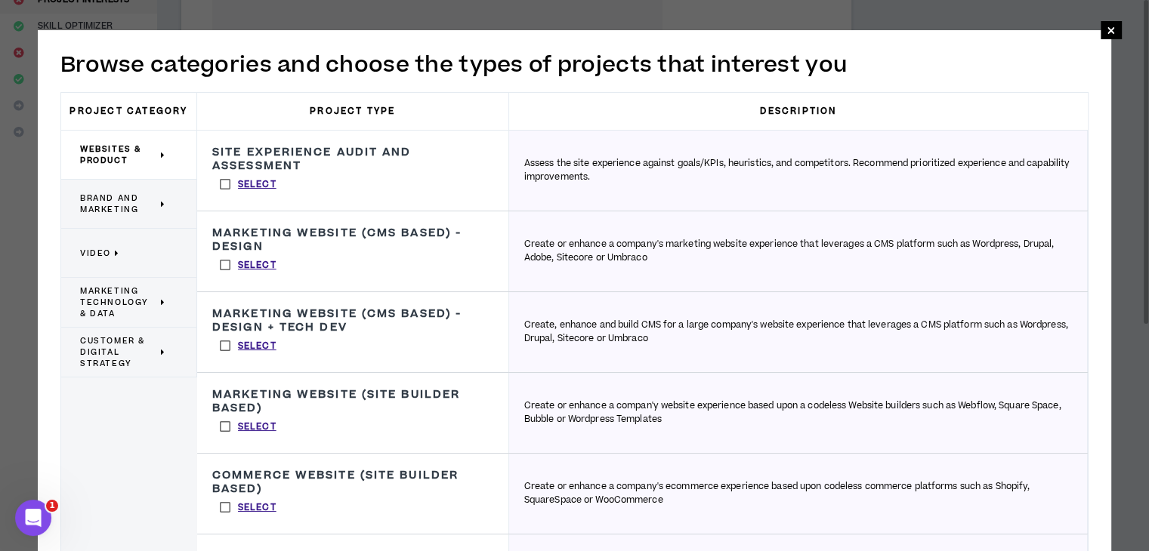
click at [121, 200] on span "Brand and Marketing" at bounding box center [118, 204] width 77 height 23
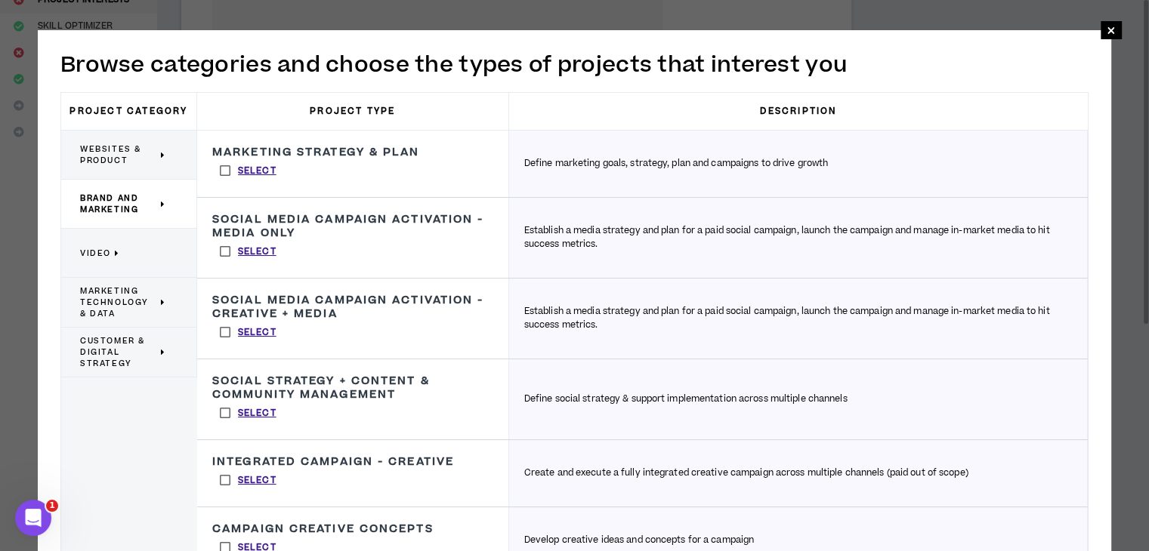
click at [224, 168] on label "Select" at bounding box center [248, 170] width 72 height 23
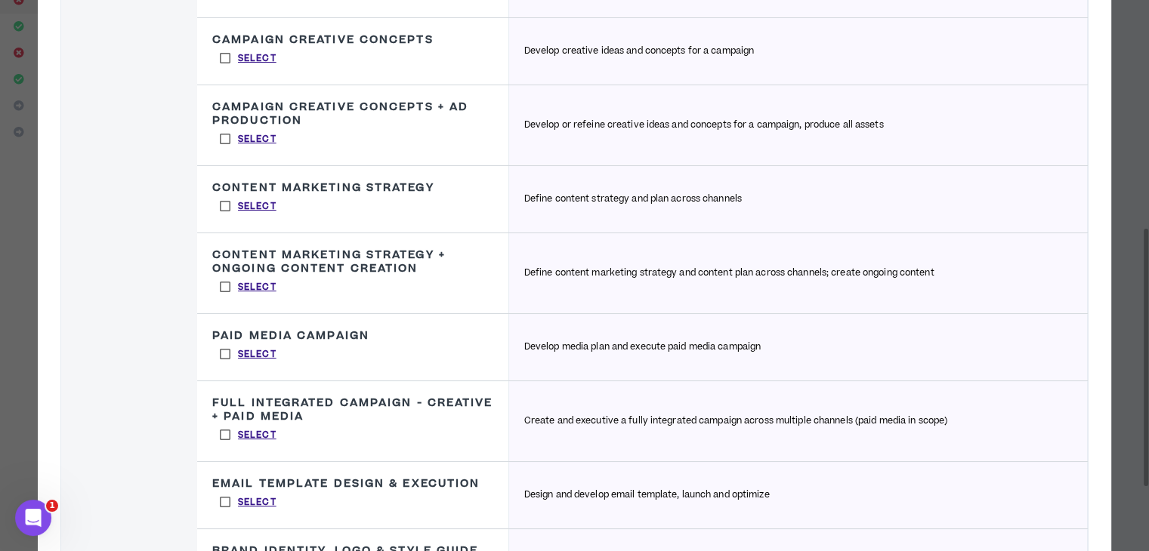
click at [222, 356] on label "Select" at bounding box center [248, 354] width 72 height 23
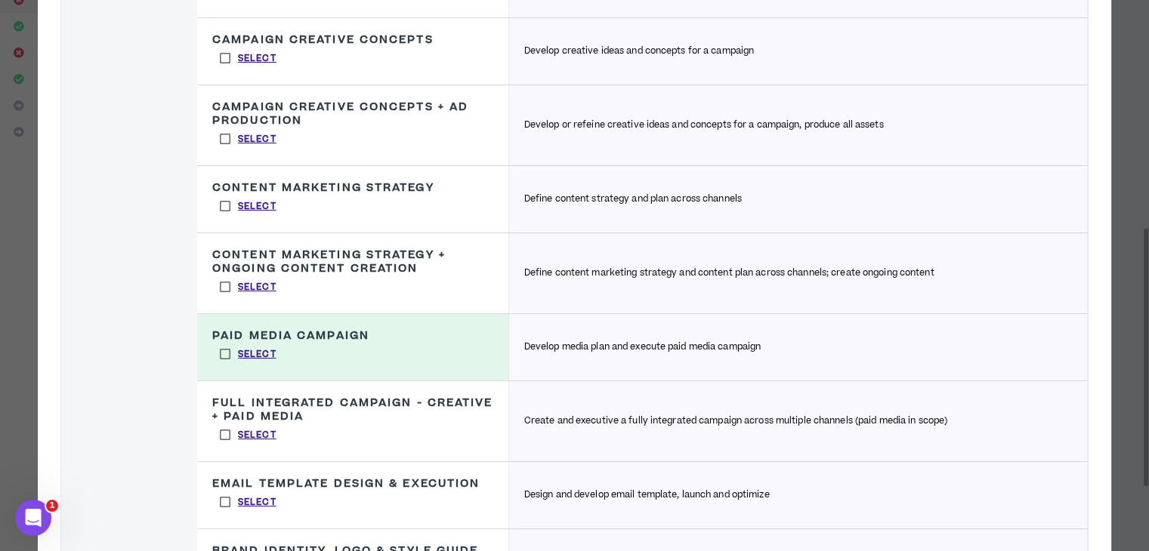
click at [221, 430] on label "Select" at bounding box center [248, 435] width 72 height 23
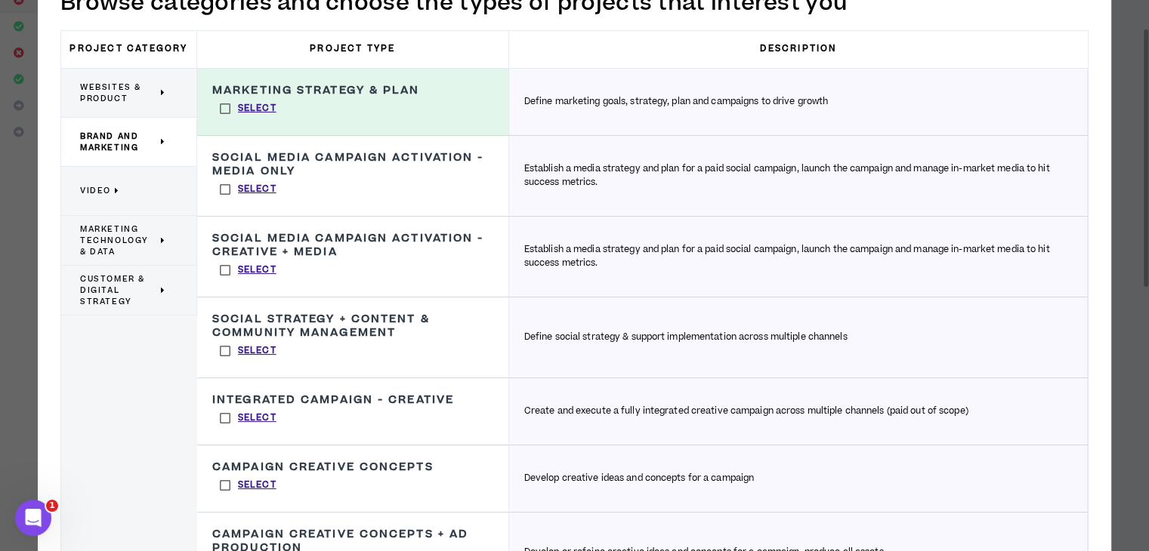
click at [225, 190] on label "Select" at bounding box center [248, 189] width 72 height 23
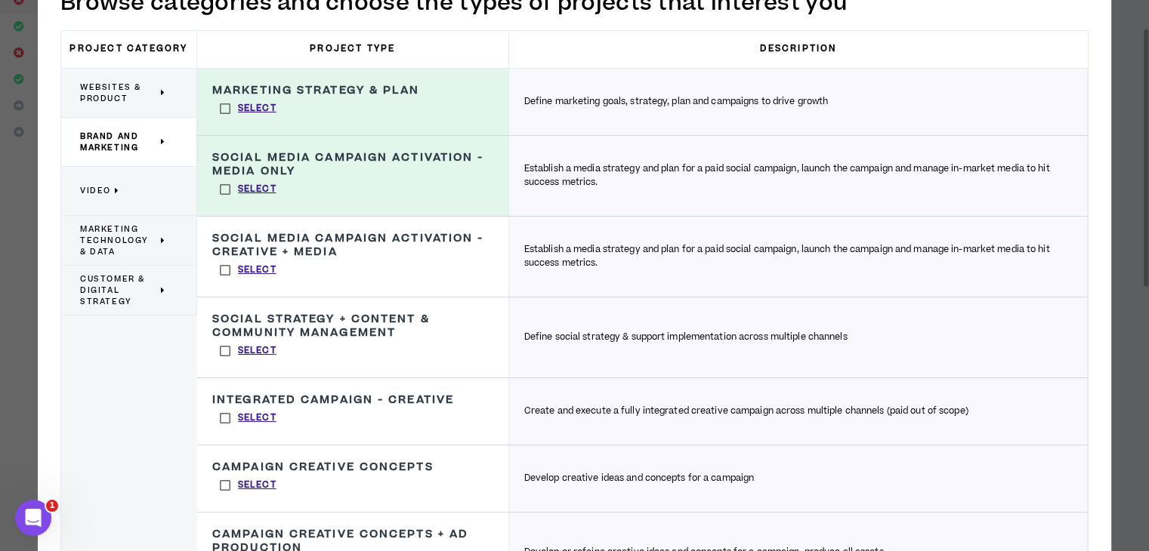
click at [219, 267] on label "Select" at bounding box center [248, 270] width 72 height 23
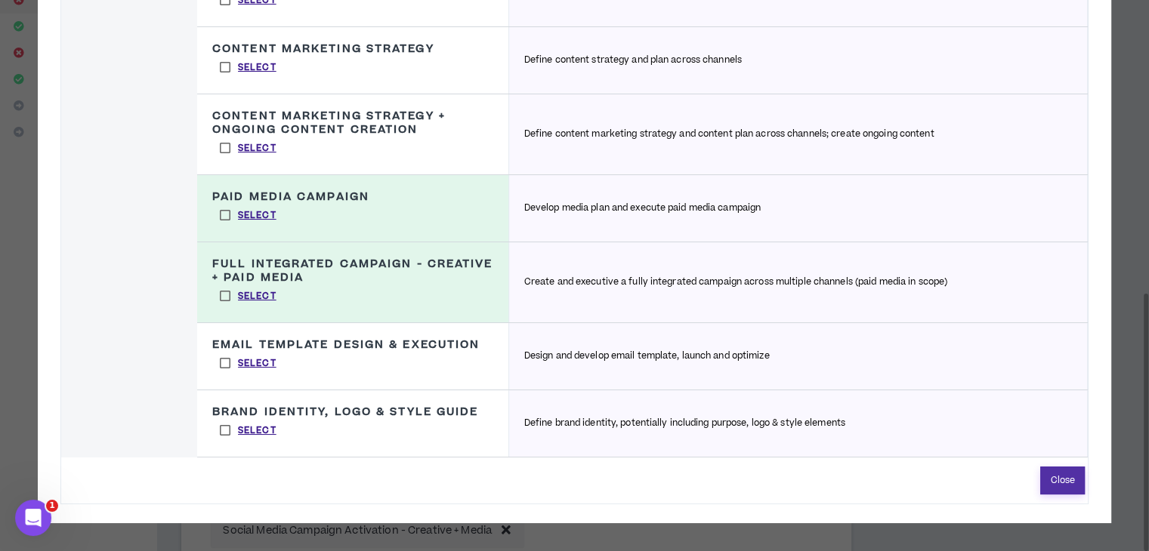
click at [1055, 478] on button "Close" at bounding box center [1062, 481] width 45 height 28
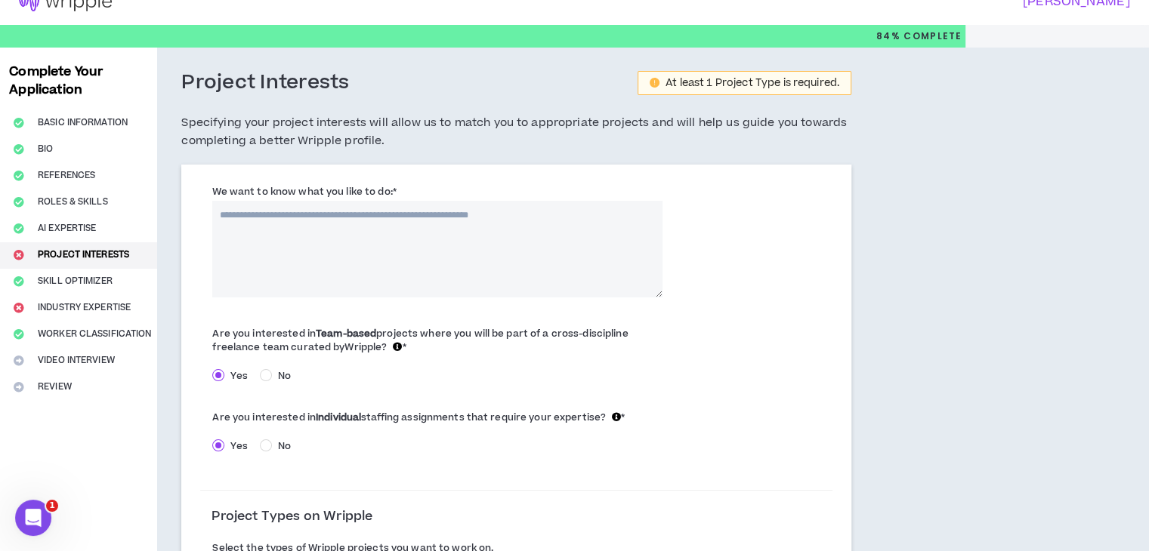
scroll to position [19, 0]
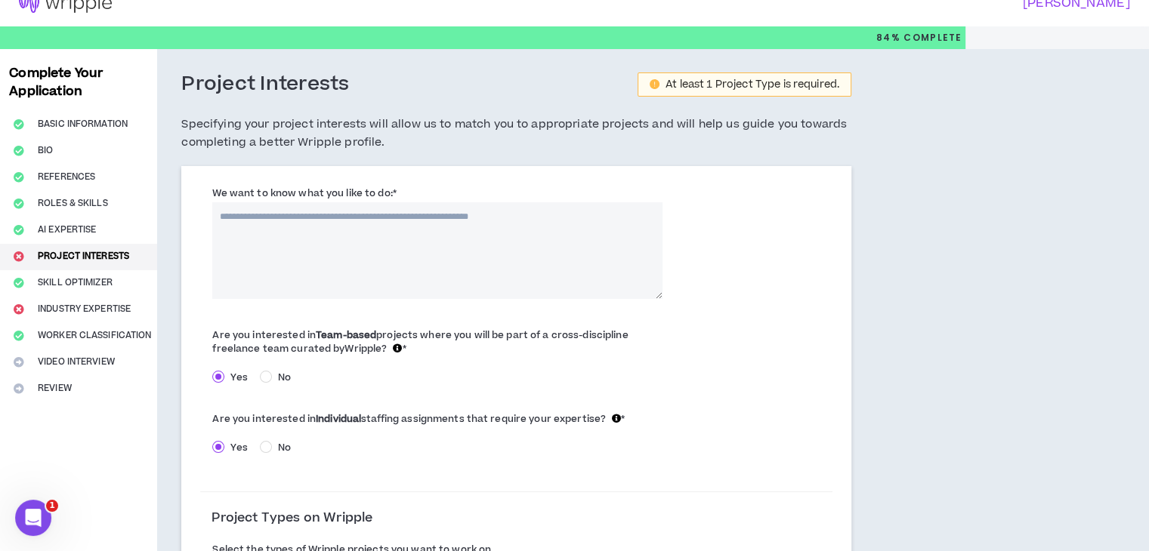
click at [425, 192] on div "We want to know what you like to do: *" at bounding box center [436, 241] width 449 height 113
click at [415, 209] on textarea "We want to know what you like to do: *" at bounding box center [436, 250] width 449 height 97
paste textarea "**********"
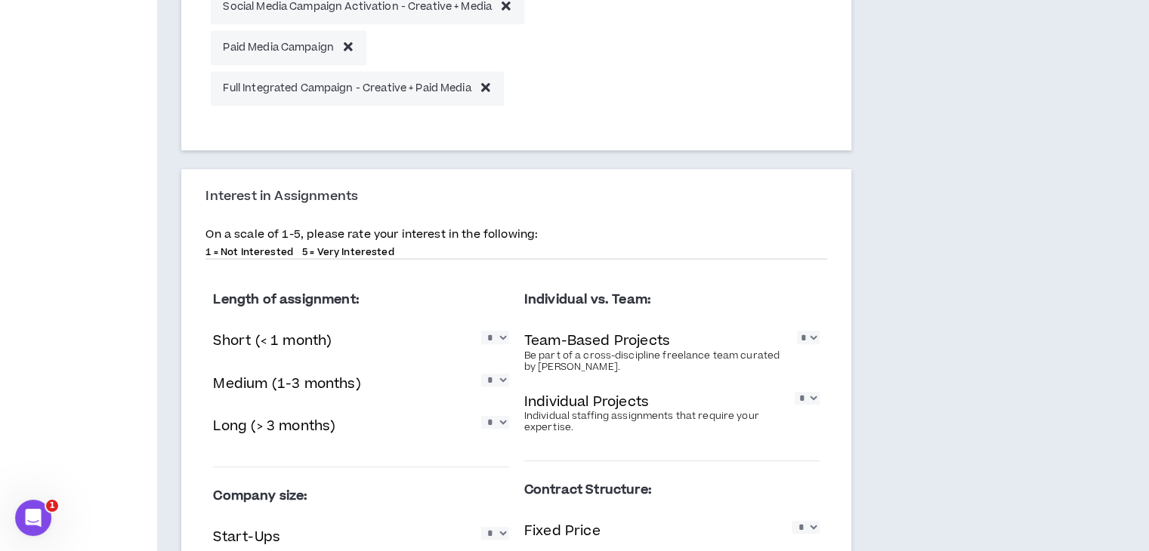
scroll to position [1027, 0]
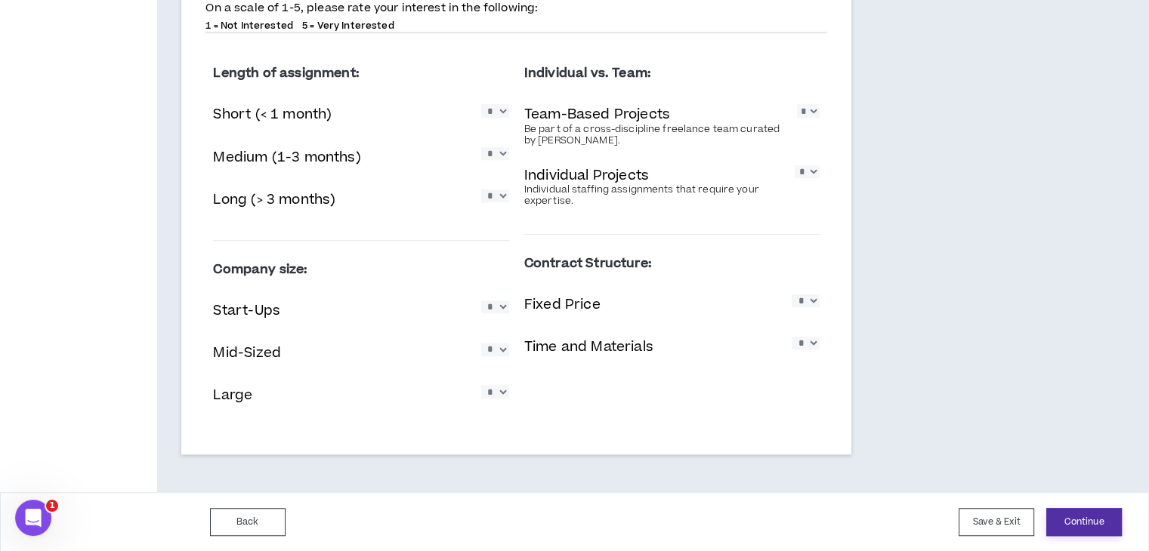
type textarea "**********"
click at [1084, 525] on button "Continue" at bounding box center [1084, 522] width 76 height 28
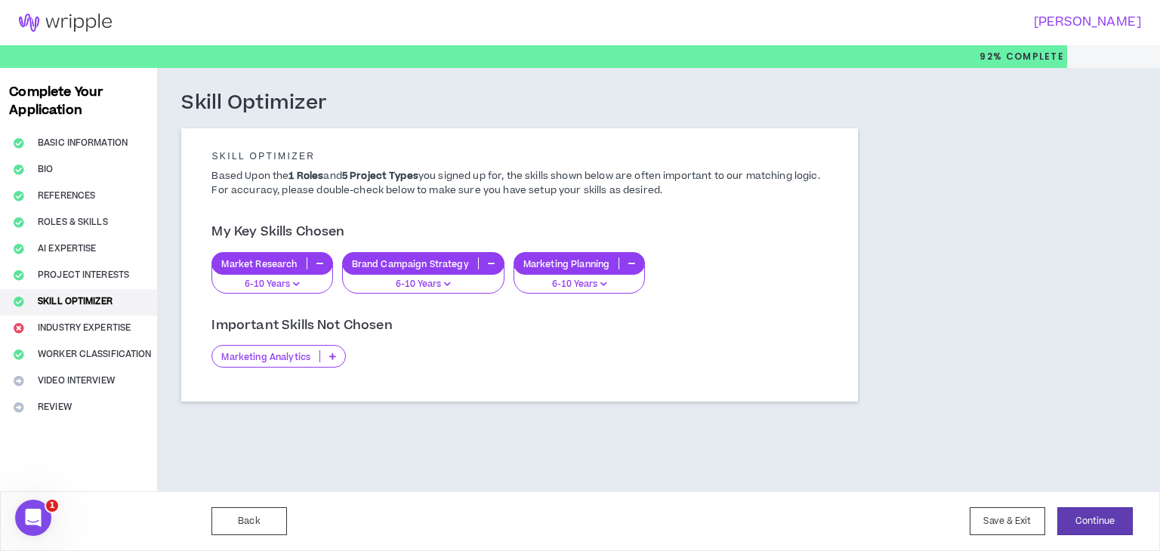
click at [284, 357] on p "Marketing Analytics" at bounding box center [265, 356] width 107 height 11
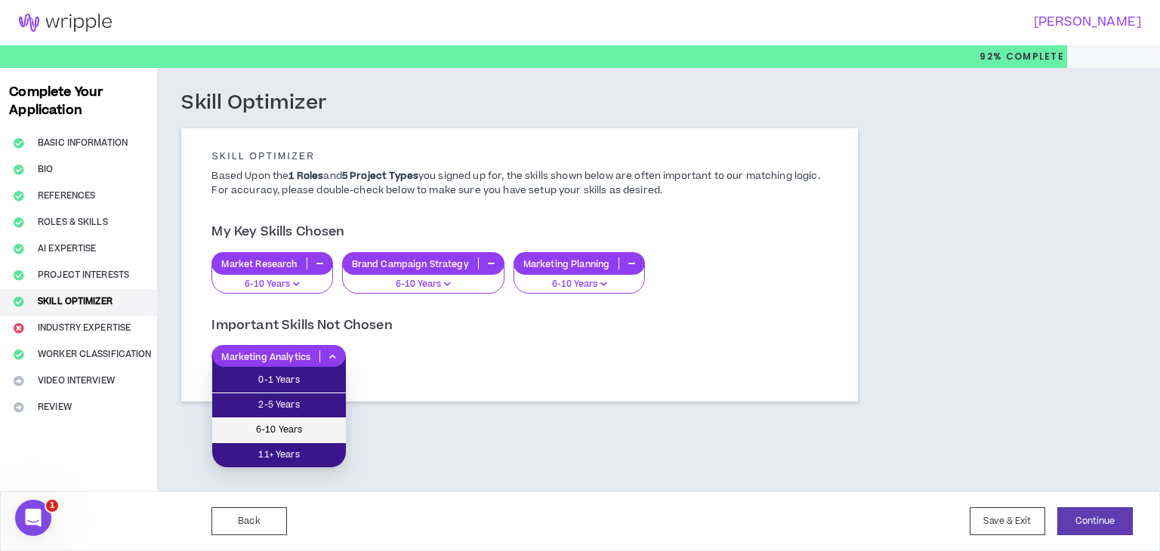
click at [307, 426] on span "6-10 Years" at bounding box center [279, 430] width 116 height 17
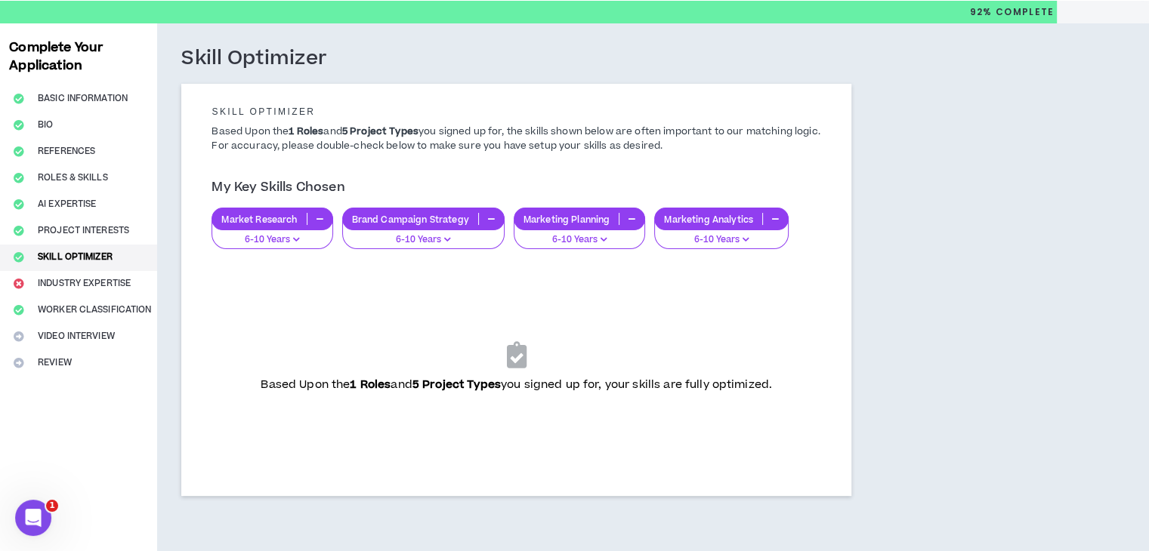
scroll to position [105, 0]
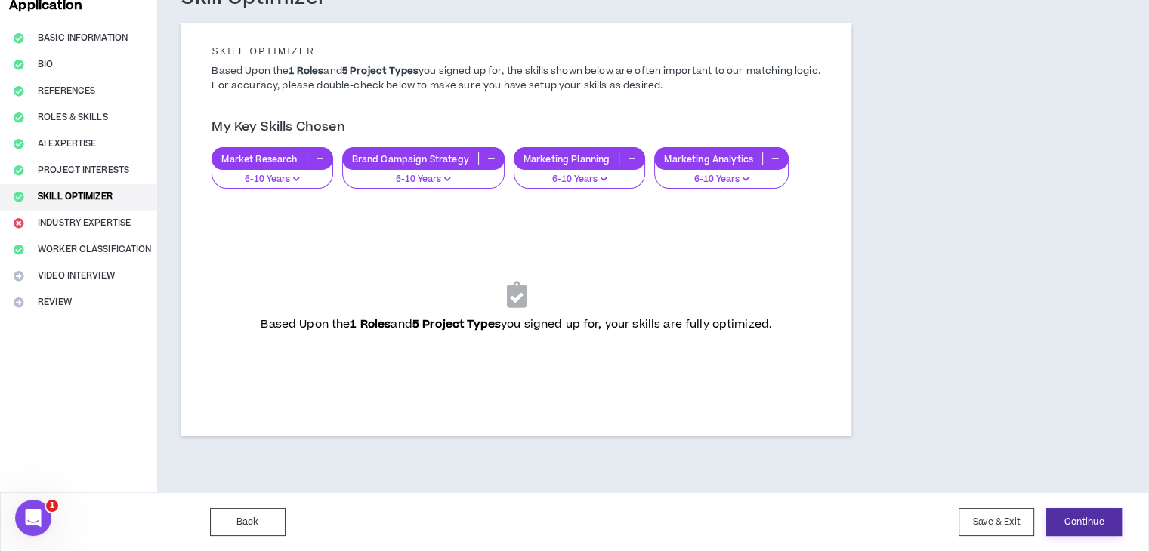
click at [1078, 516] on button "Continue" at bounding box center [1084, 522] width 76 height 28
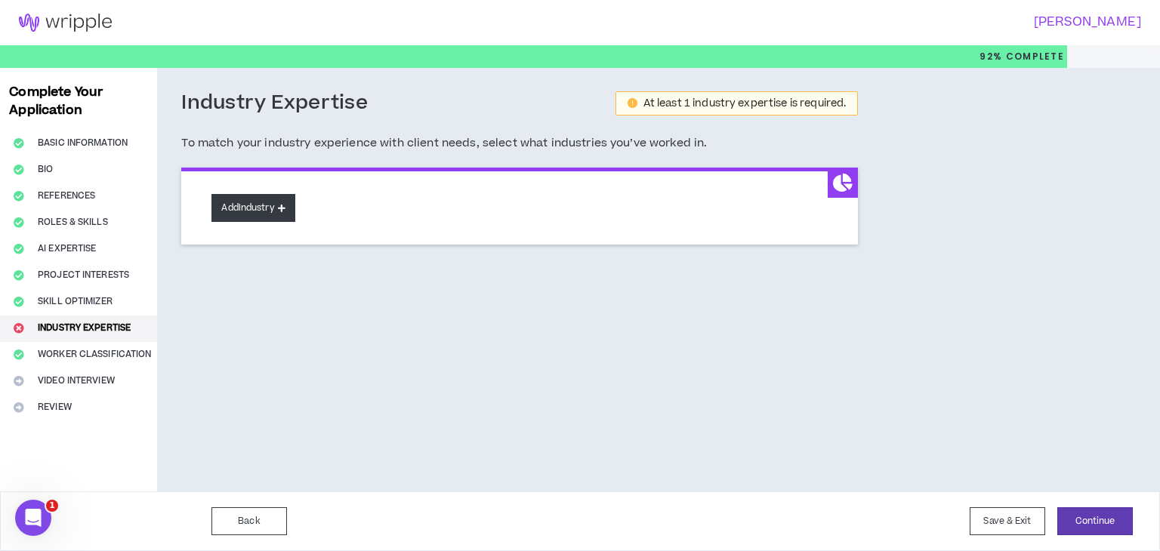
click at [264, 208] on button "Add Industry" at bounding box center [253, 208] width 83 height 28
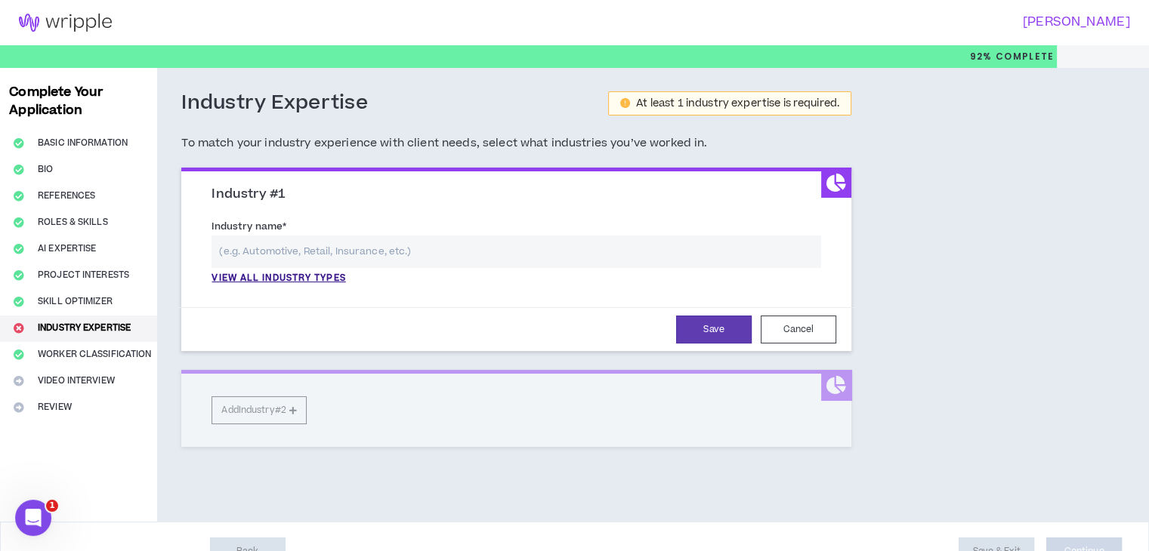
click at [292, 252] on input "text" at bounding box center [517, 252] width 610 height 32
click at [286, 276] on p "View all industry types" at bounding box center [279, 279] width 134 height 14
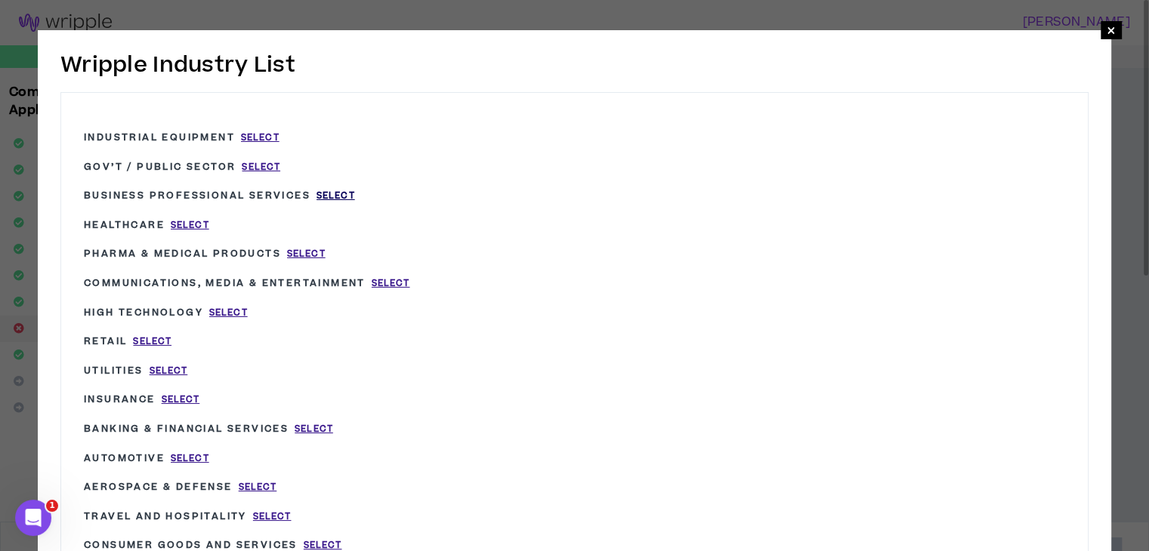
click at [326, 196] on span "Select" at bounding box center [336, 196] width 39 height 13
type input "Business Professional Services"
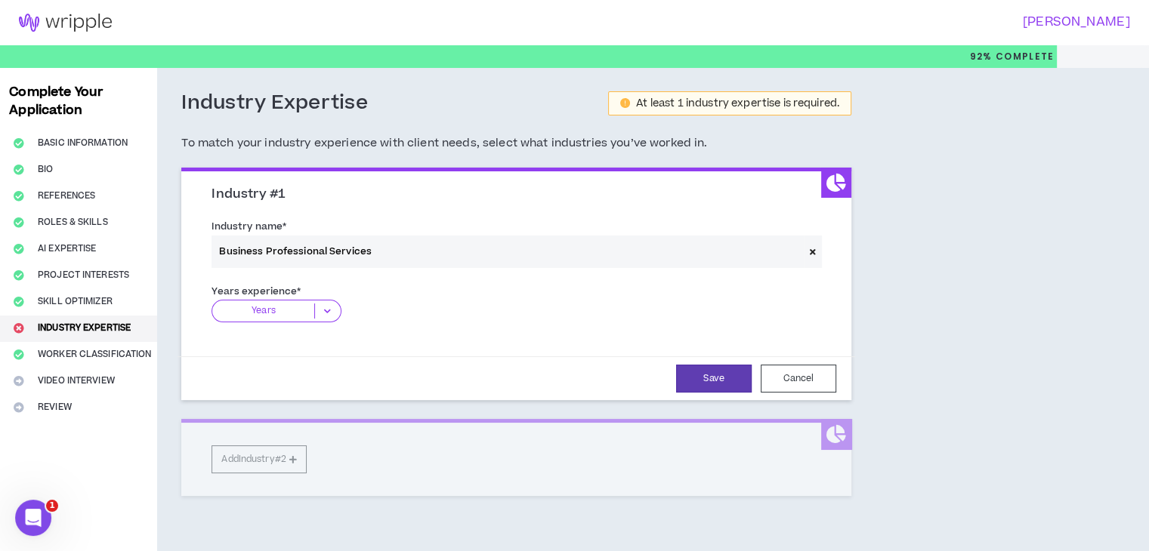
click at [290, 317] on p "Years" at bounding box center [263, 311] width 102 height 15
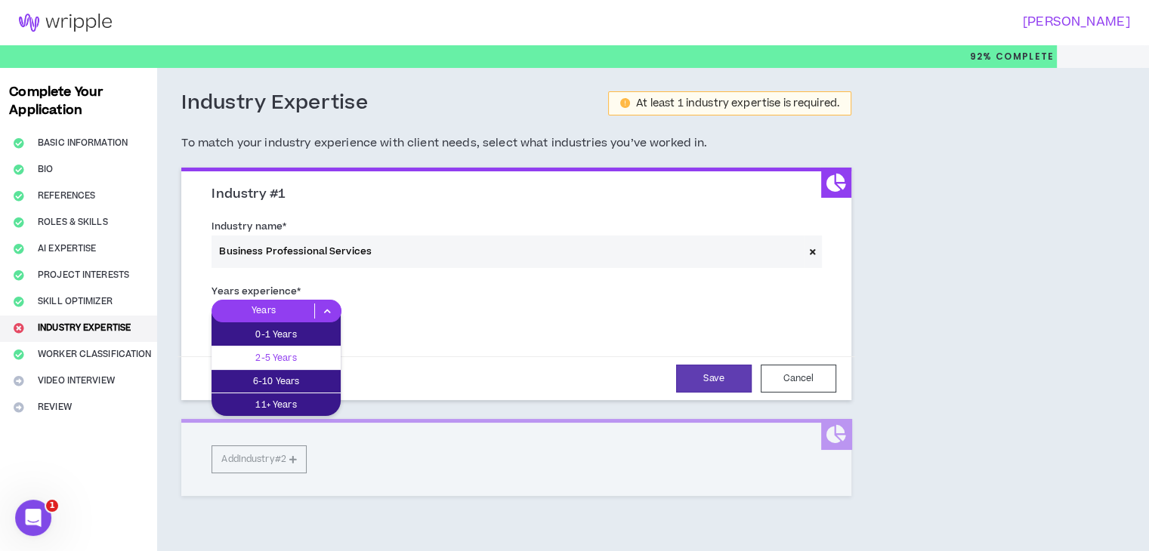
click at [275, 354] on p "2-5 Years" at bounding box center [276, 358] width 129 height 17
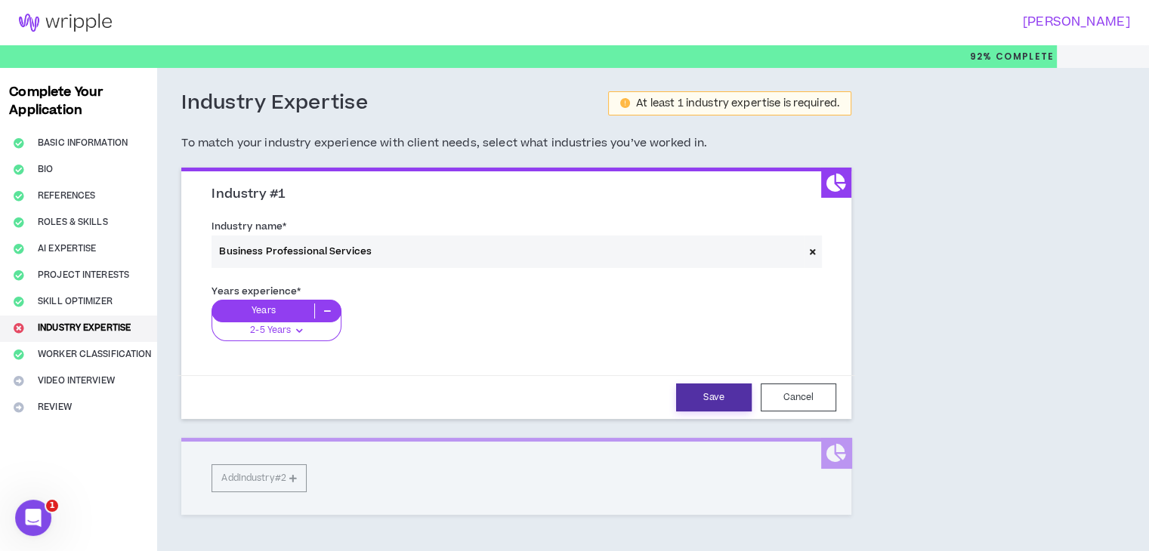
click at [703, 400] on button "Save" at bounding box center [714, 398] width 76 height 28
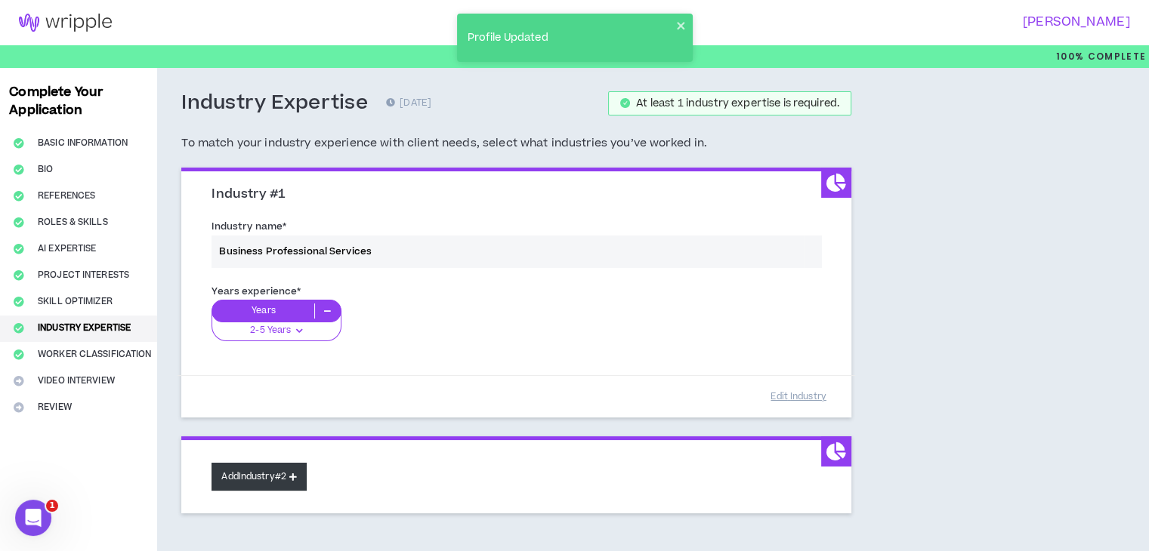
click at [281, 480] on button "Add Industry #2" at bounding box center [259, 477] width 95 height 28
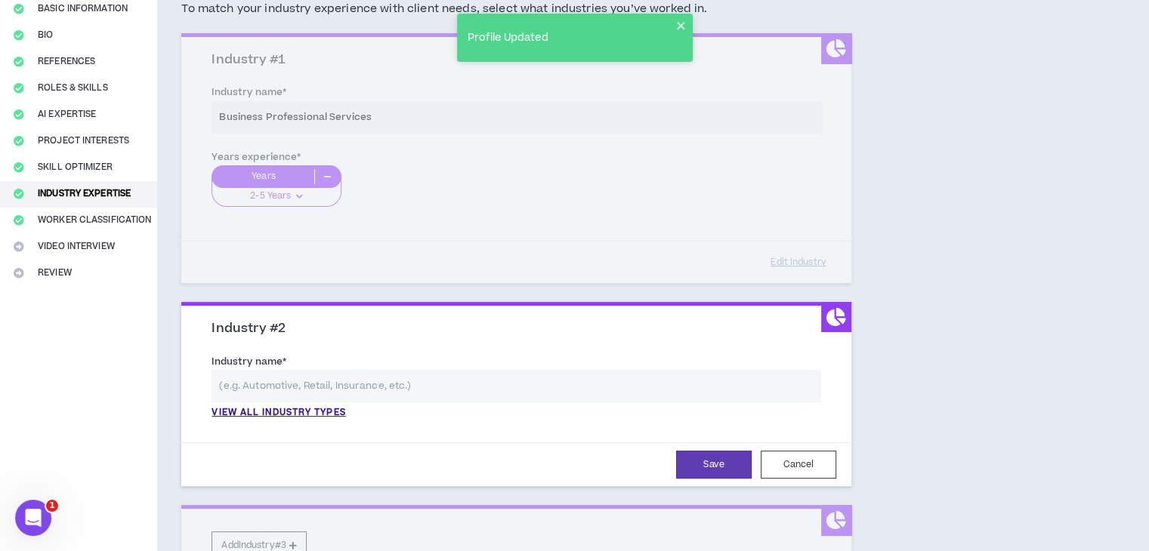
scroll to position [180, 0]
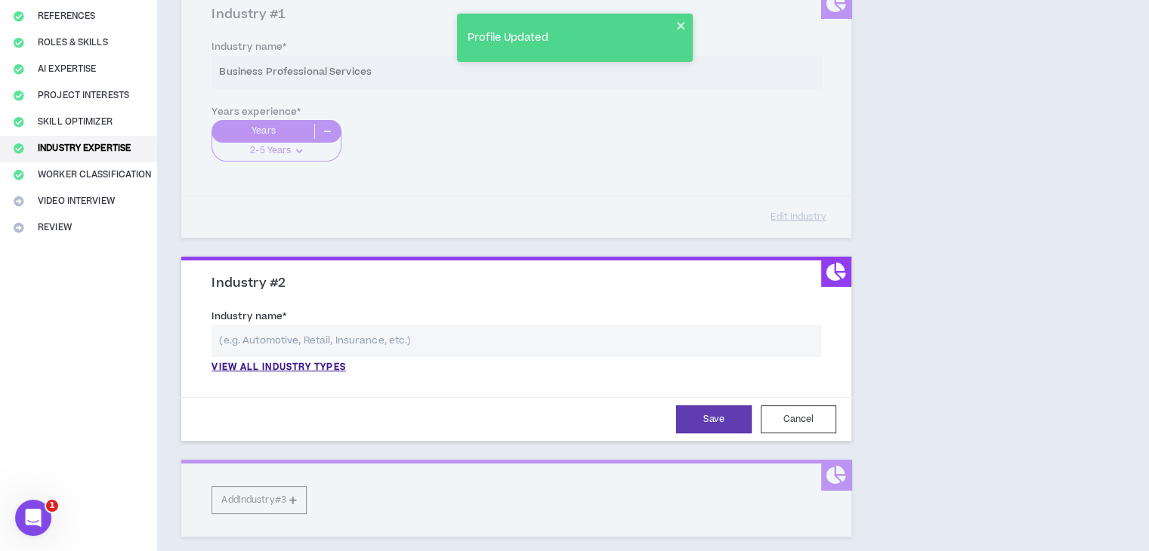
click at [354, 333] on input "text" at bounding box center [517, 341] width 610 height 32
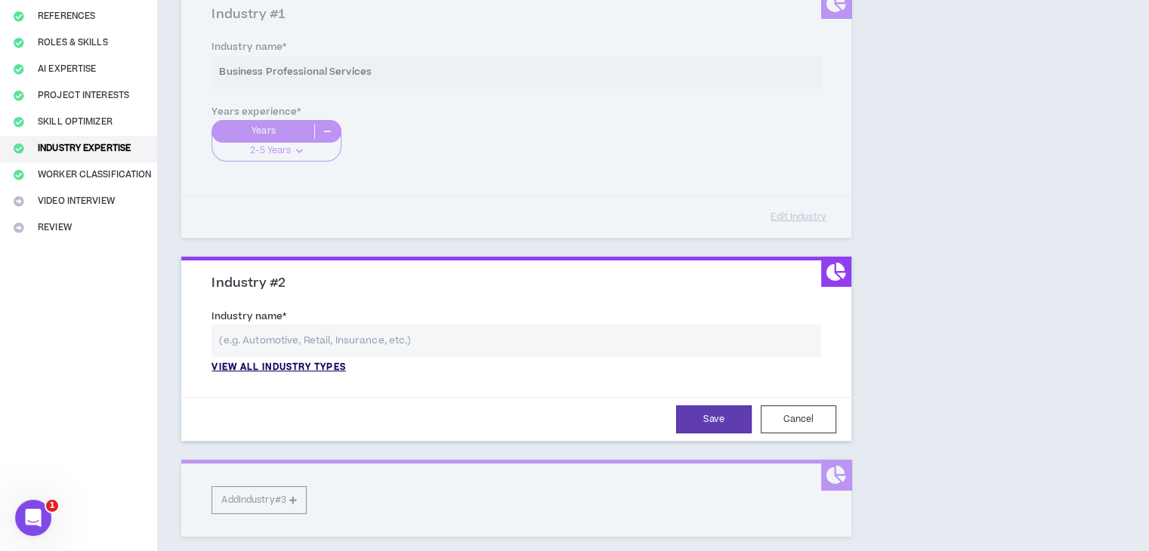
click at [310, 366] on p "View all industry types" at bounding box center [279, 368] width 134 height 14
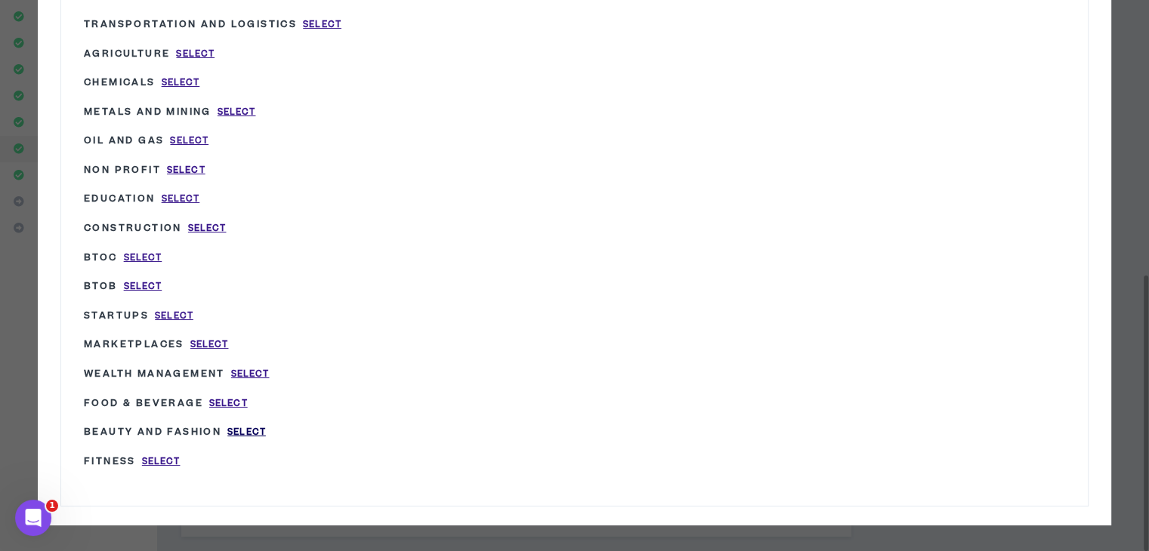
click at [242, 428] on span "Select" at bounding box center [246, 432] width 39 height 13
type input "Beauty and Fashion"
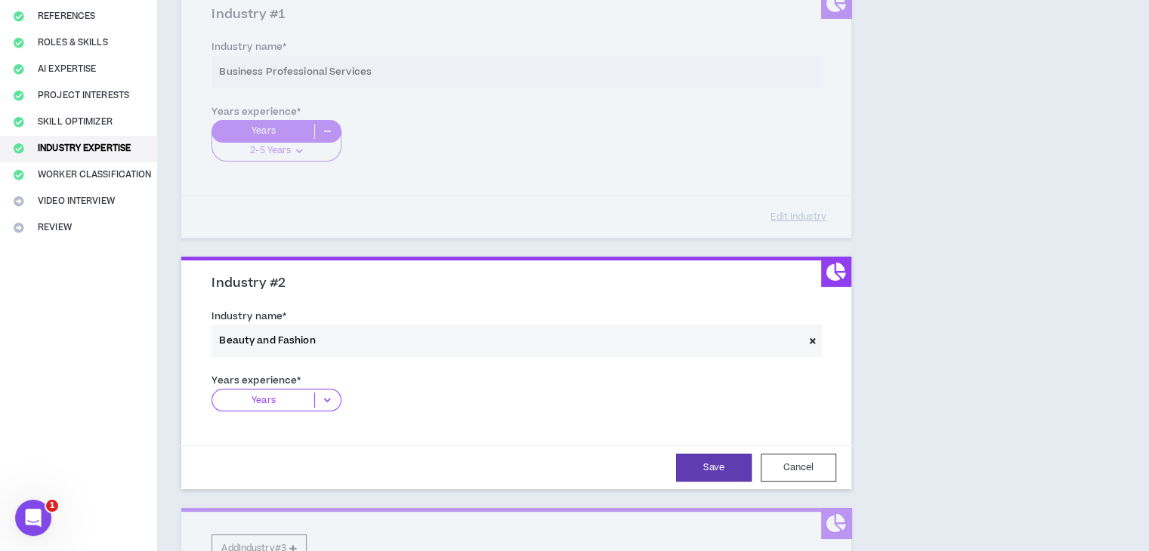
click at [283, 397] on p "Years" at bounding box center [263, 400] width 102 height 15
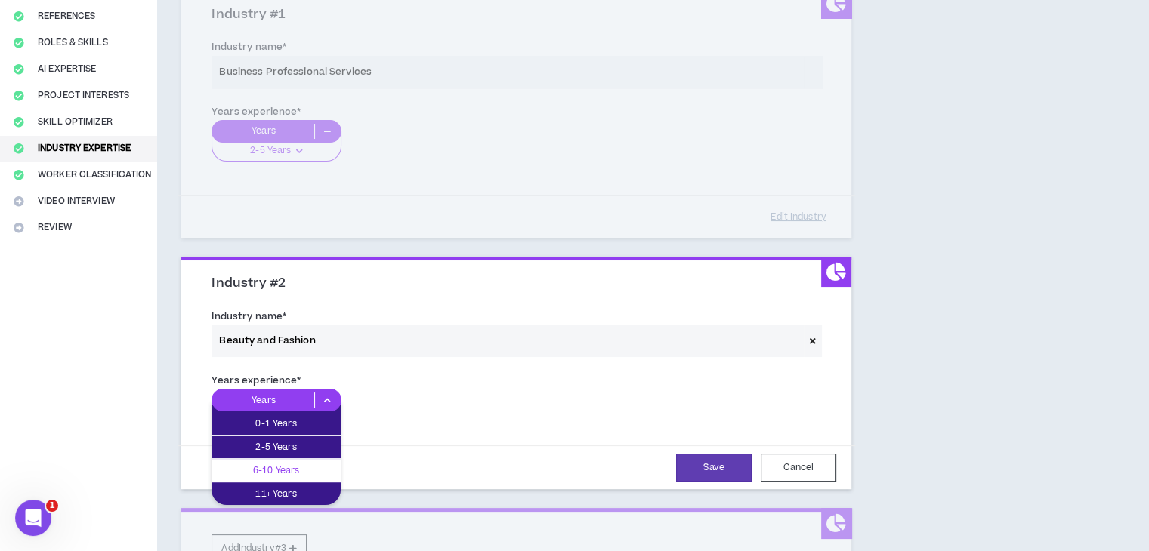
click at [275, 468] on p "6-10 Years" at bounding box center [276, 470] width 129 height 17
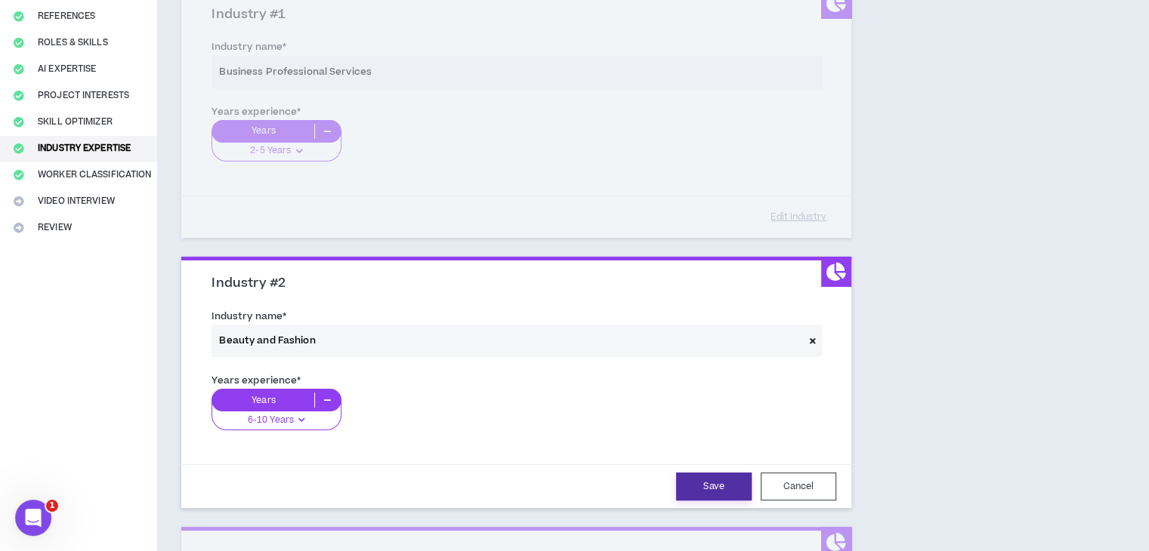
click at [696, 479] on button "Save" at bounding box center [714, 487] width 76 height 28
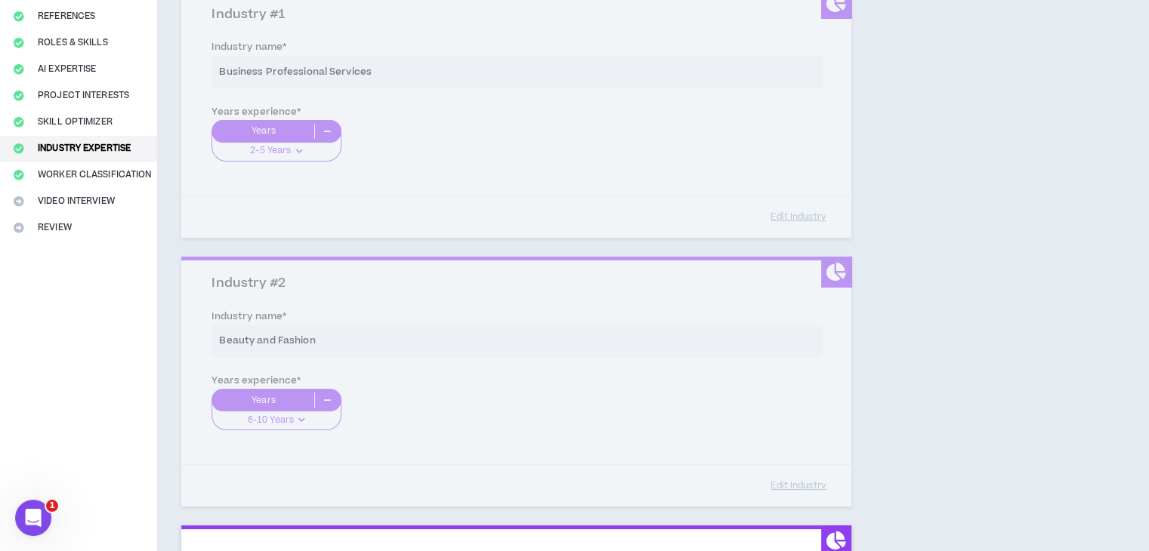
scroll to position [364, 0]
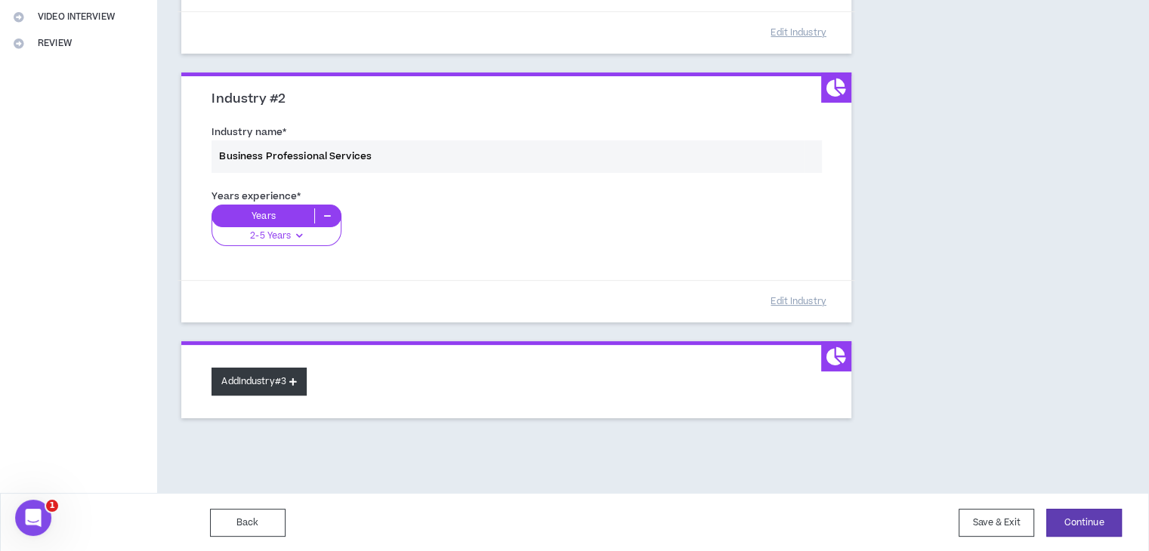
click at [286, 392] on button "Add Industry #3" at bounding box center [259, 382] width 95 height 28
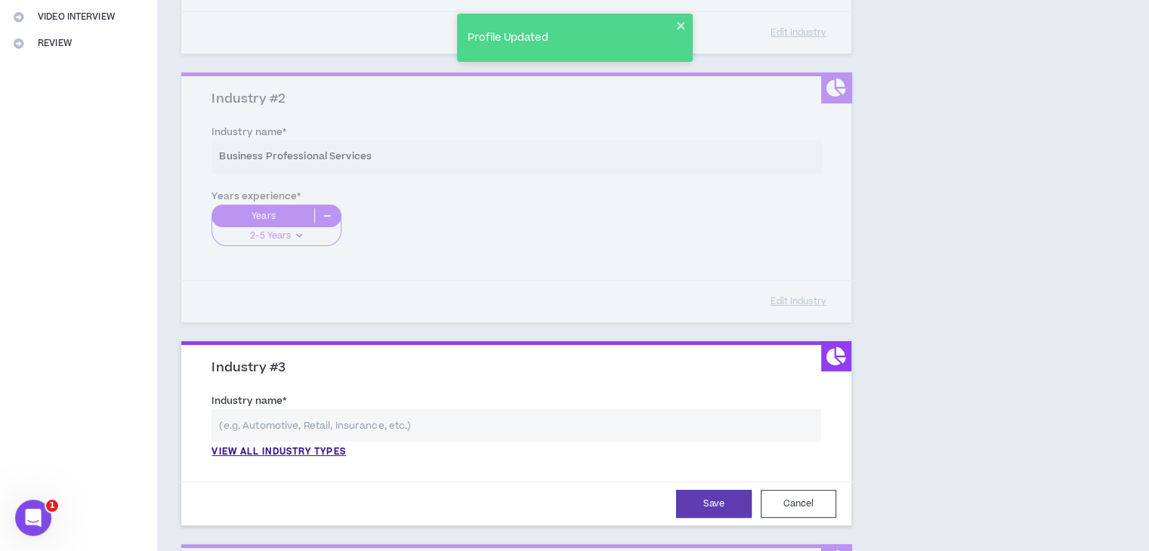
click at [312, 420] on input "text" at bounding box center [517, 425] width 610 height 32
click at [292, 448] on p "View all industry types" at bounding box center [279, 453] width 134 height 14
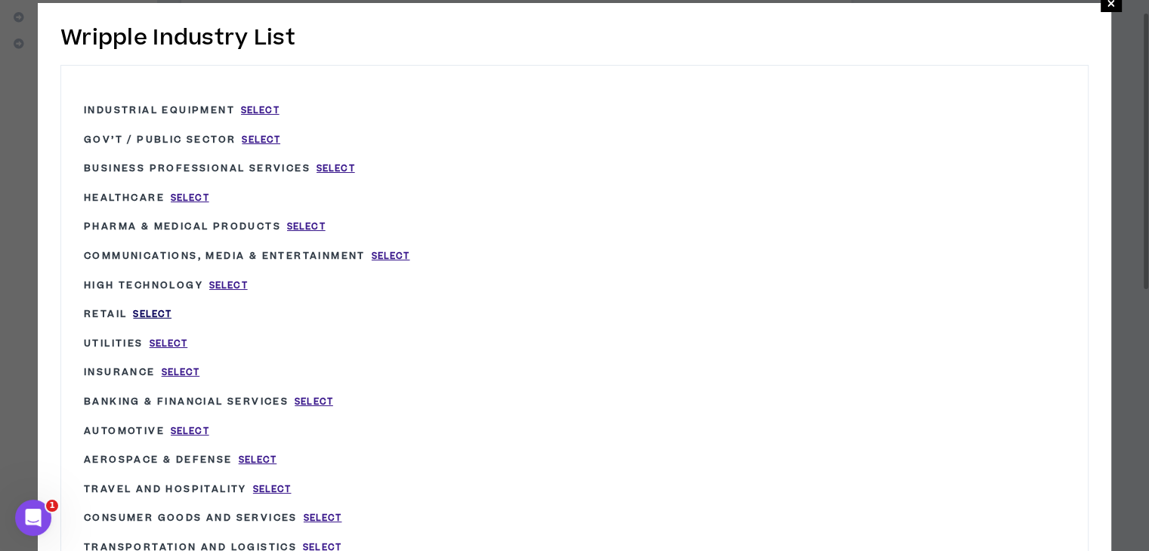
click at [156, 313] on span "Select" at bounding box center [152, 314] width 39 height 13
type input "Retail"
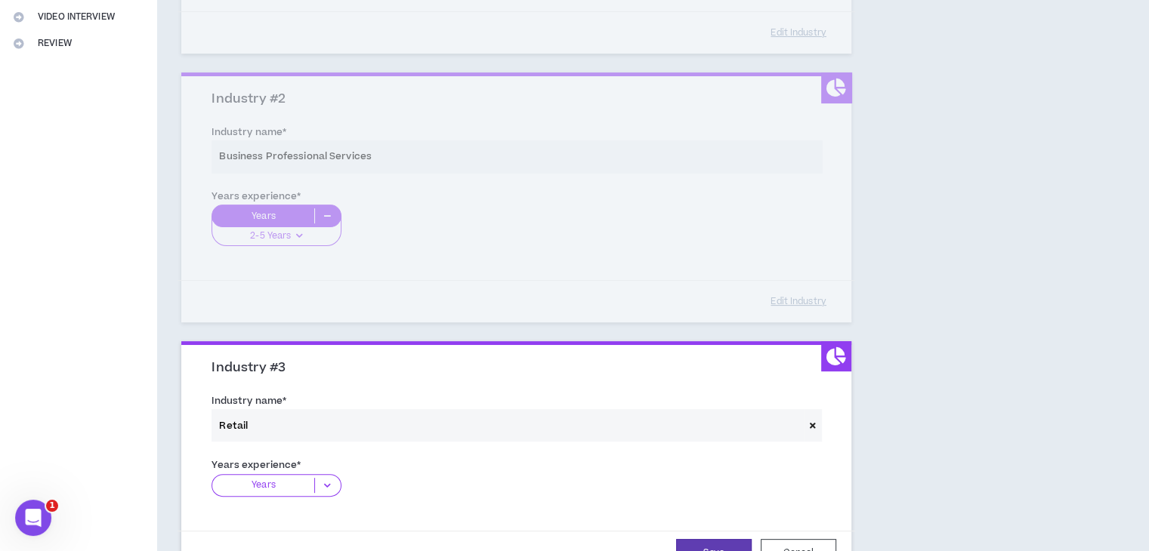
click at [295, 490] on p "Years" at bounding box center [263, 485] width 102 height 15
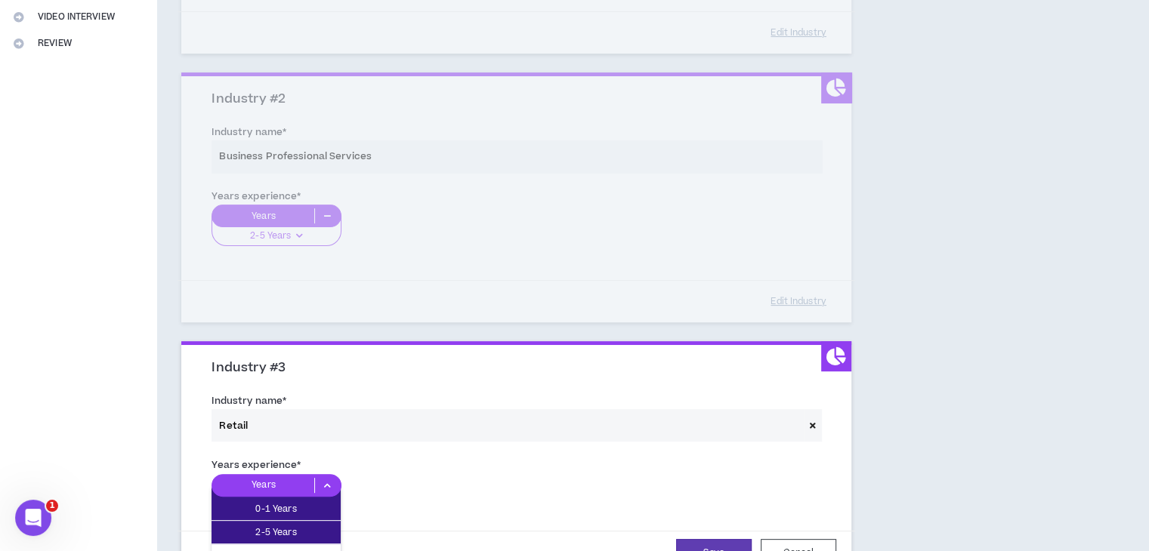
click at [279, 548] on p "6-10 Years" at bounding box center [276, 556] width 129 height 17
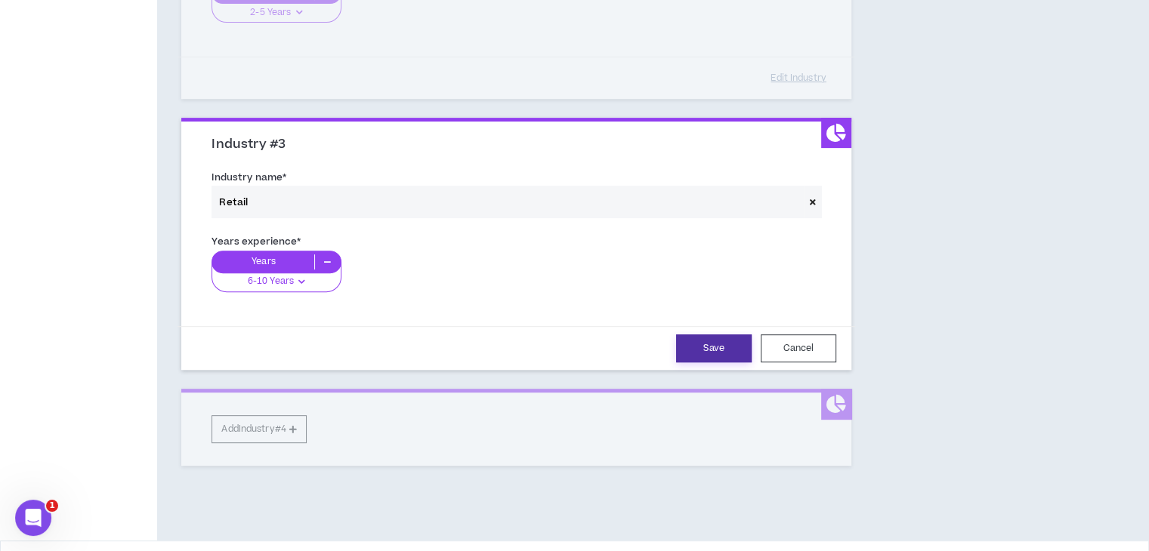
scroll to position [591, 0]
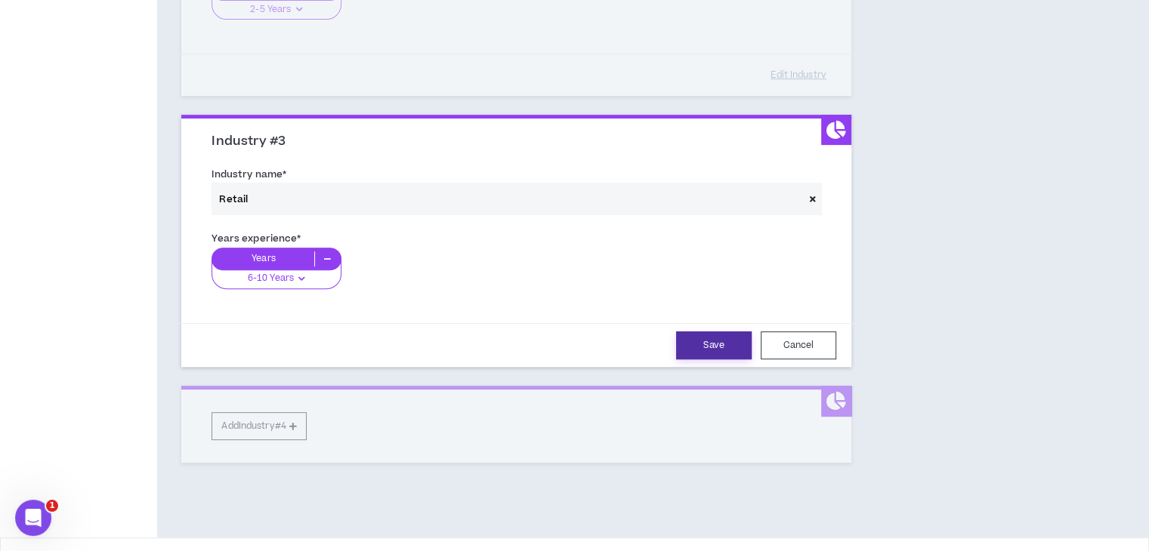
click at [710, 342] on button "Save" at bounding box center [714, 346] width 76 height 28
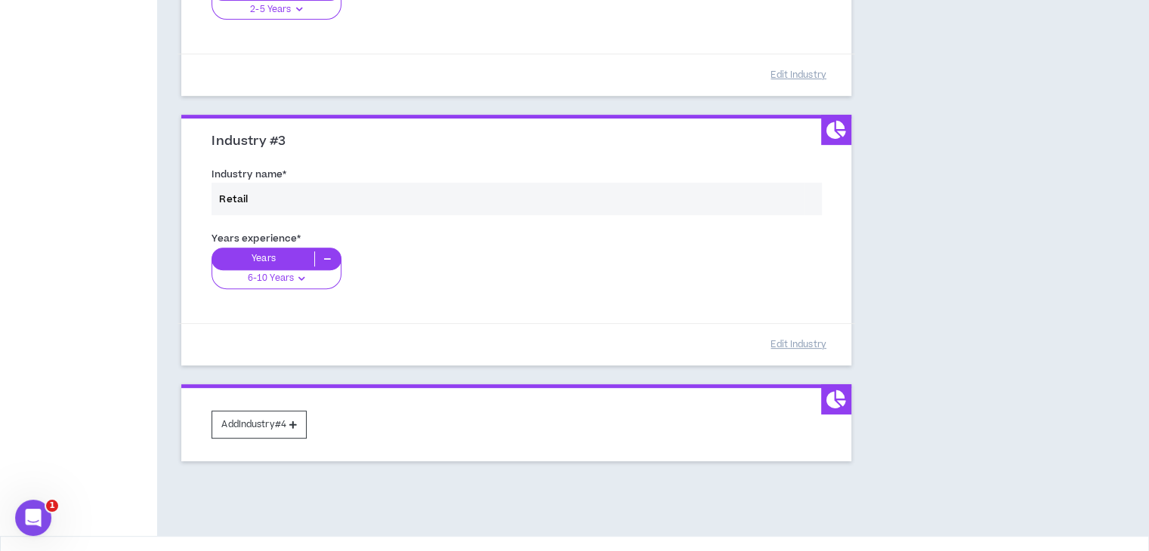
scroll to position [633, 0]
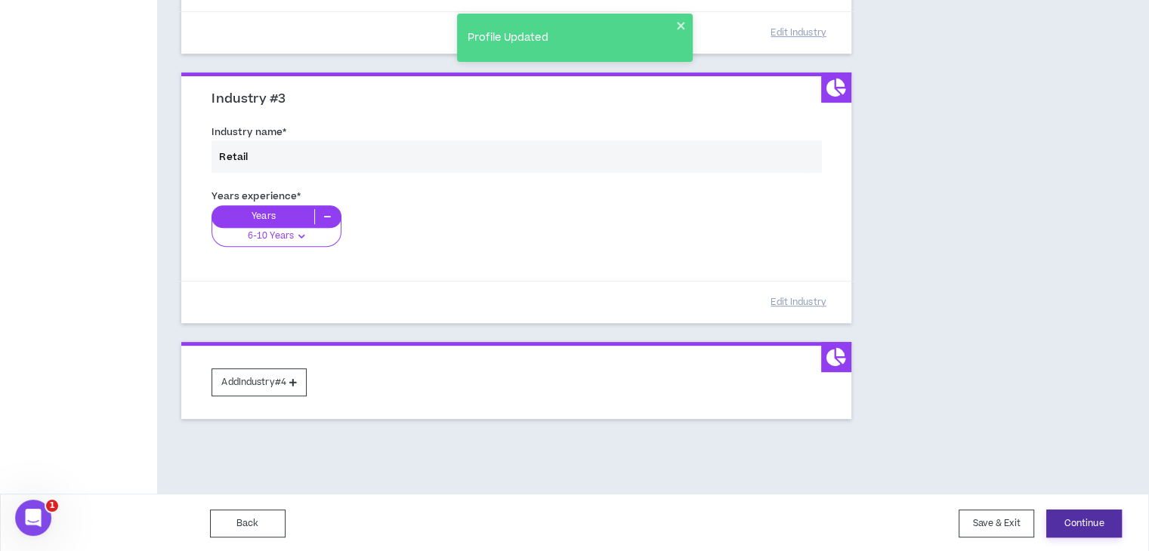
click at [1098, 524] on button "Continue" at bounding box center [1084, 524] width 76 height 28
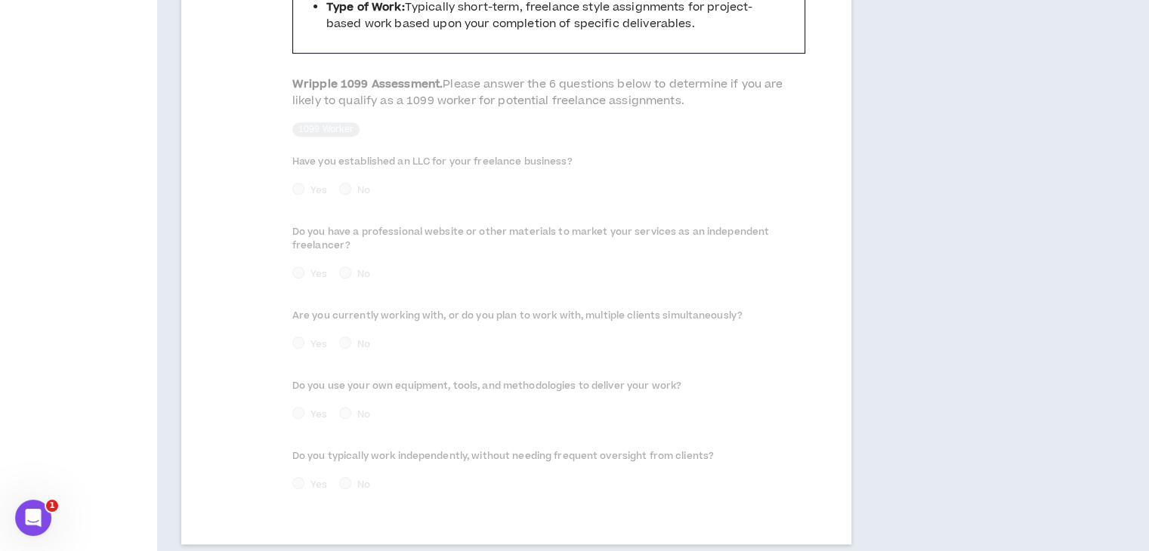
scroll to position [771, 0]
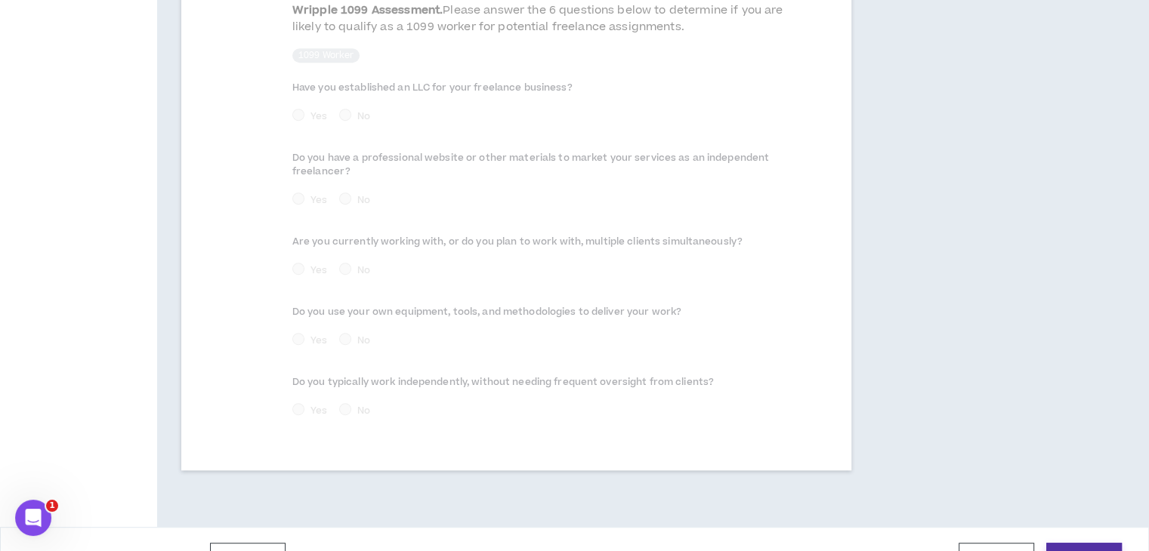
click at [1072, 543] on button "Continue" at bounding box center [1084, 557] width 76 height 28
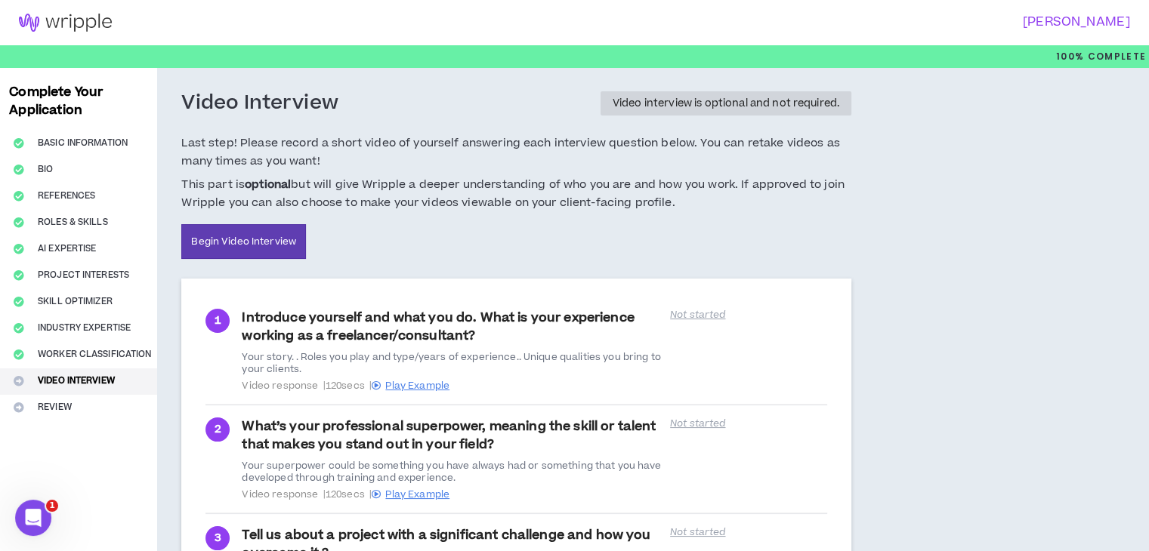
scroll to position [184, 0]
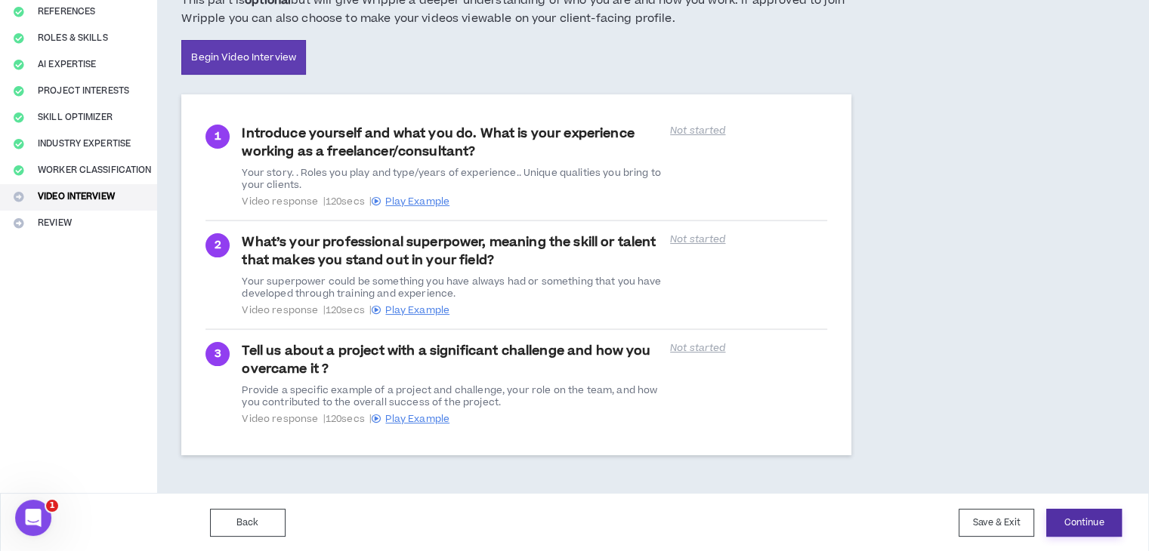
click at [1079, 517] on button "Continue" at bounding box center [1084, 523] width 76 height 28
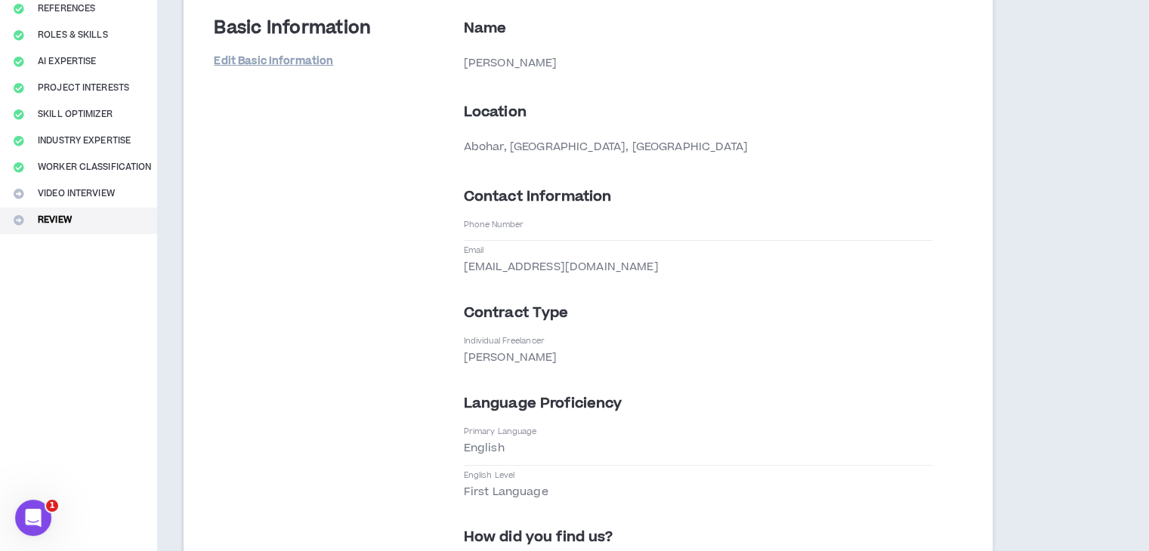
scroll to position [213, 0]
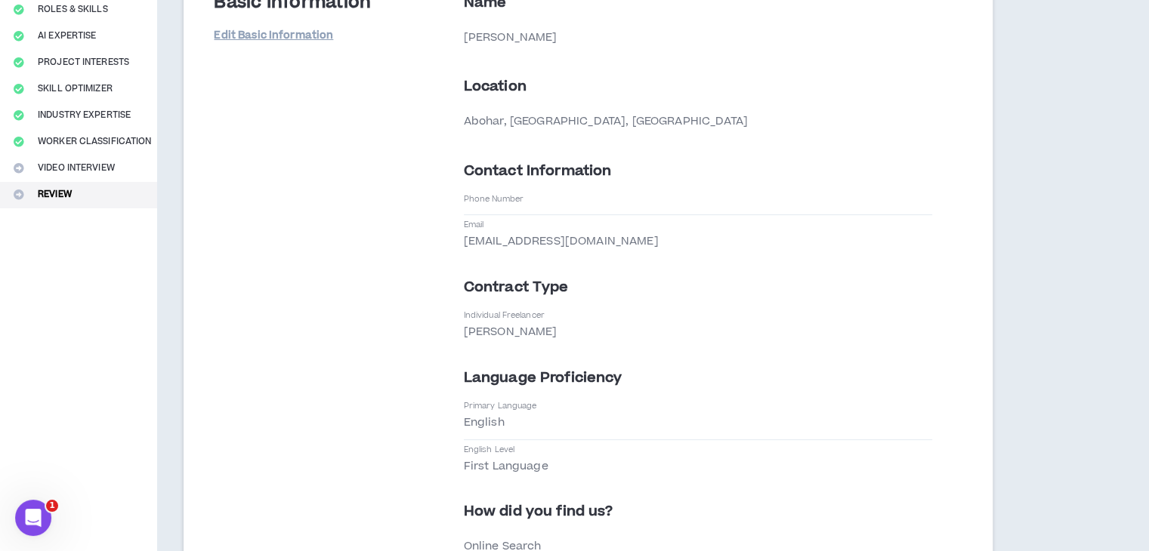
click at [690, 213] on div "Phone Number" at bounding box center [698, 204] width 469 height 22
click at [645, 205] on div "Phone Number" at bounding box center [698, 204] width 469 height 22
click at [560, 199] on div "Phone Number" at bounding box center [698, 204] width 469 height 22
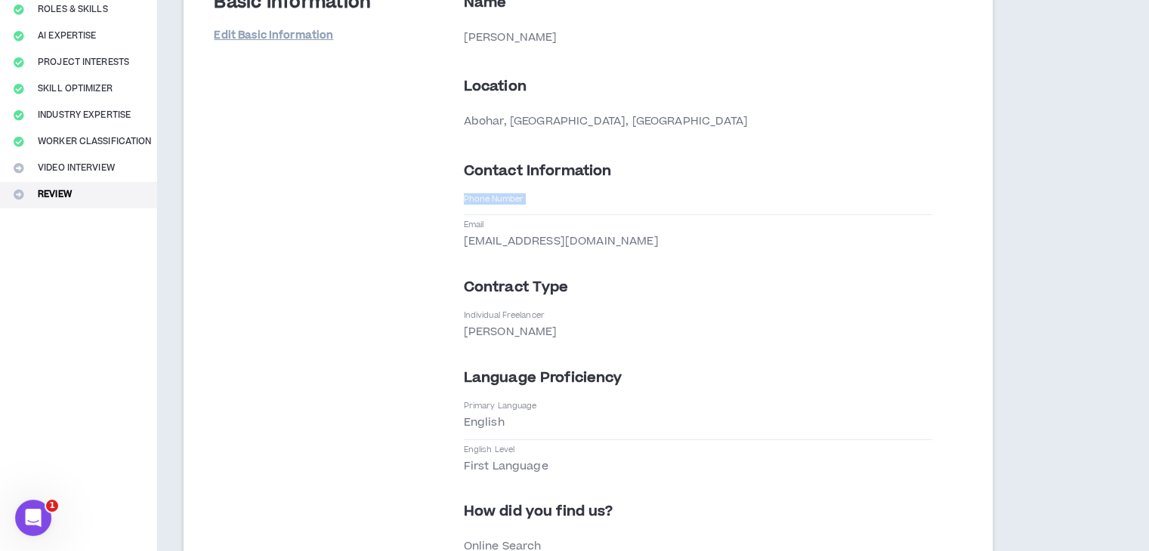
click at [560, 199] on div "Phone Number" at bounding box center [698, 204] width 469 height 22
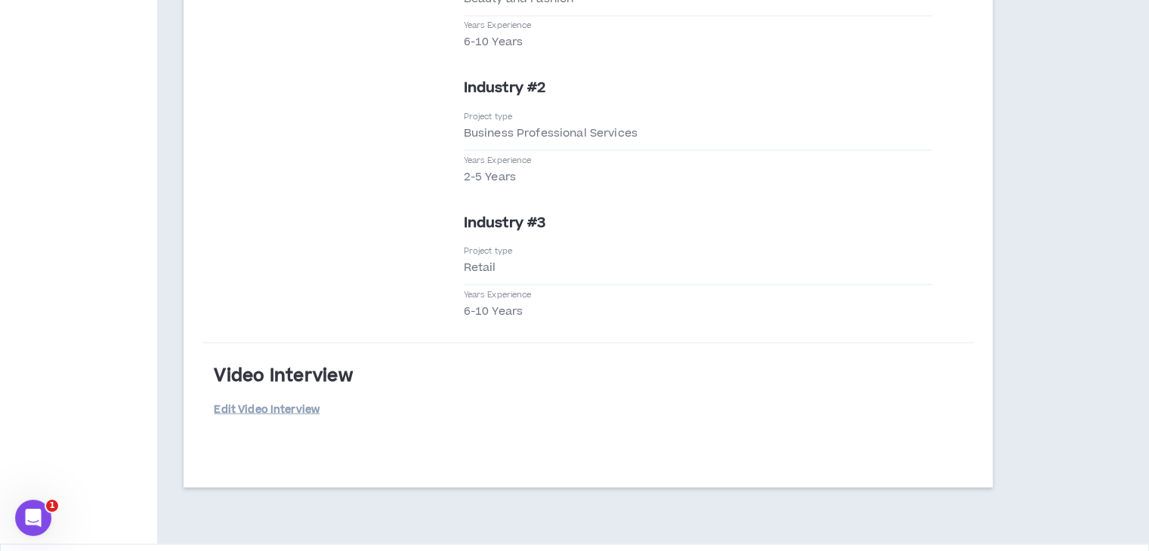
scroll to position [2818, 0]
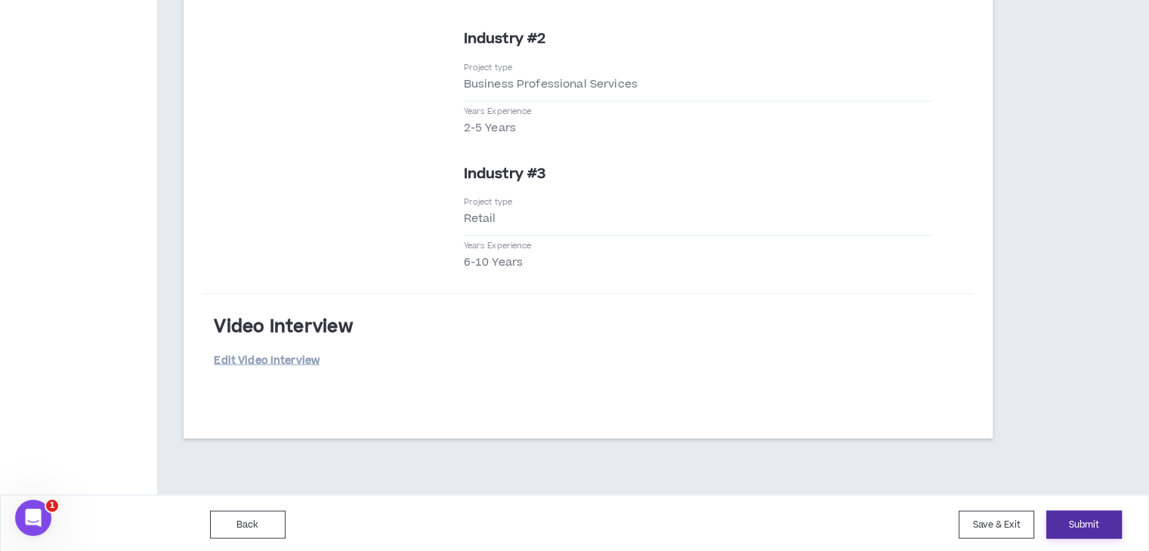
click at [1078, 512] on button "Submit" at bounding box center [1084, 525] width 76 height 28
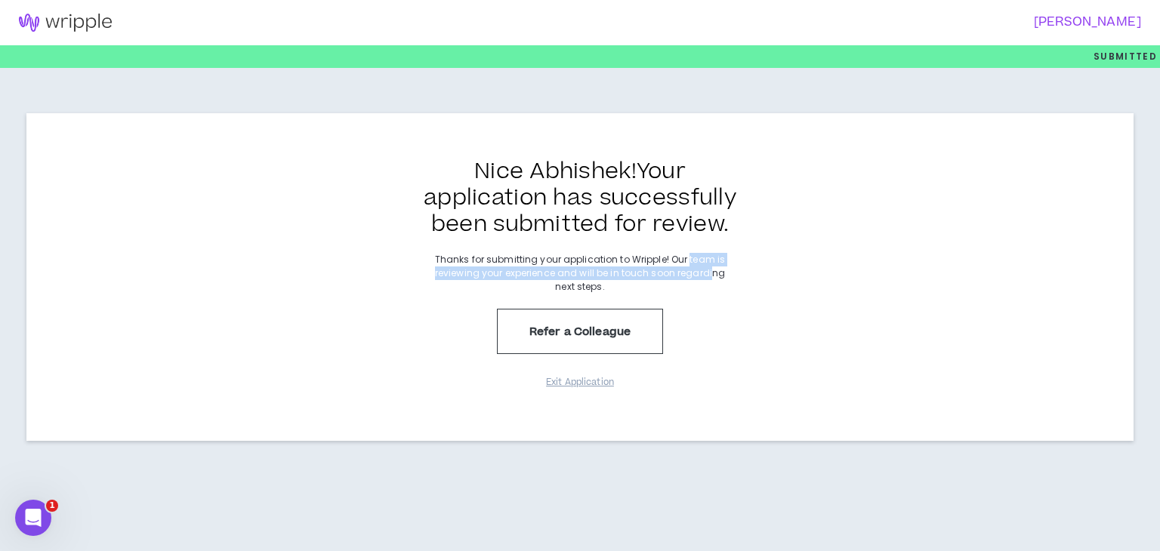
drag, startPoint x: 688, startPoint y: 264, endPoint x: 713, endPoint y: 277, distance: 28.0
click at [713, 277] on p "Thanks for submitting your application to Wripple! Our team is reviewing your e…" at bounding box center [580, 273] width 302 height 41
click at [721, 273] on p "Thanks for submitting your application to Wripple! Our team is reviewing your e…" at bounding box center [580, 273] width 302 height 41
